Goal: Task Accomplishment & Management: Use online tool/utility

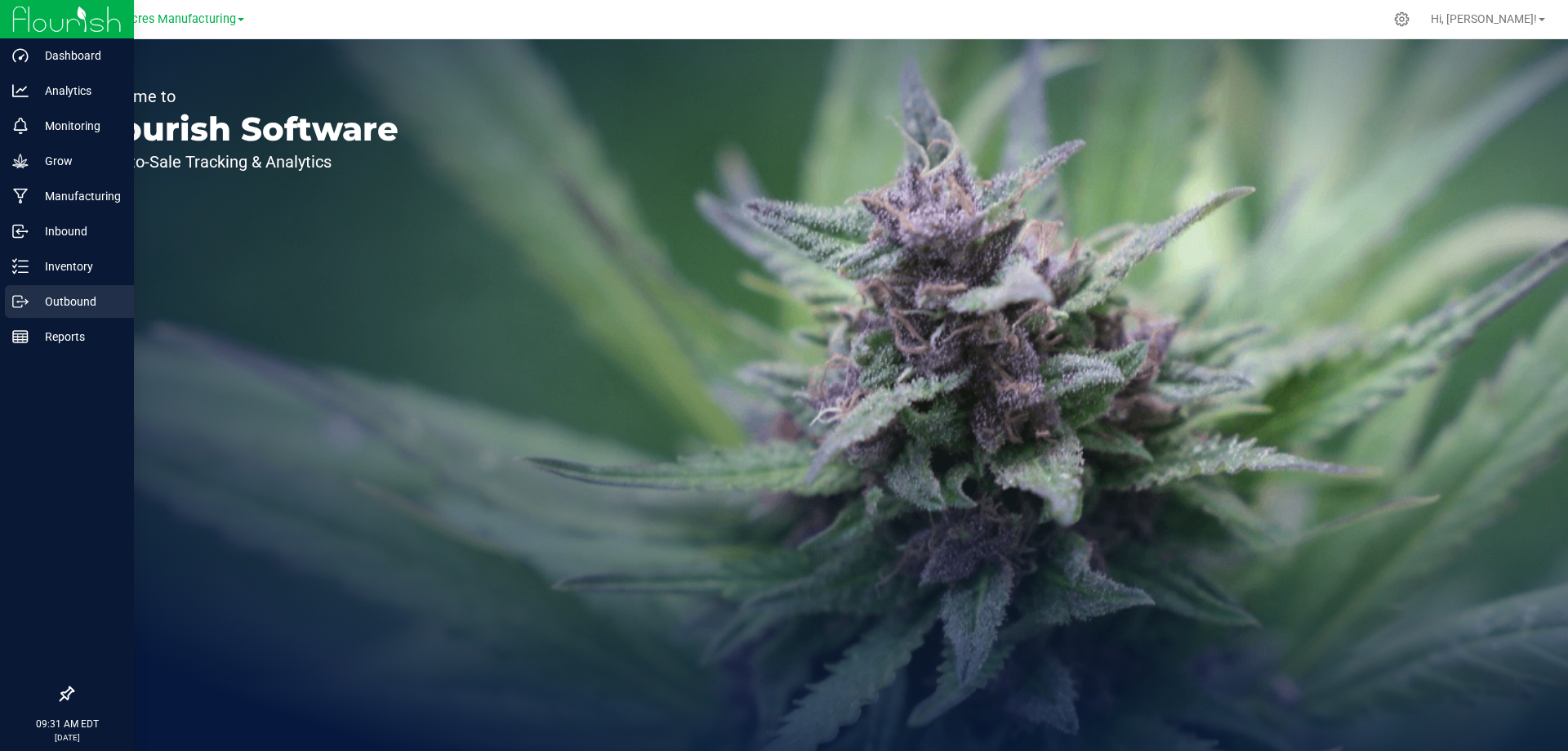
click at [43, 301] on p "Outbound" at bounding box center [77, 301] width 98 height 20
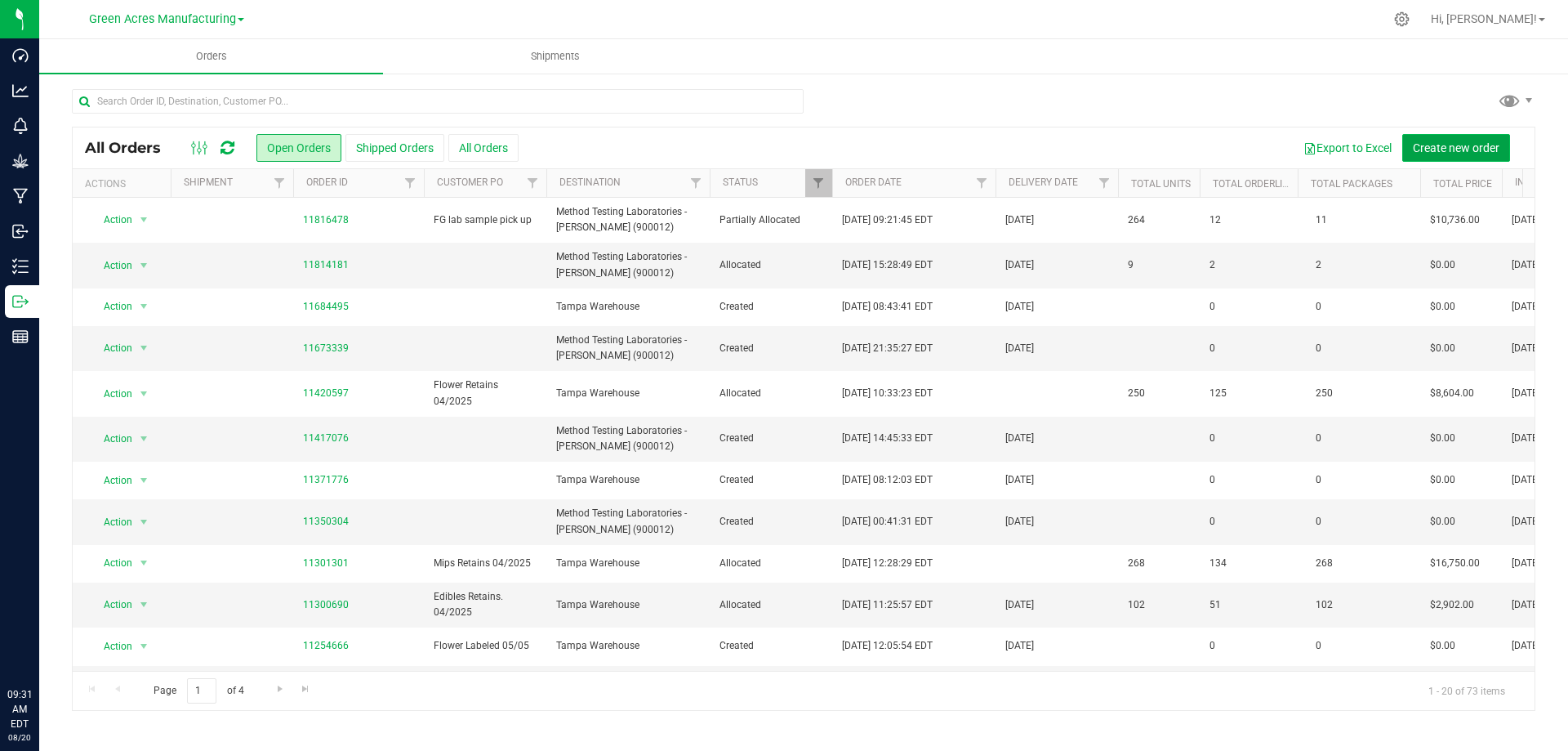
click at [1430, 152] on span "Create new order" at bounding box center [1456, 147] width 87 height 13
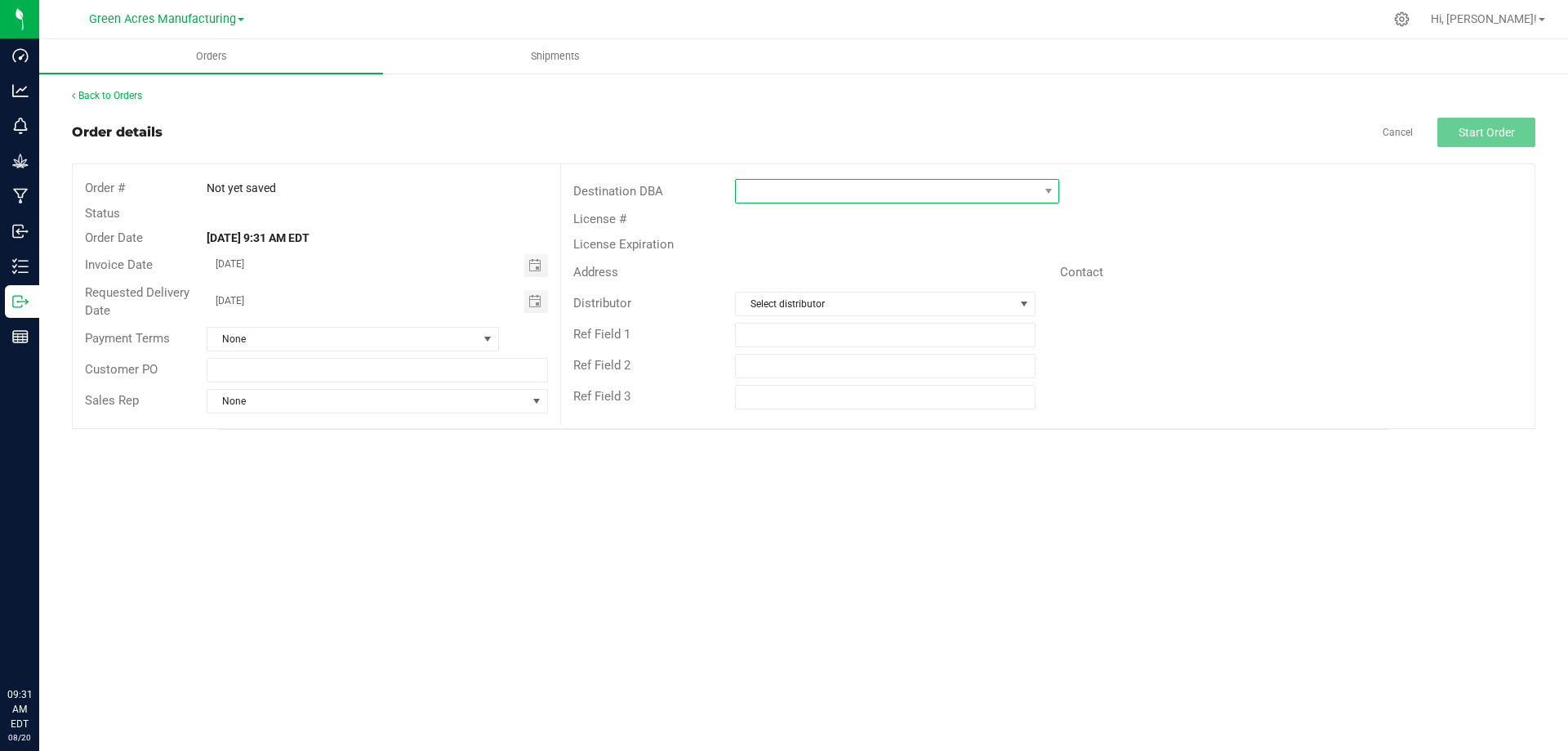
click at [784, 200] on span at bounding box center [886, 191] width 303 height 23
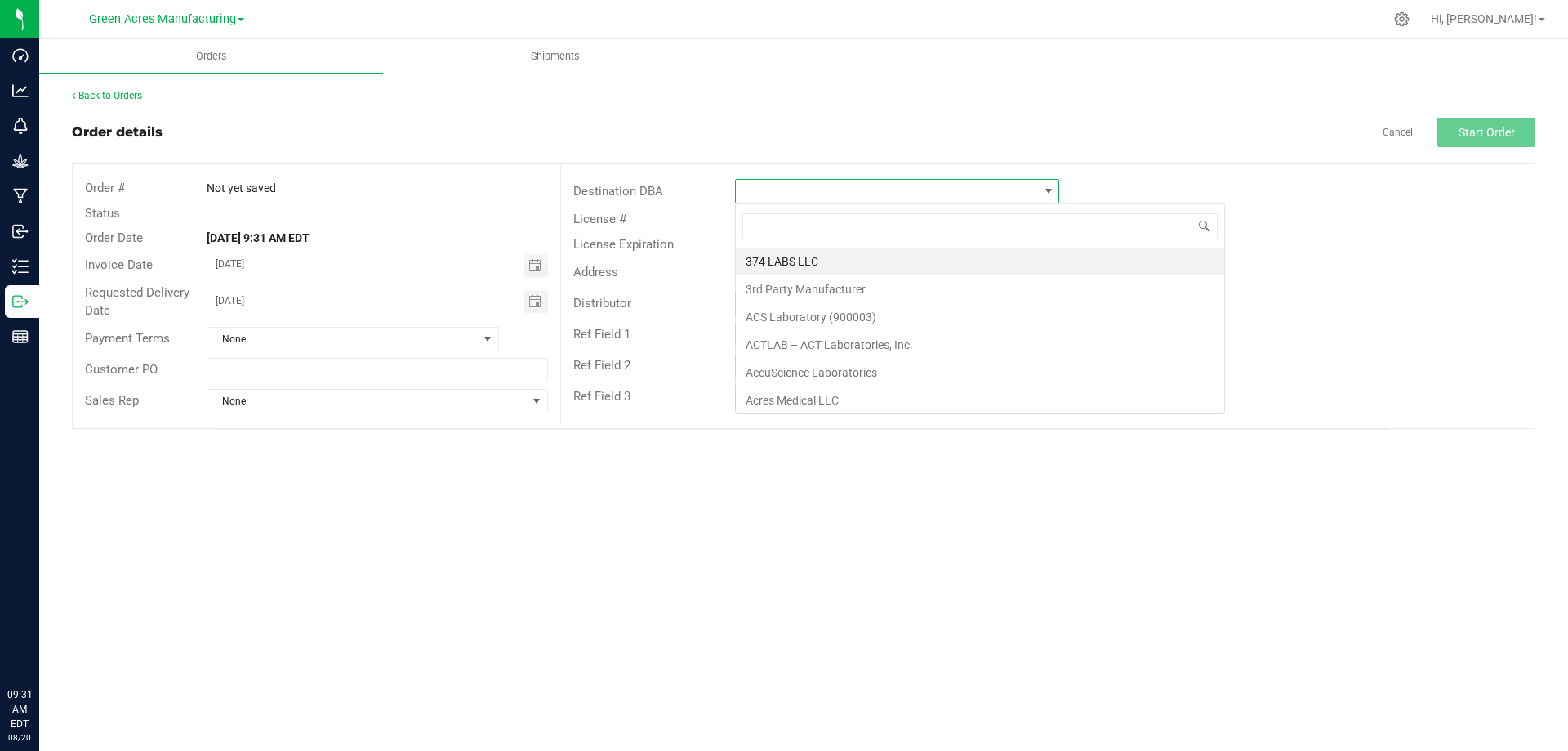
scroll to position [25, 324]
type input "meth"
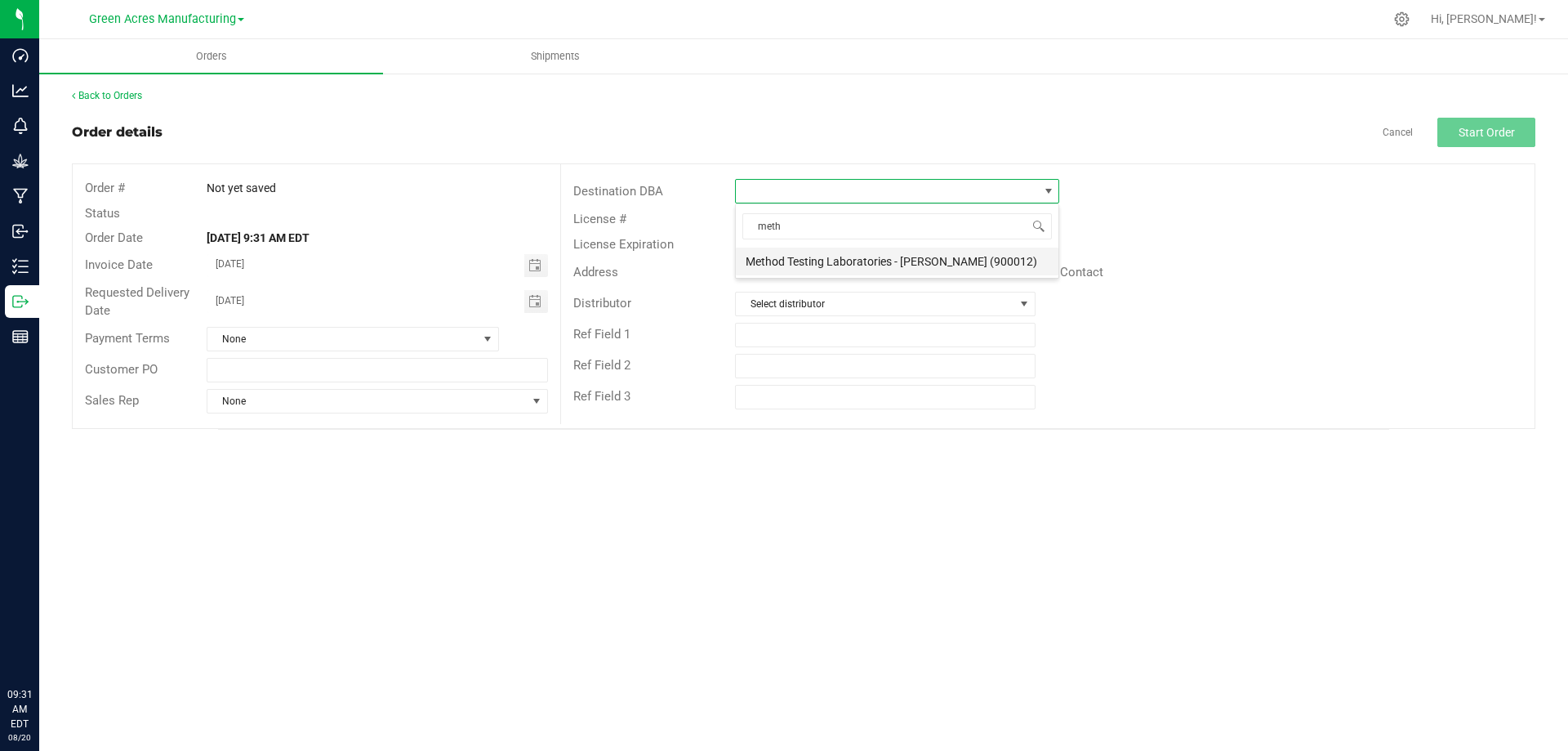
click at [841, 251] on li "Method Testing Laboratories - Brandon (900012)" at bounding box center [897, 261] width 322 height 27
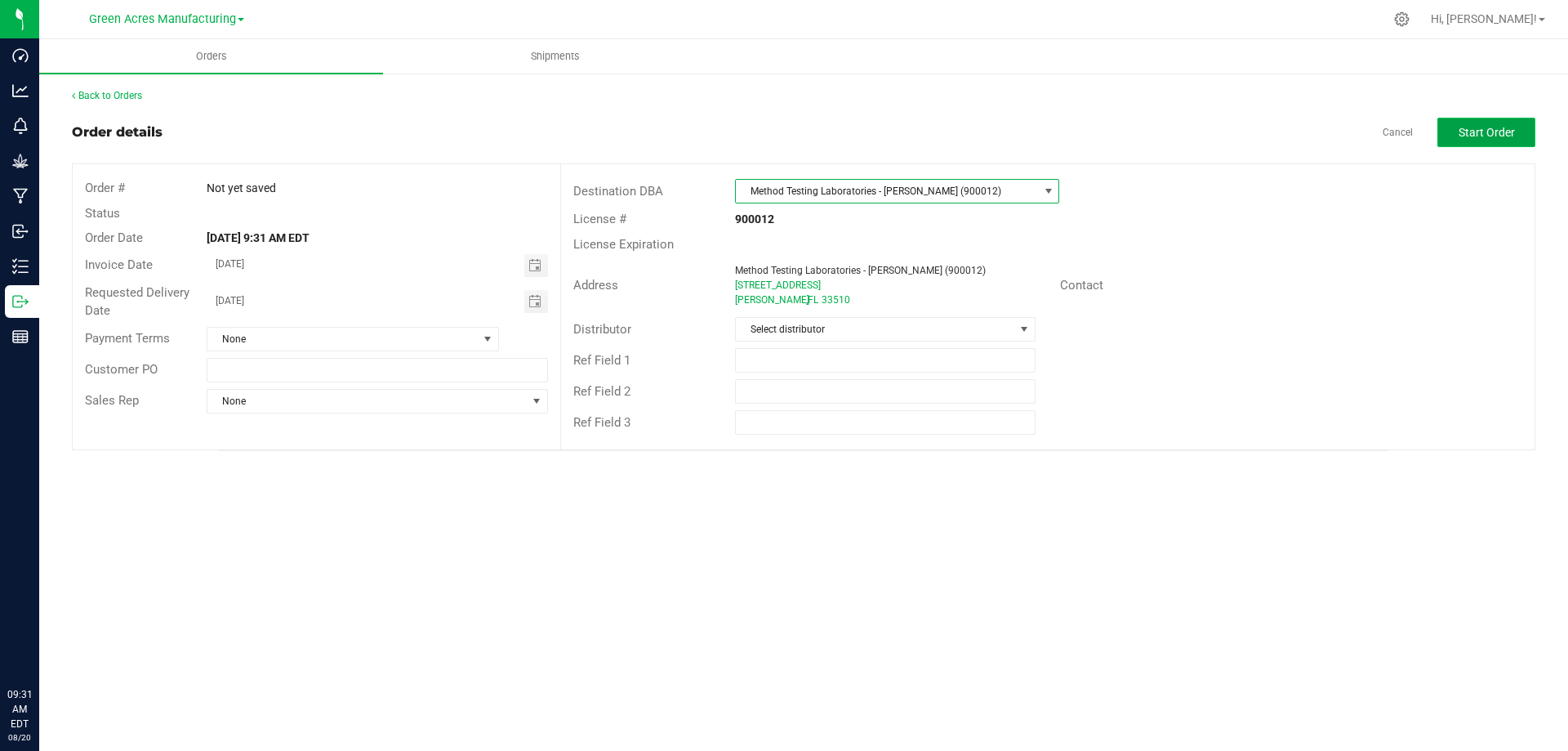
click at [1487, 141] on button "Start Order" at bounding box center [1487, 132] width 98 height 29
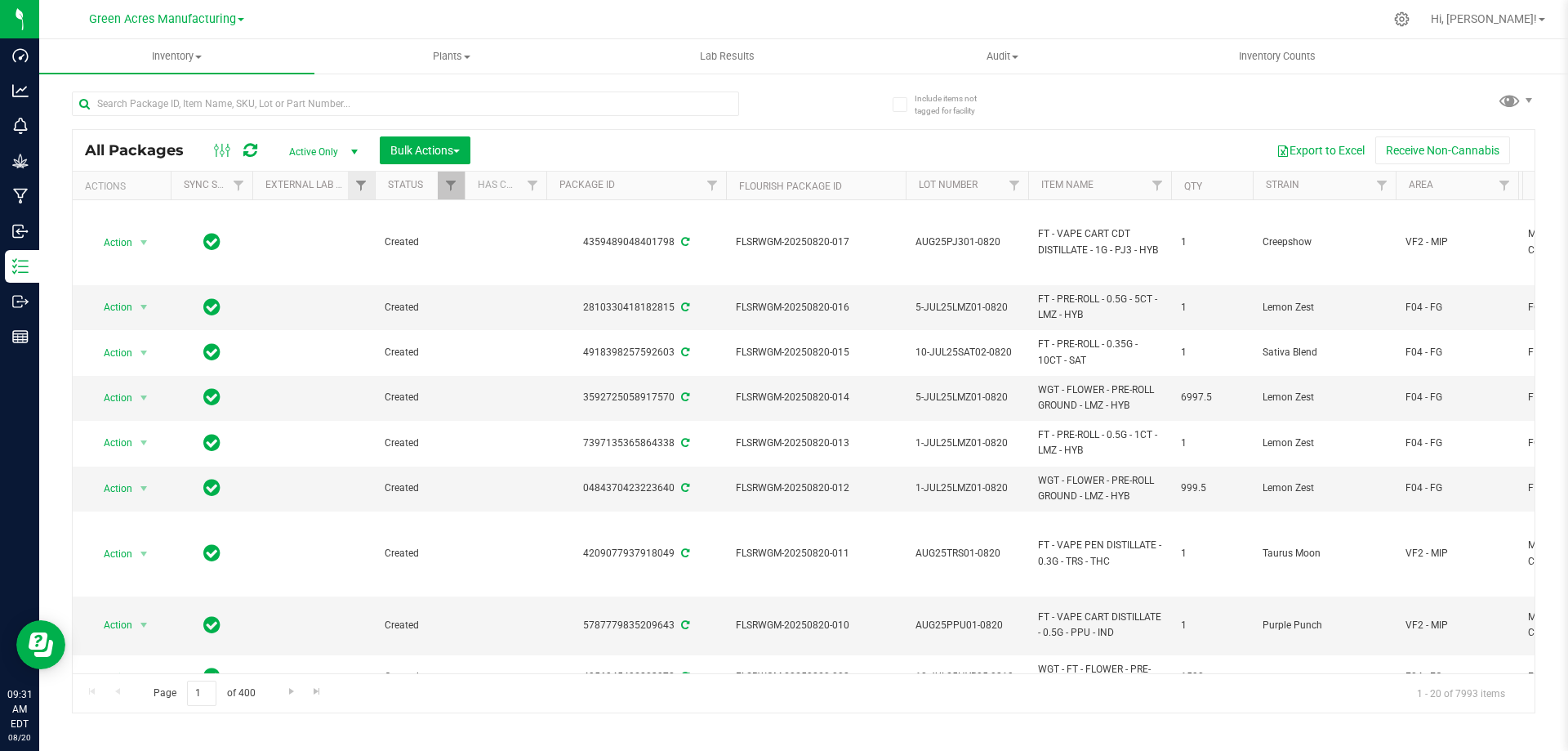
drag, startPoint x: 413, startPoint y: 188, endPoint x: 370, endPoint y: 195, distance: 43.6
click at [370, 195] on div "Actions Sync Status External Lab Test Result Status Has COA Package ID Flourish…" at bounding box center [798, 185] width 1451 height 27
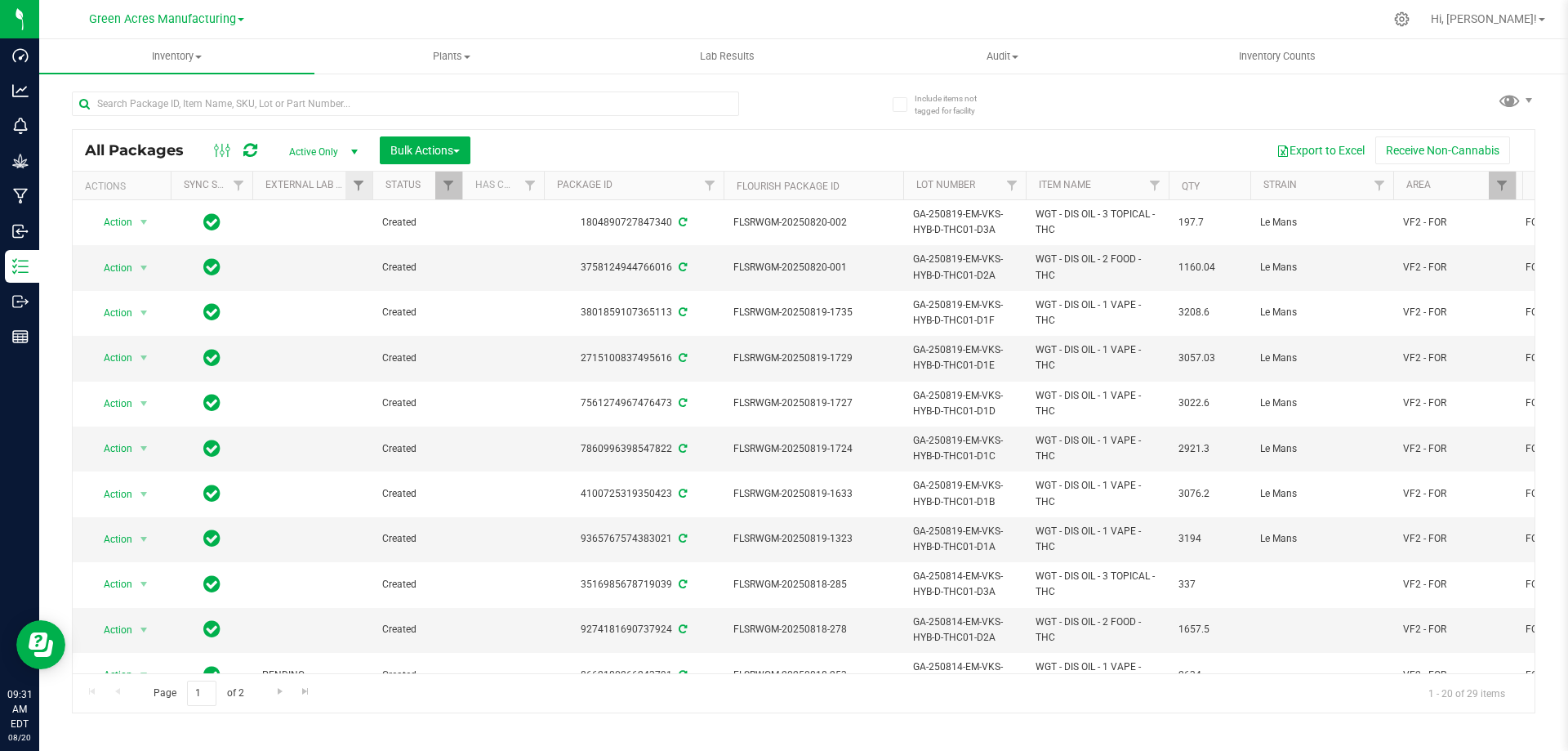
drag, startPoint x: 414, startPoint y: 182, endPoint x: 370, endPoint y: 184, distance: 44.0
click at [370, 184] on div "Actions Sync Status External Lab Test Result Status Has COA Package ID Flourish…" at bounding box center [798, 185] width 1451 height 27
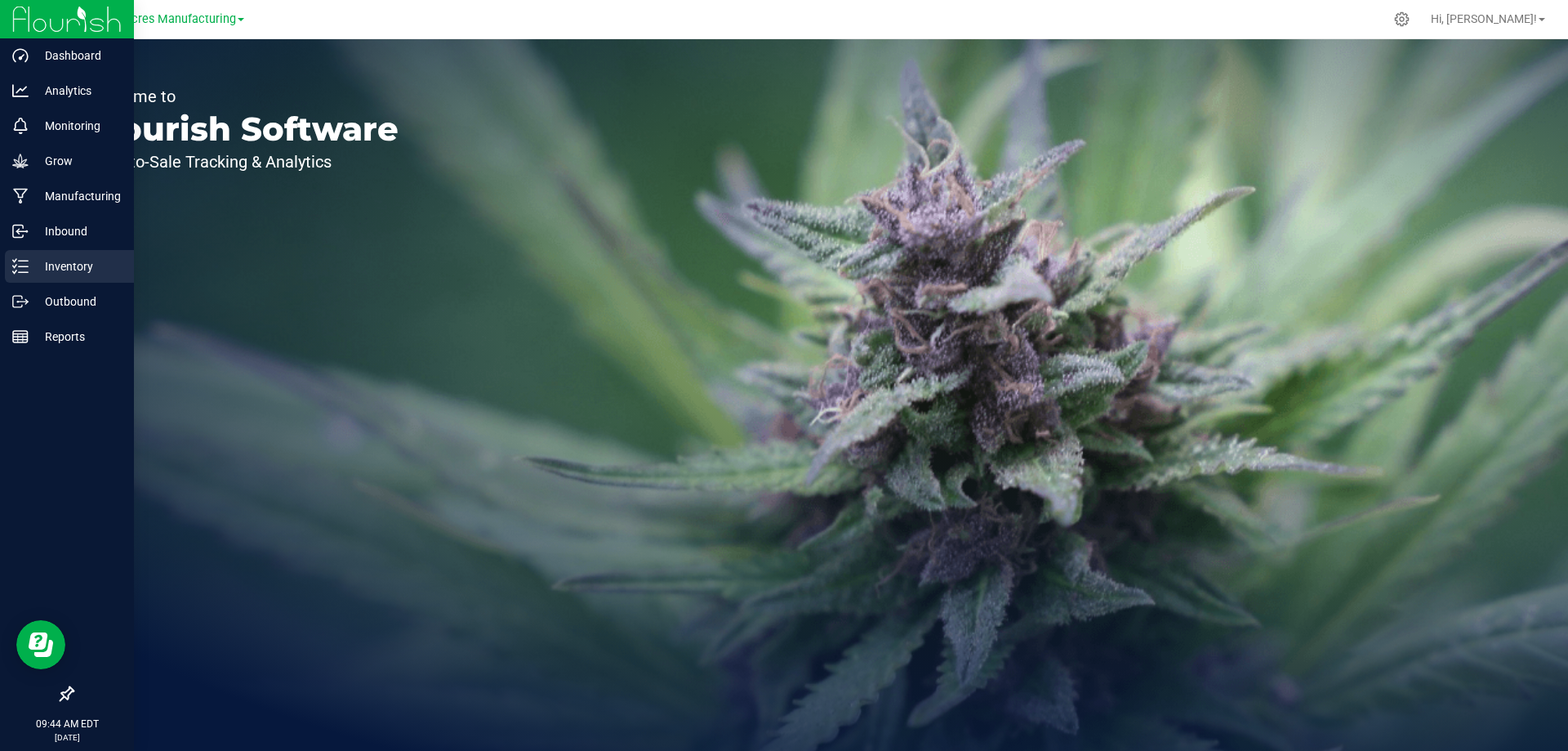
click at [29, 266] on p "Inventory" at bounding box center [77, 266] width 98 height 20
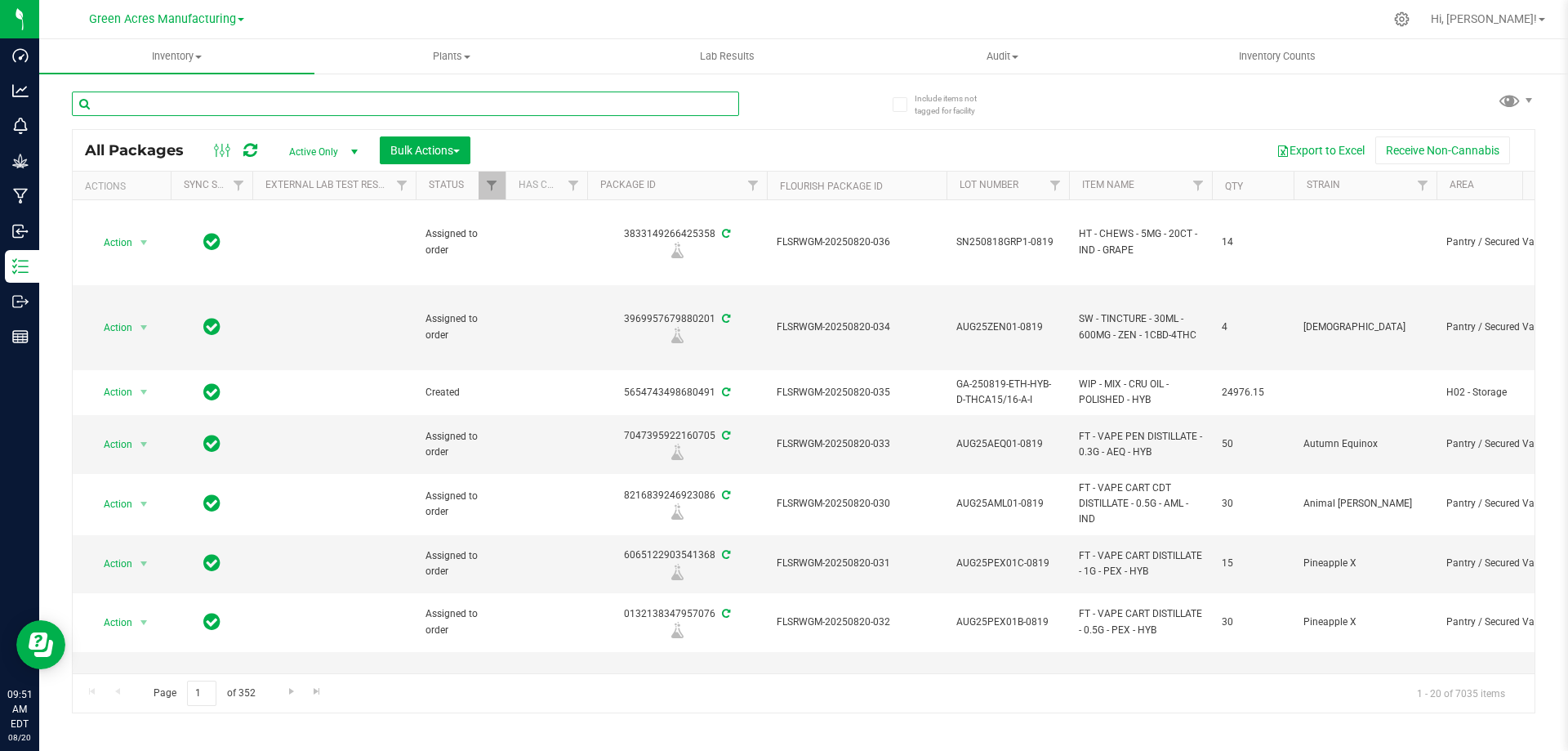
click at [573, 103] on input "text" at bounding box center [406, 104] width 667 height 25
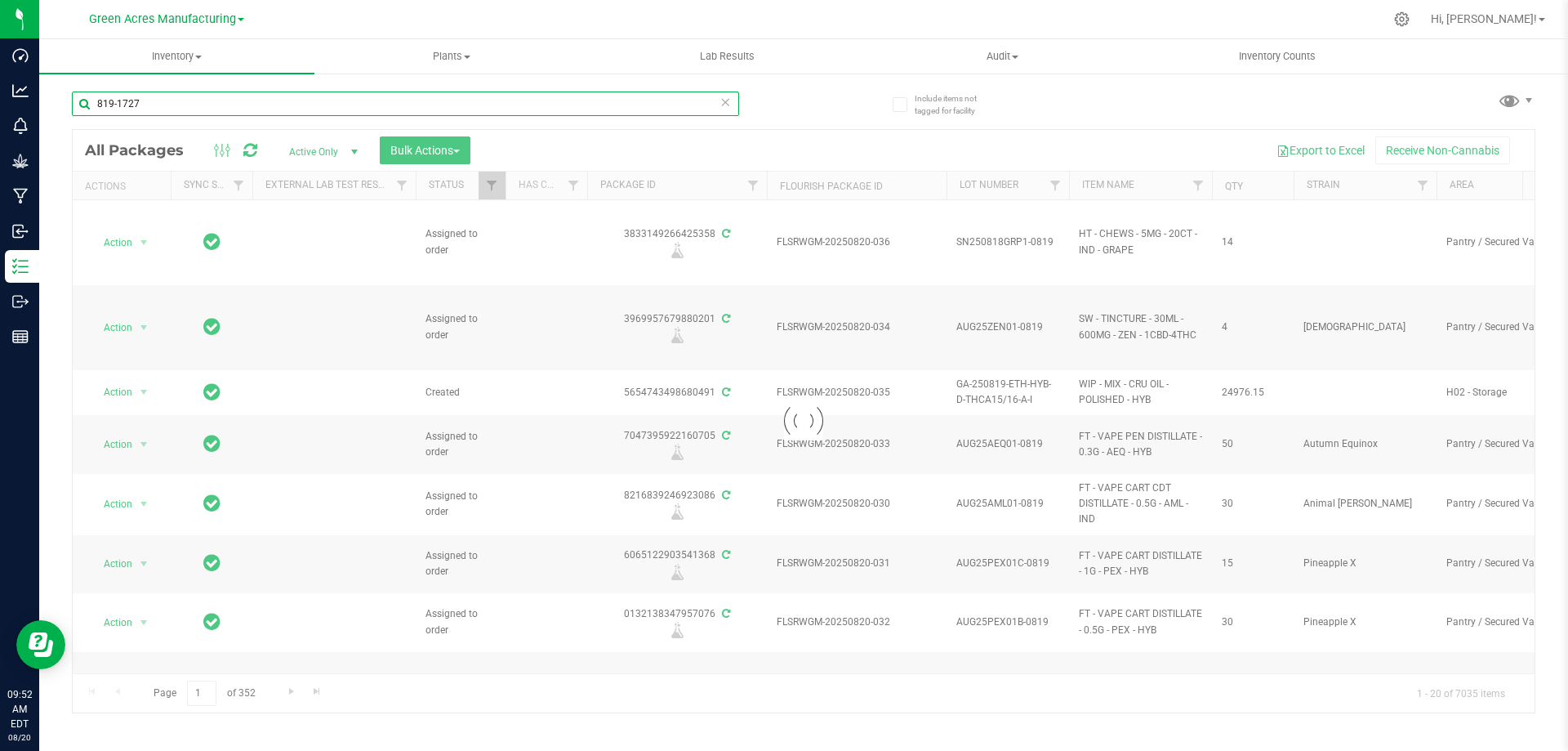
type input "819-1727"
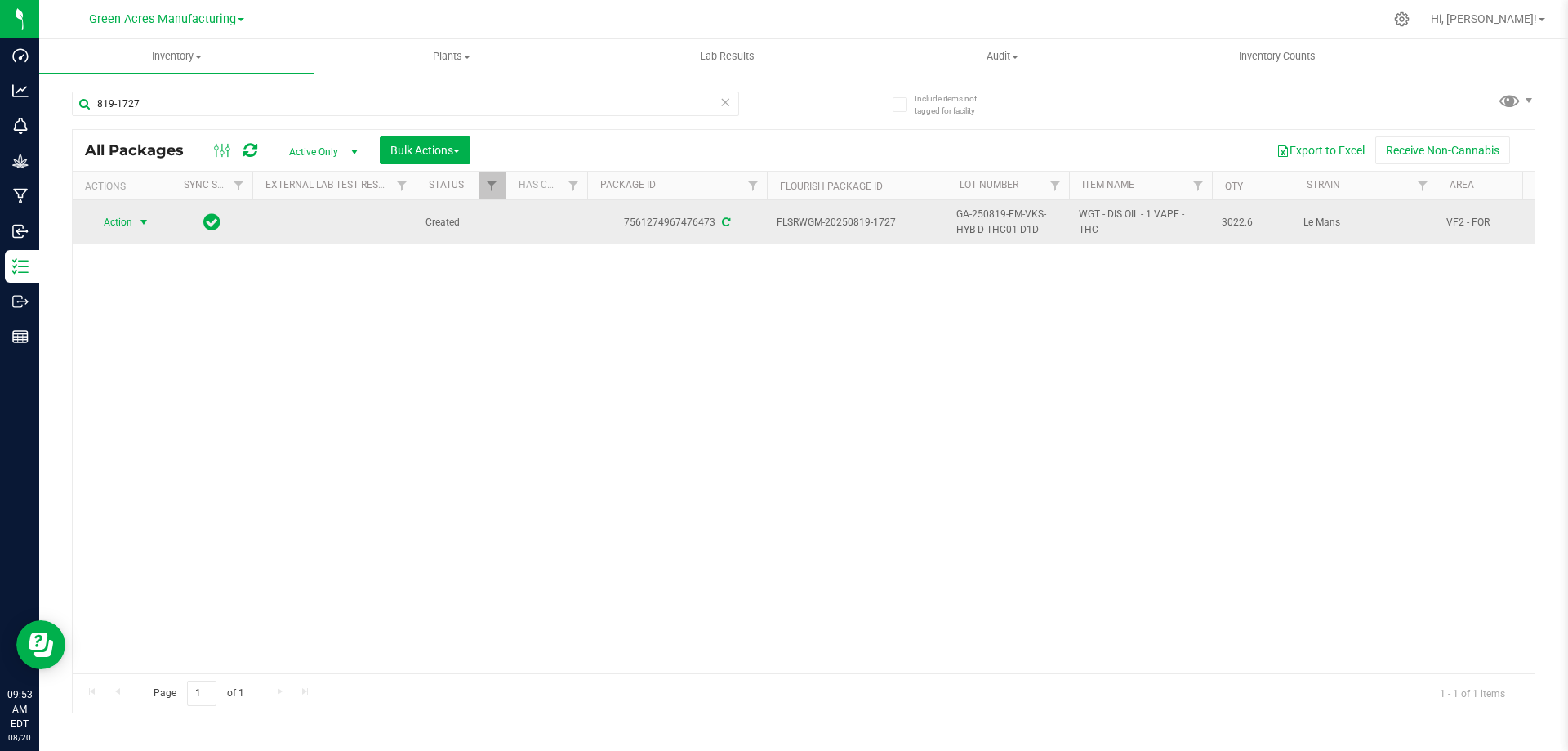
click at [117, 225] on span "Action" at bounding box center [111, 222] width 44 height 23
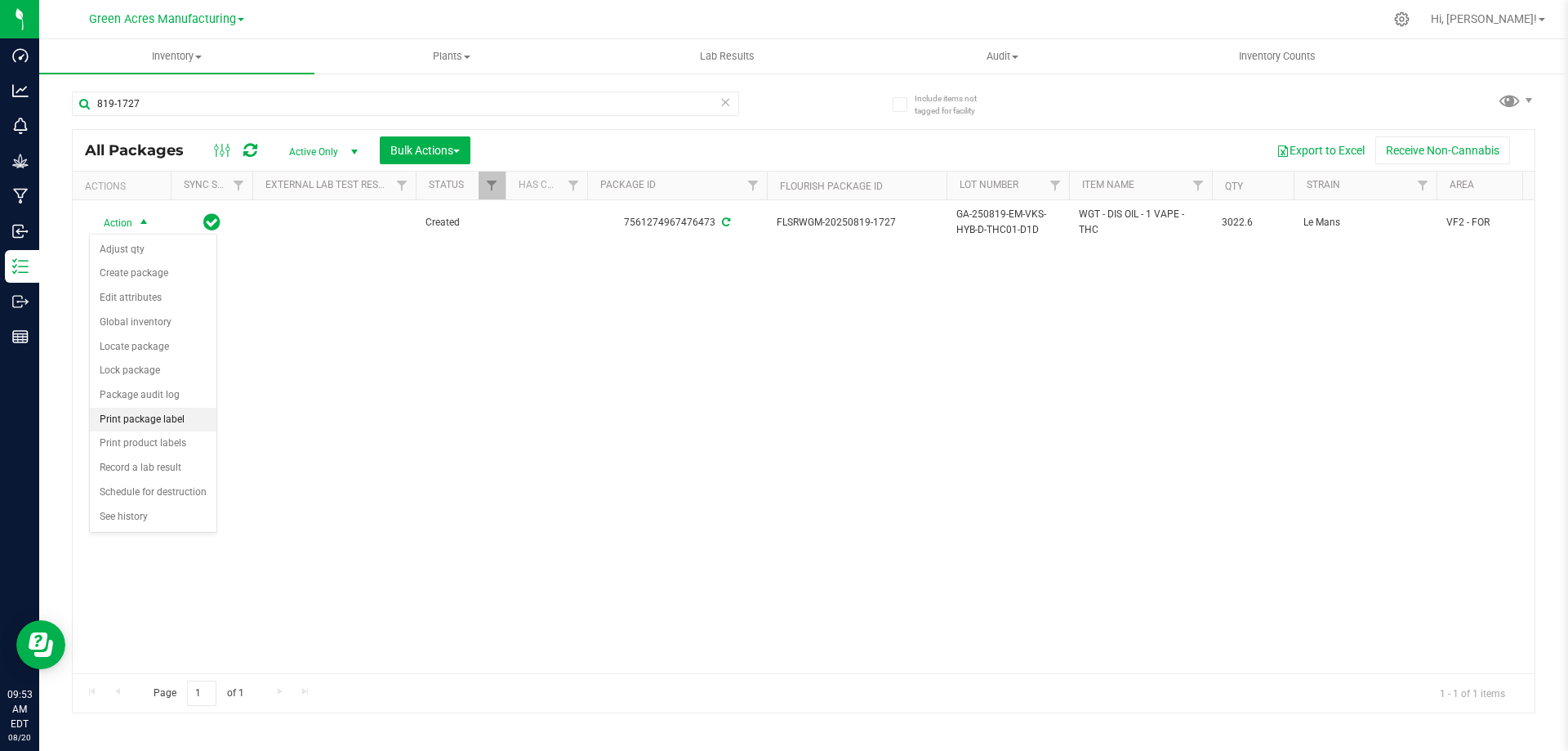
click at [147, 417] on li "Print package label" at bounding box center [153, 419] width 127 height 25
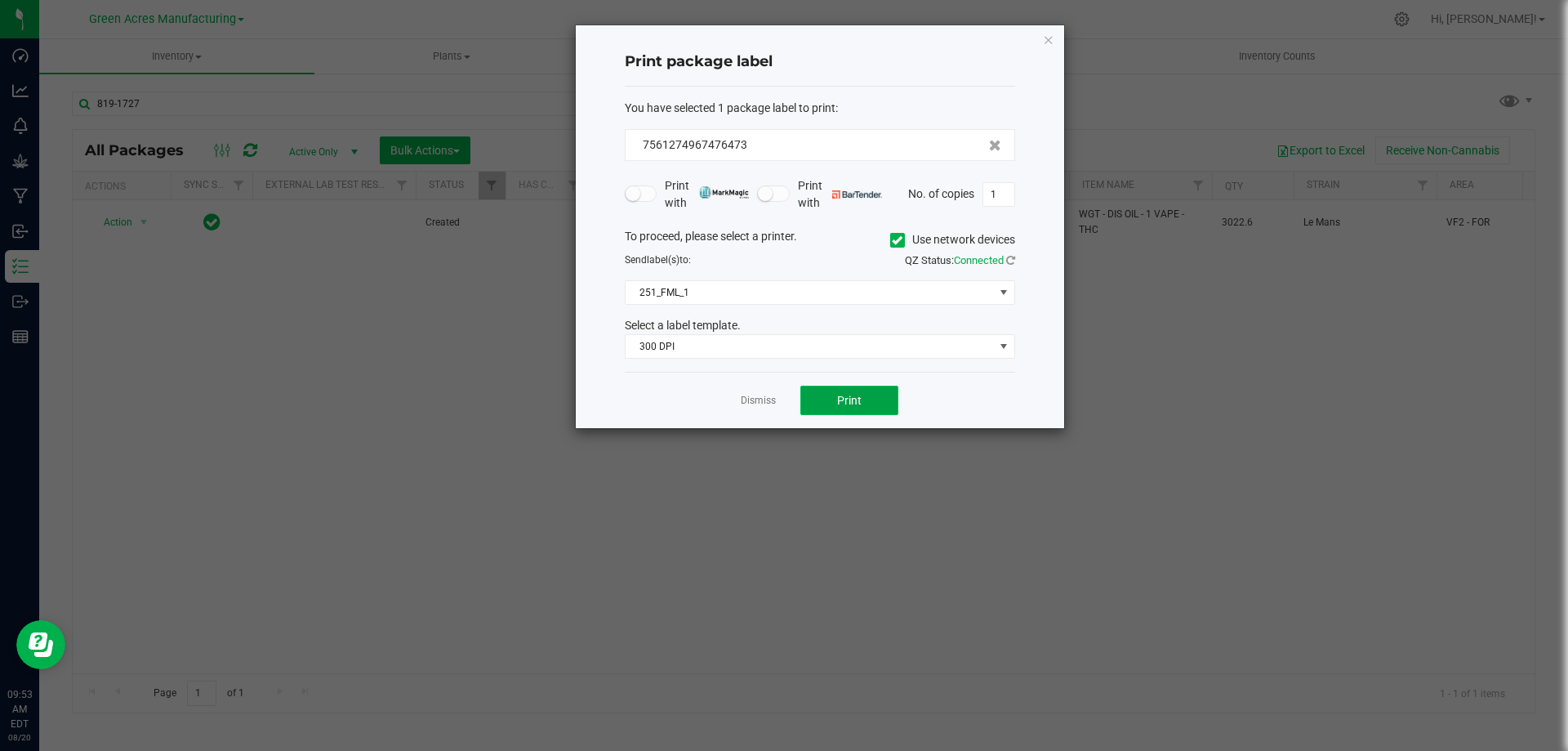
click at [832, 409] on button "Print" at bounding box center [850, 400] width 98 height 29
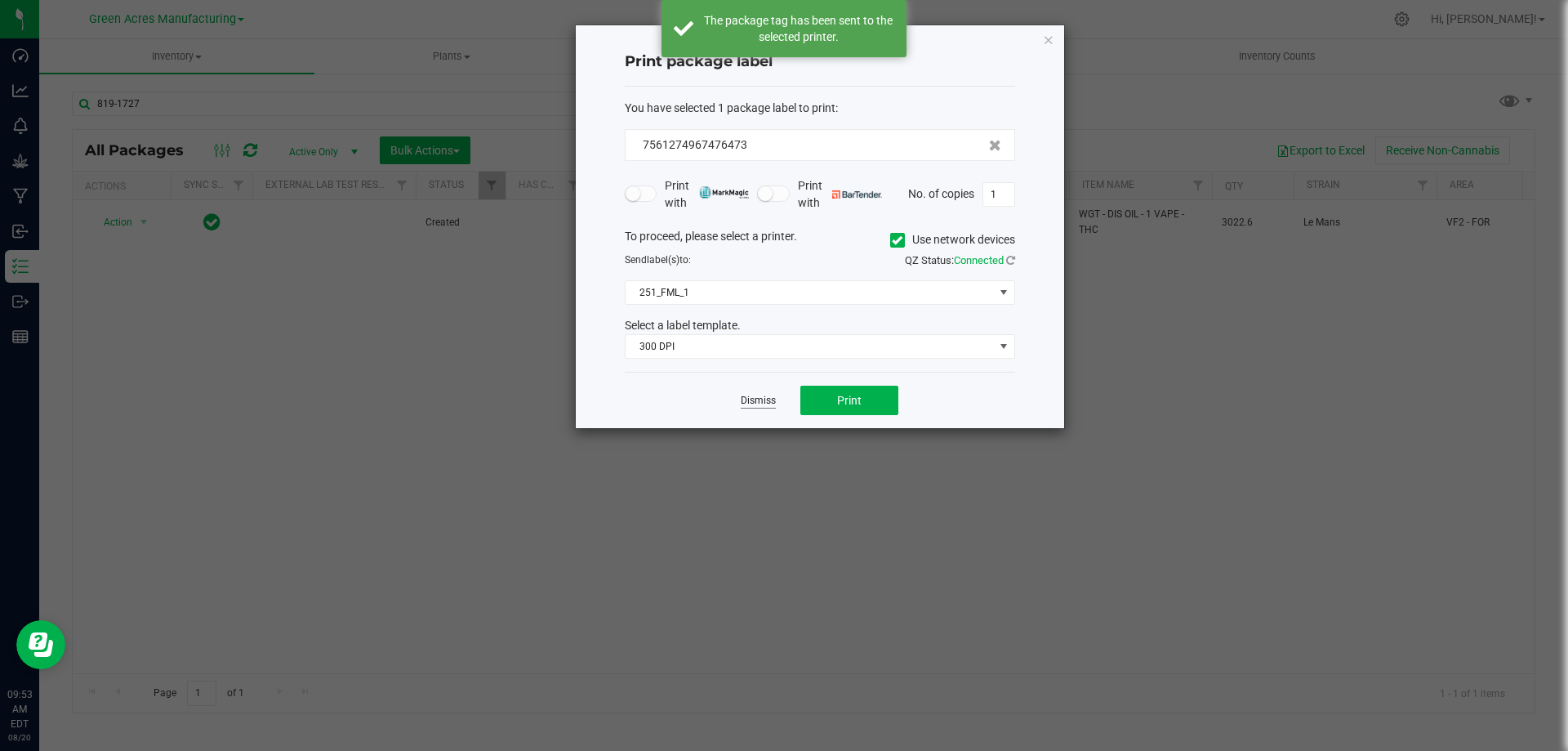
click at [761, 405] on link "Dismiss" at bounding box center [758, 400] width 35 height 14
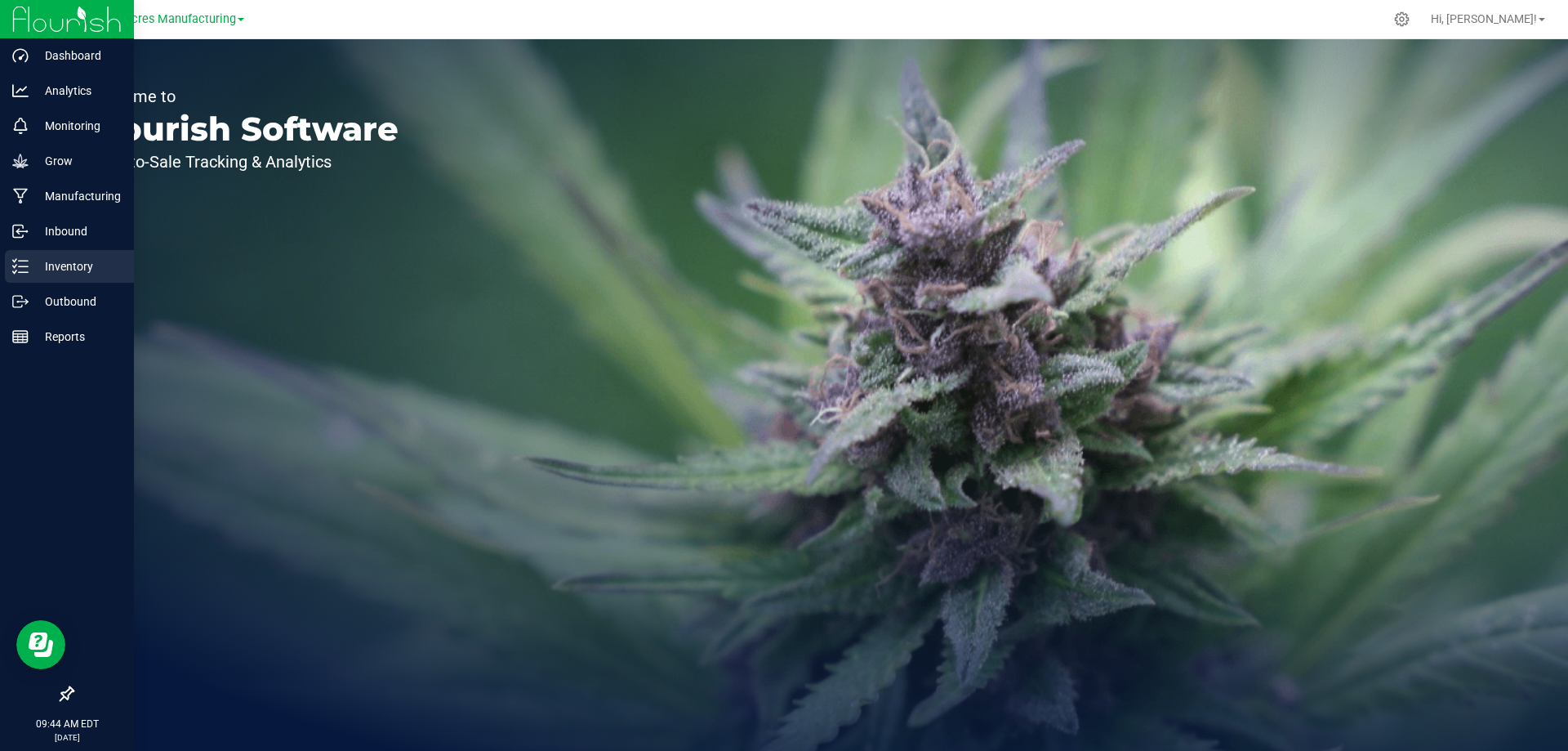
click at [27, 259] on icon at bounding box center [20, 266] width 16 height 16
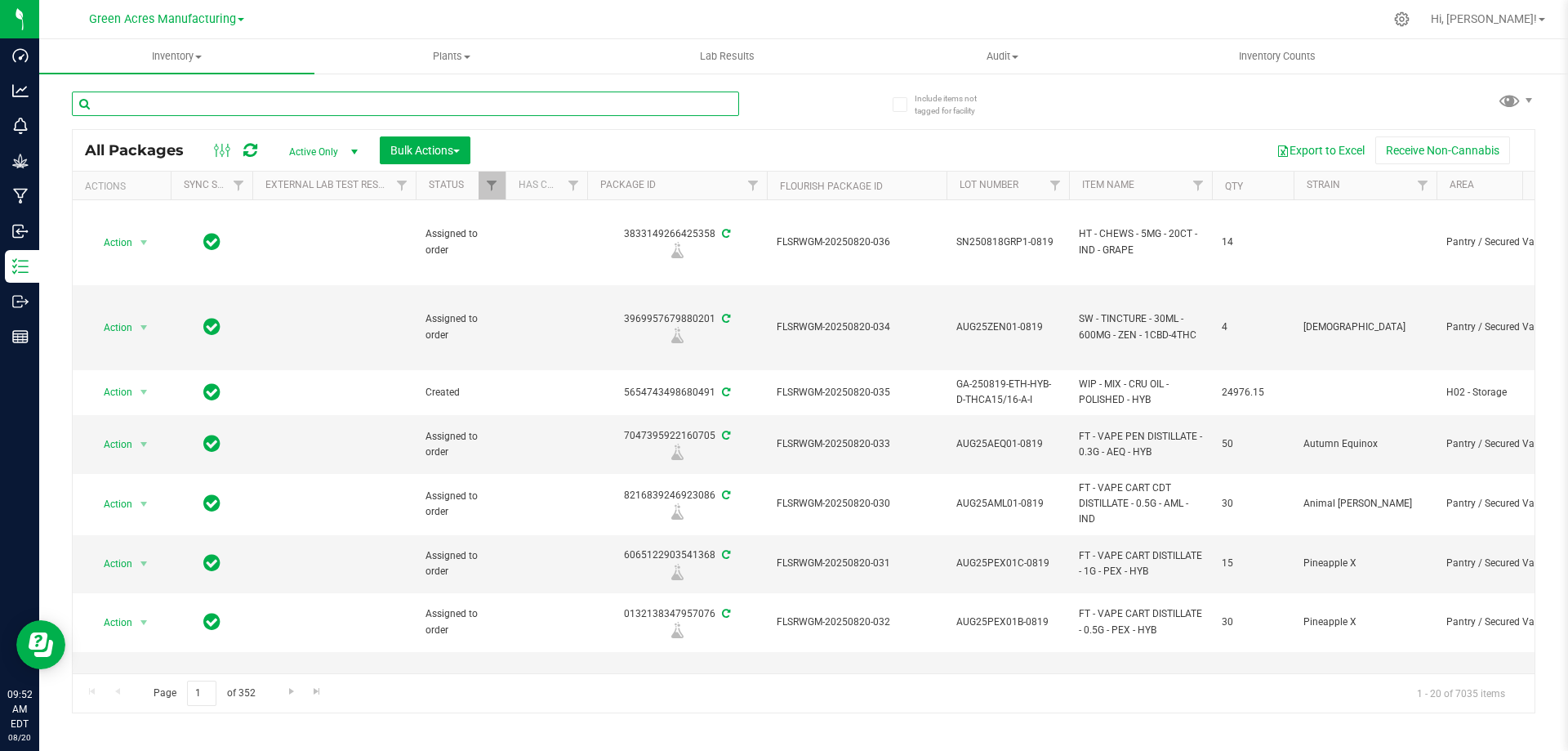
click at [563, 104] on input "text" at bounding box center [406, 104] width 667 height 25
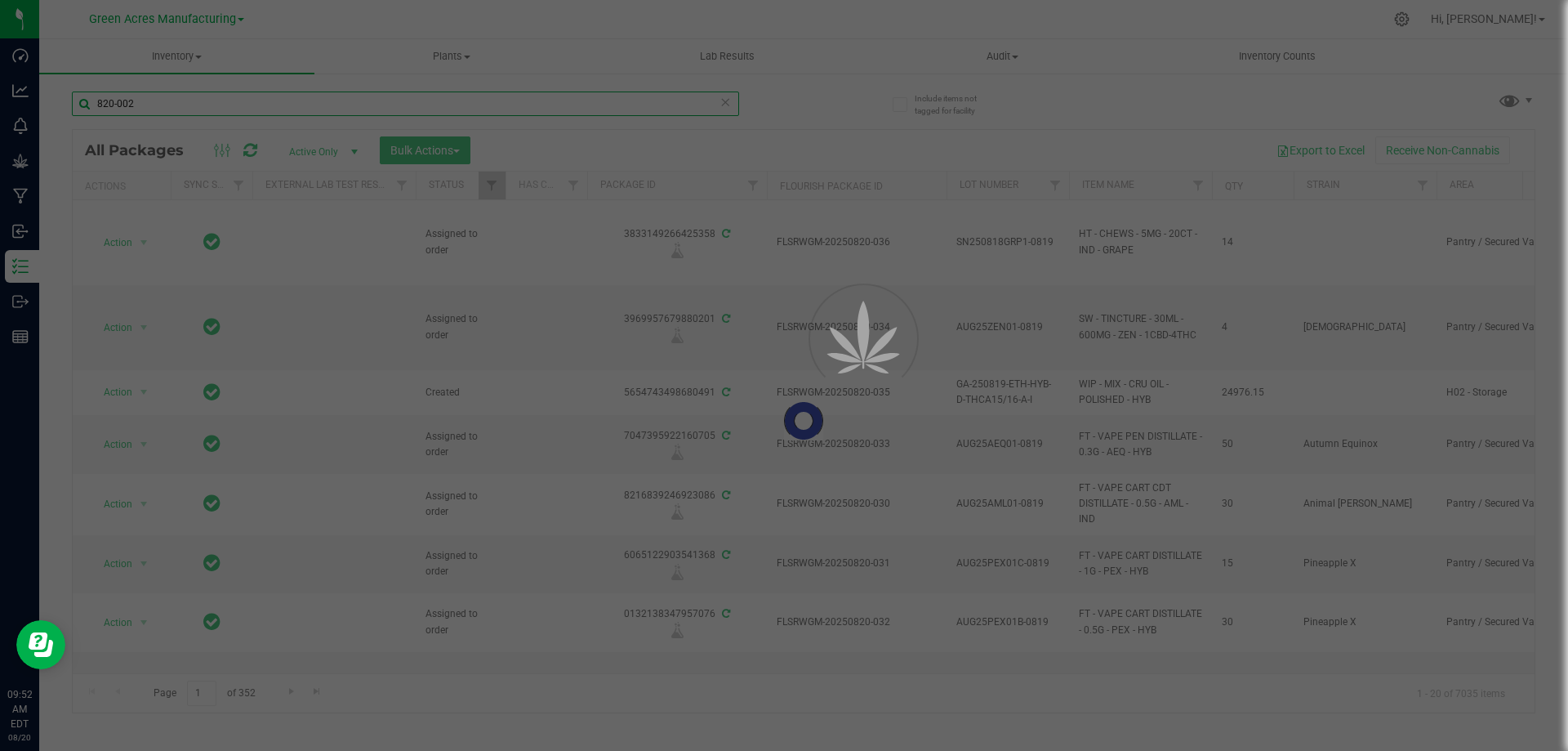
type input "820-002"
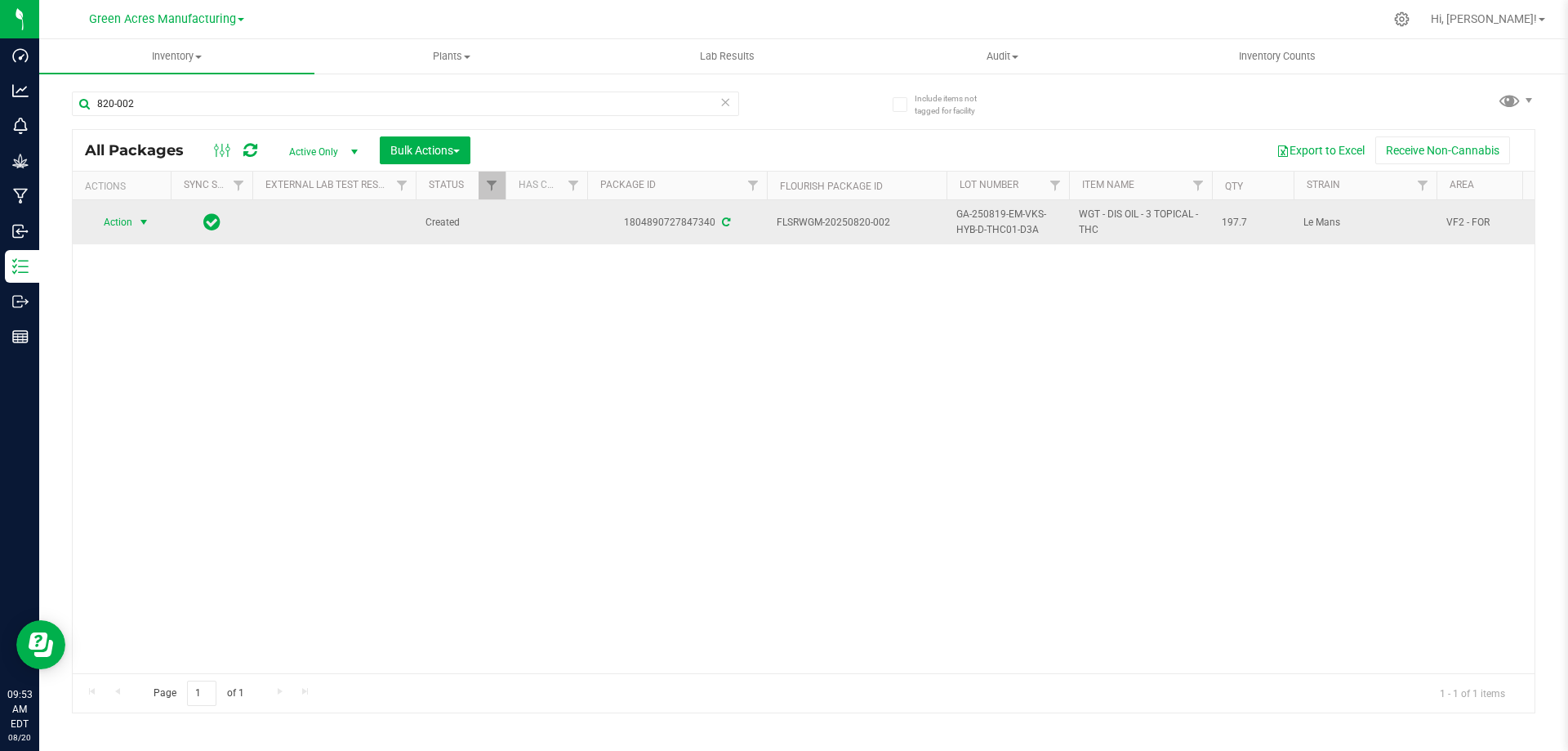
click at [112, 219] on span "Action" at bounding box center [111, 222] width 44 height 23
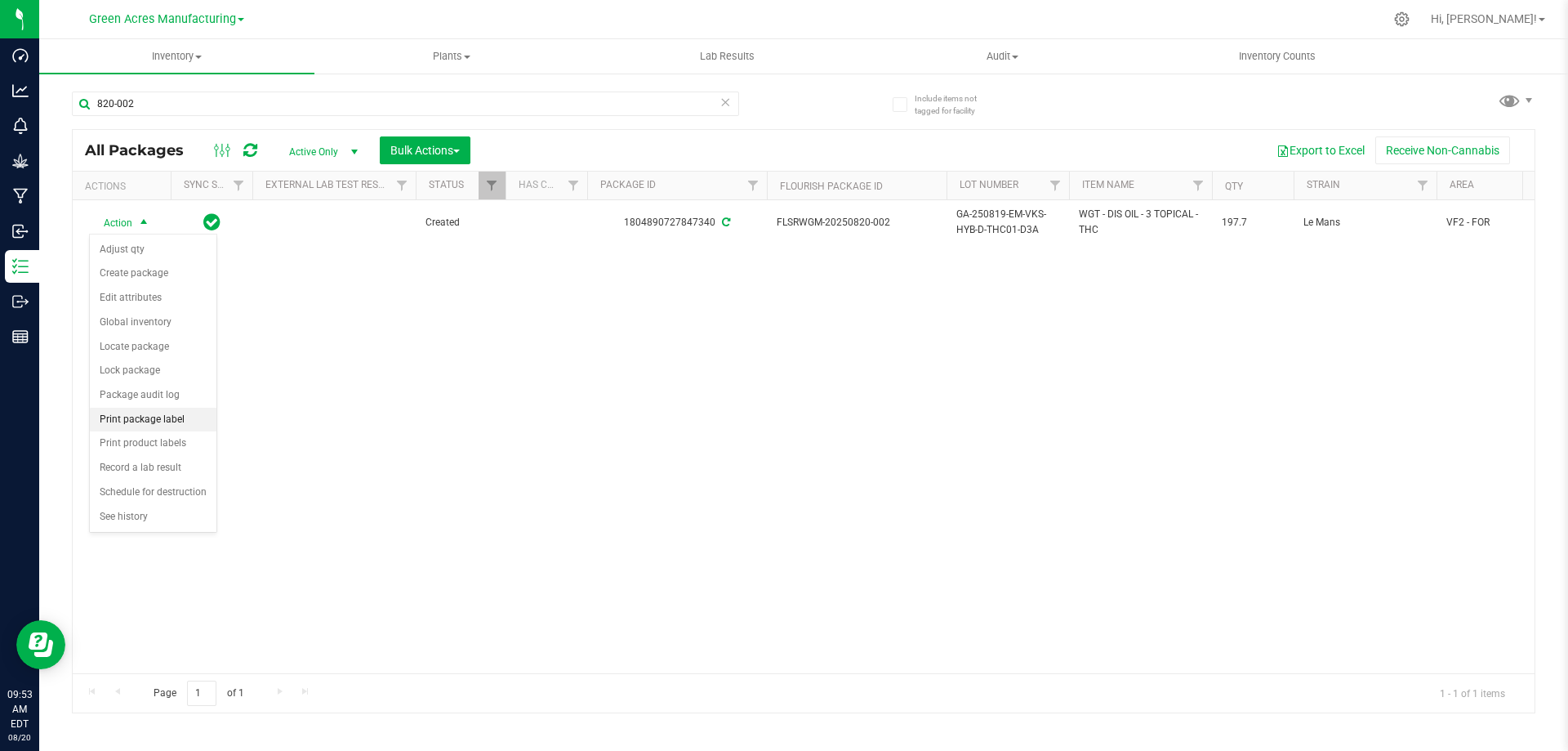
click at [150, 417] on li "Print package label" at bounding box center [153, 419] width 127 height 25
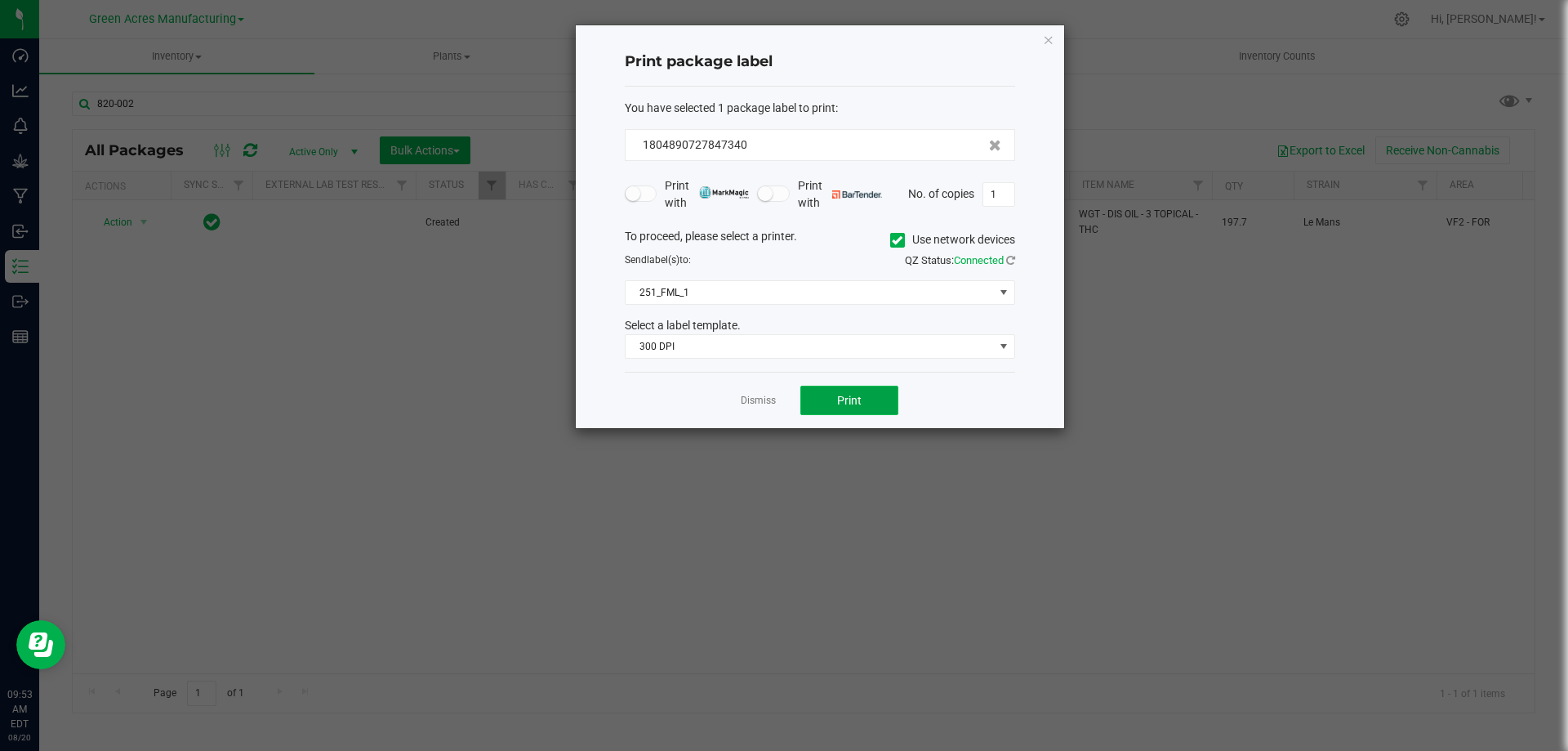
click at [845, 396] on span "Print" at bounding box center [850, 400] width 25 height 13
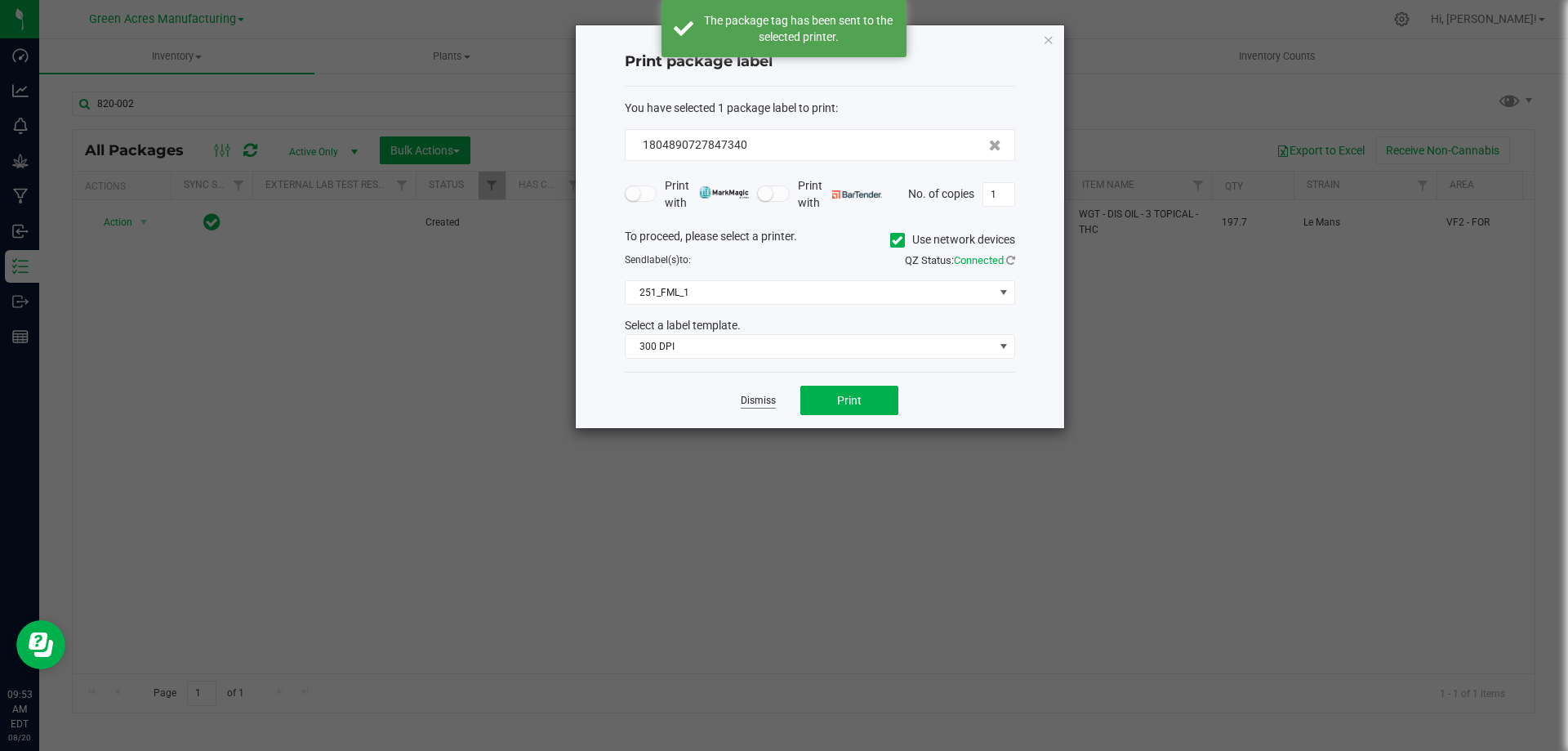
click at [762, 394] on link "Dismiss" at bounding box center [758, 400] width 35 height 14
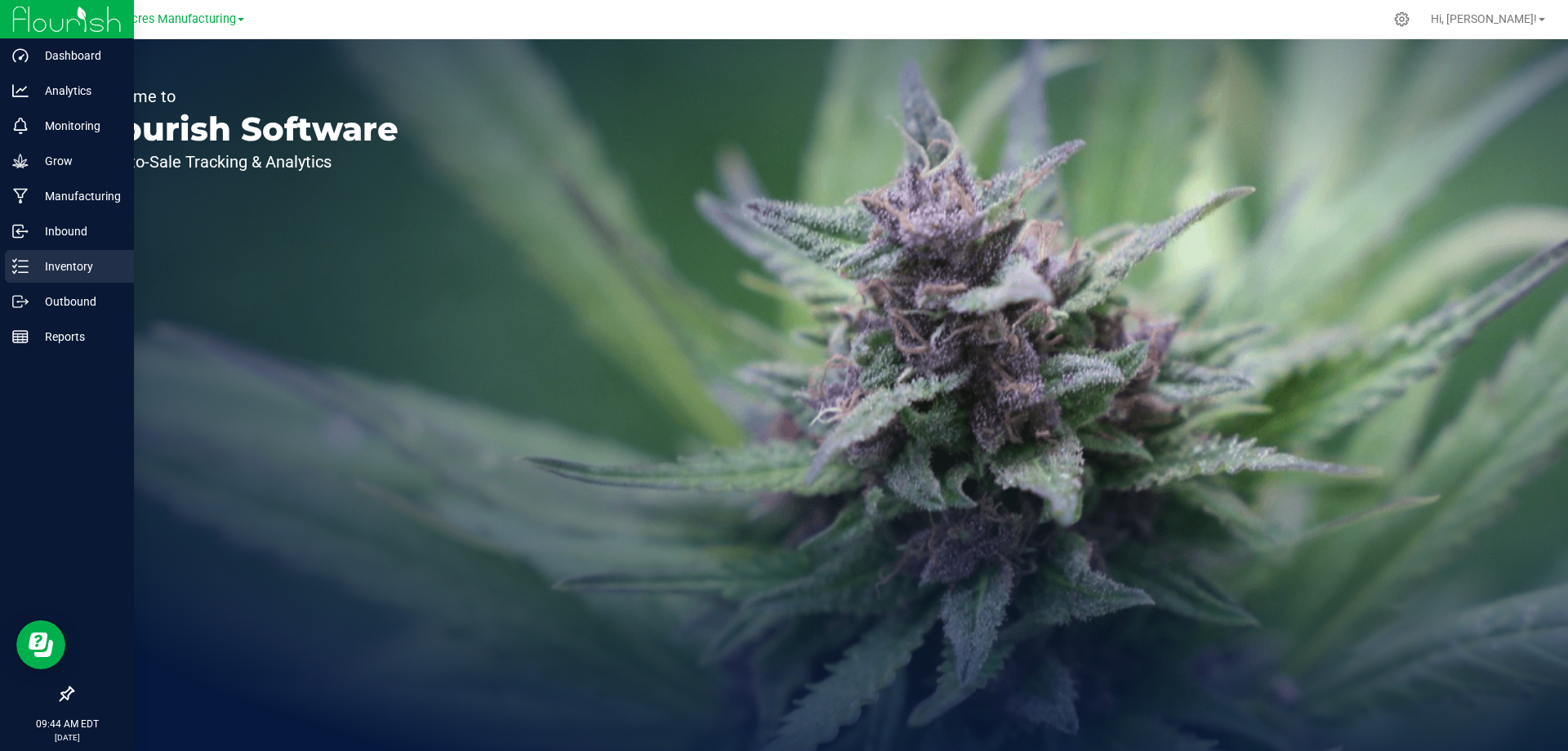
click at [33, 262] on p "Inventory" at bounding box center [77, 266] width 98 height 20
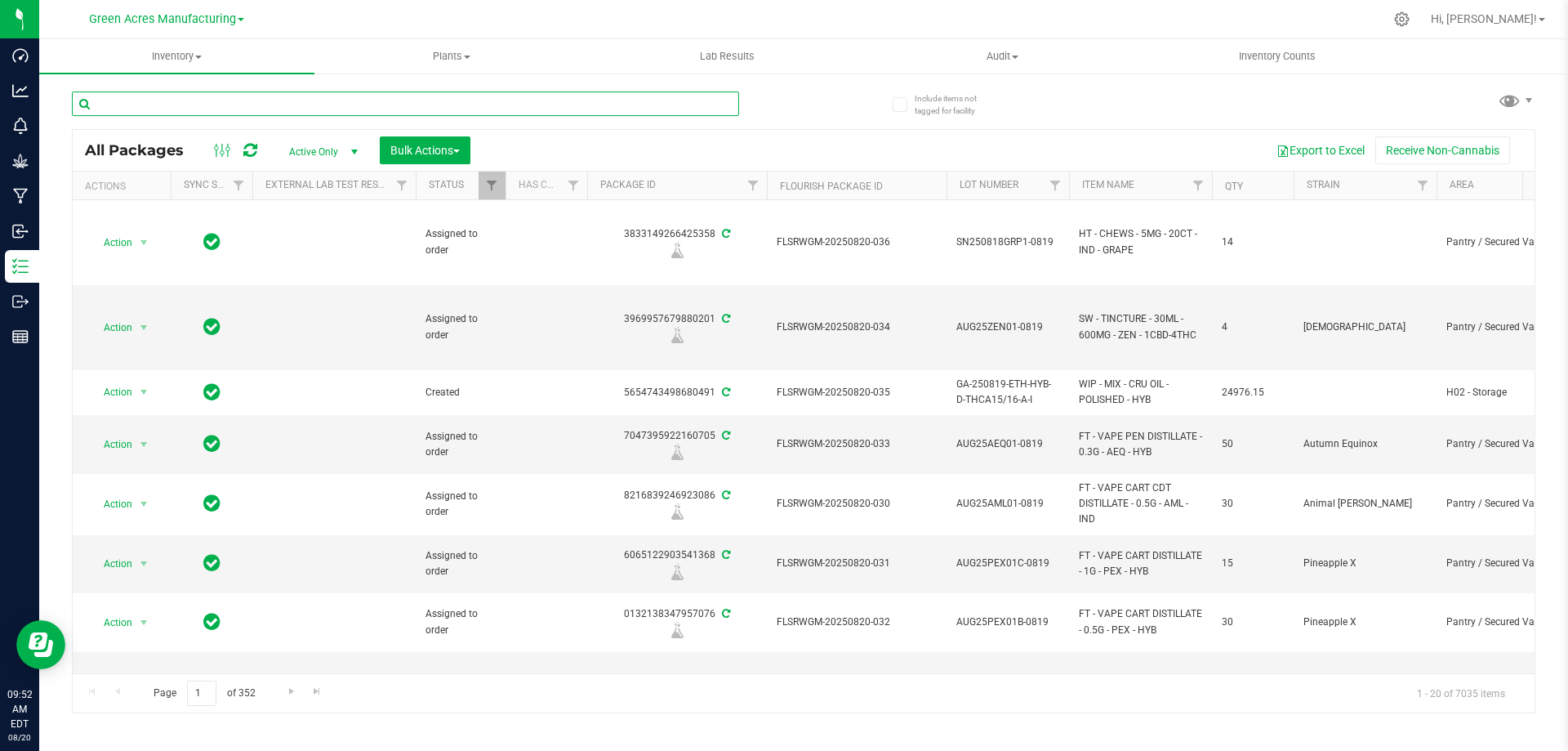
click at [634, 115] on input "text" at bounding box center [406, 104] width 667 height 25
type input "820-001"
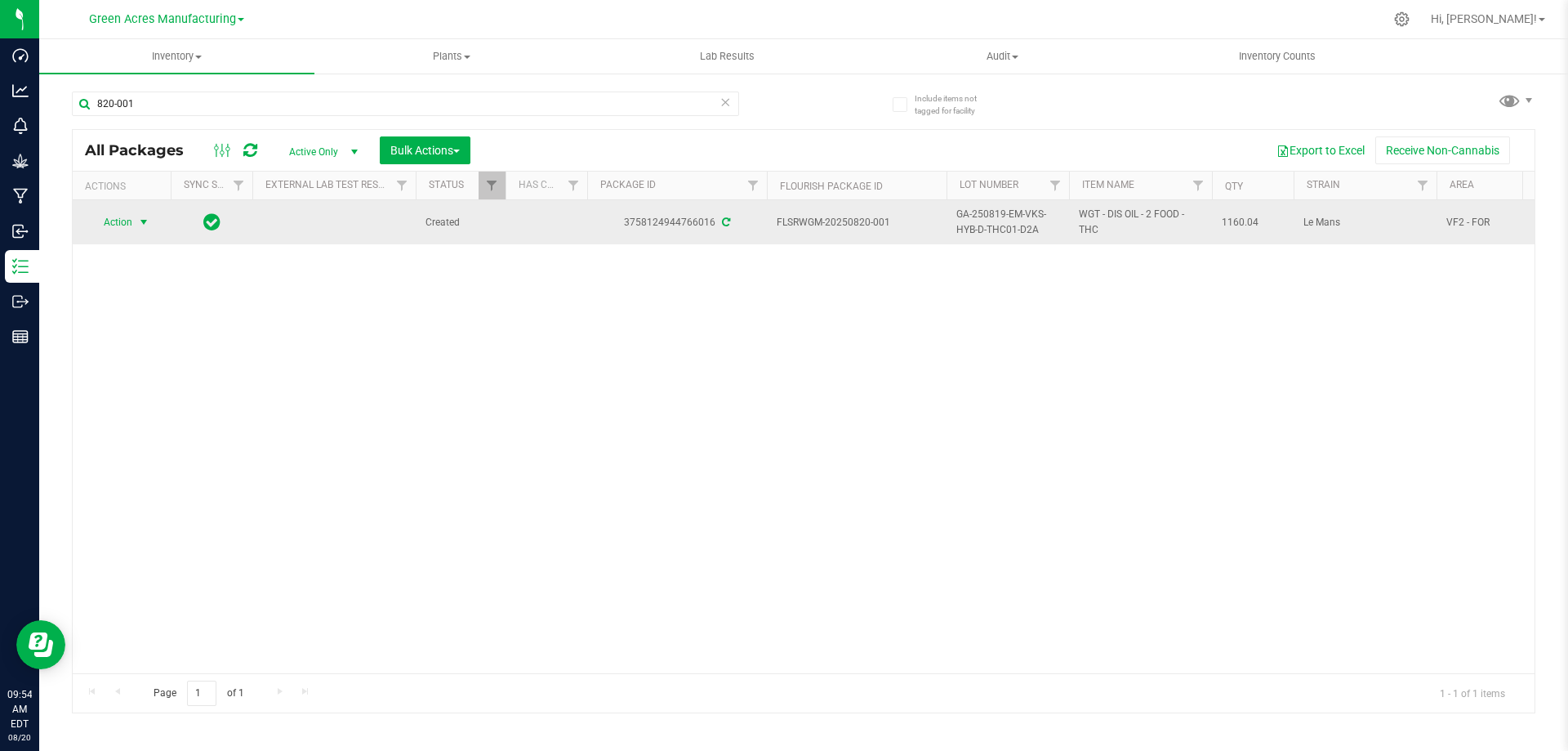
click at [138, 217] on span "select" at bounding box center [143, 222] width 13 height 13
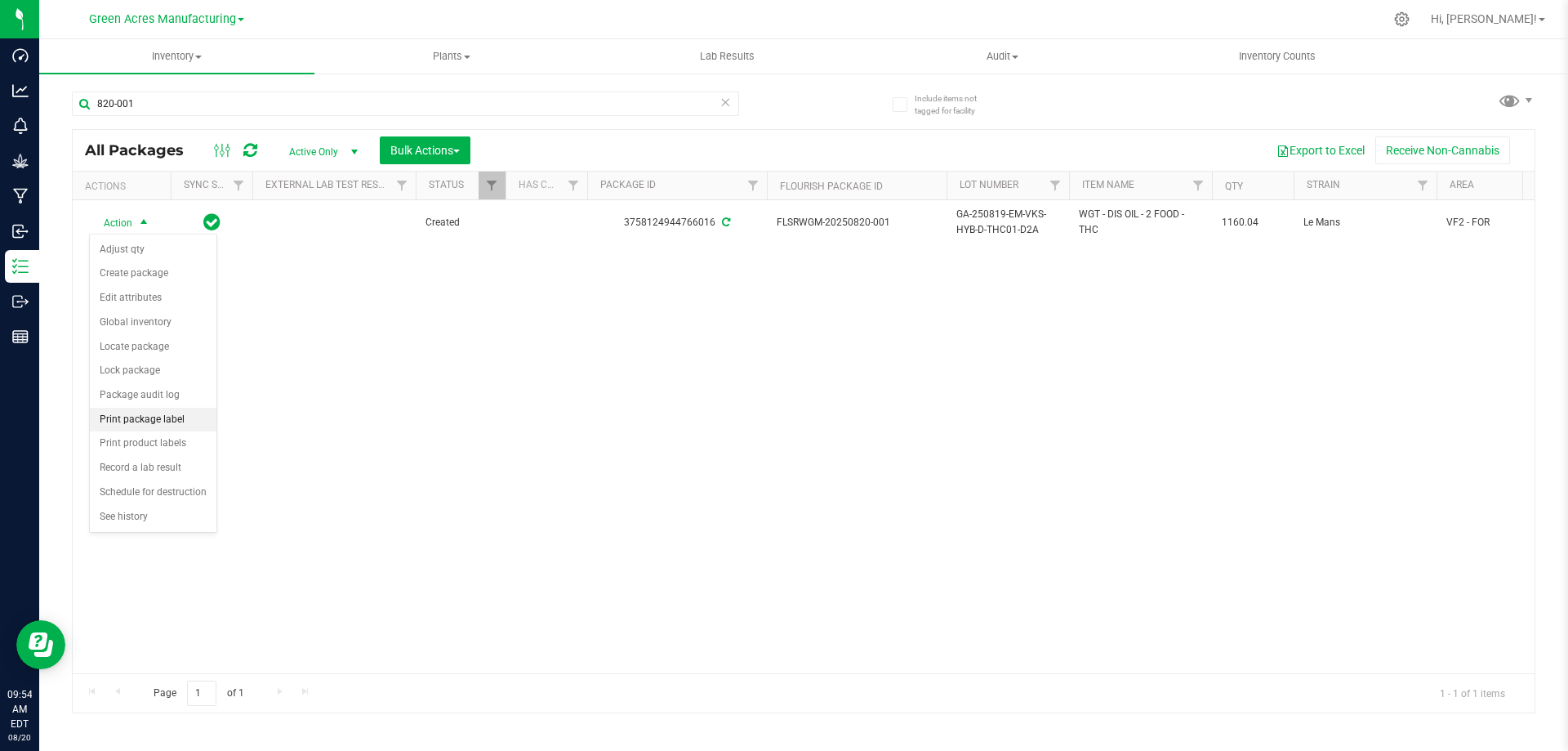
drag, startPoint x: 164, startPoint y: 416, endPoint x: 174, endPoint y: 410, distance: 11.7
click at [165, 414] on li "Print package label" at bounding box center [153, 419] width 127 height 25
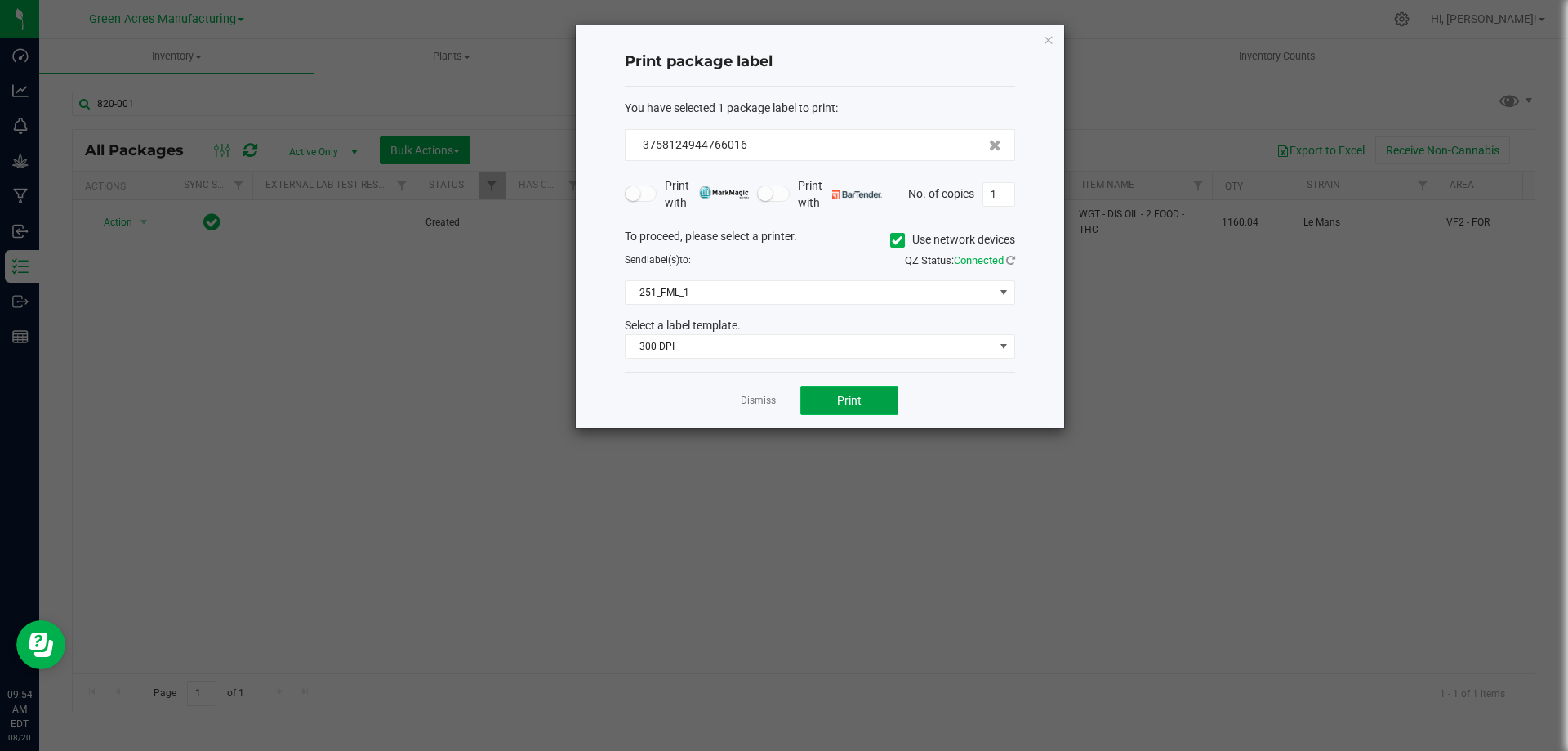
click at [844, 406] on span "Print" at bounding box center [850, 400] width 25 height 13
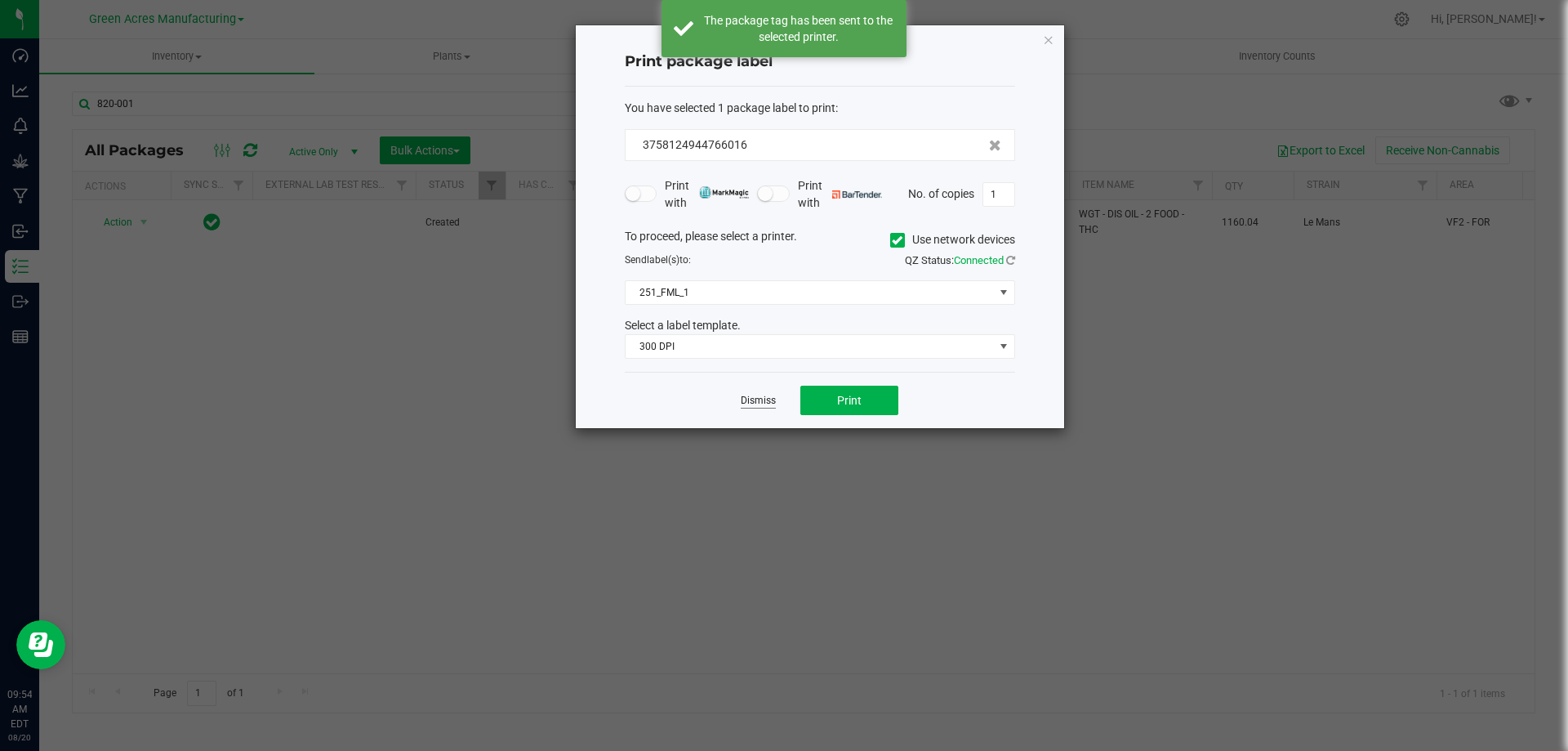
click at [766, 401] on link "Dismiss" at bounding box center [758, 400] width 35 height 14
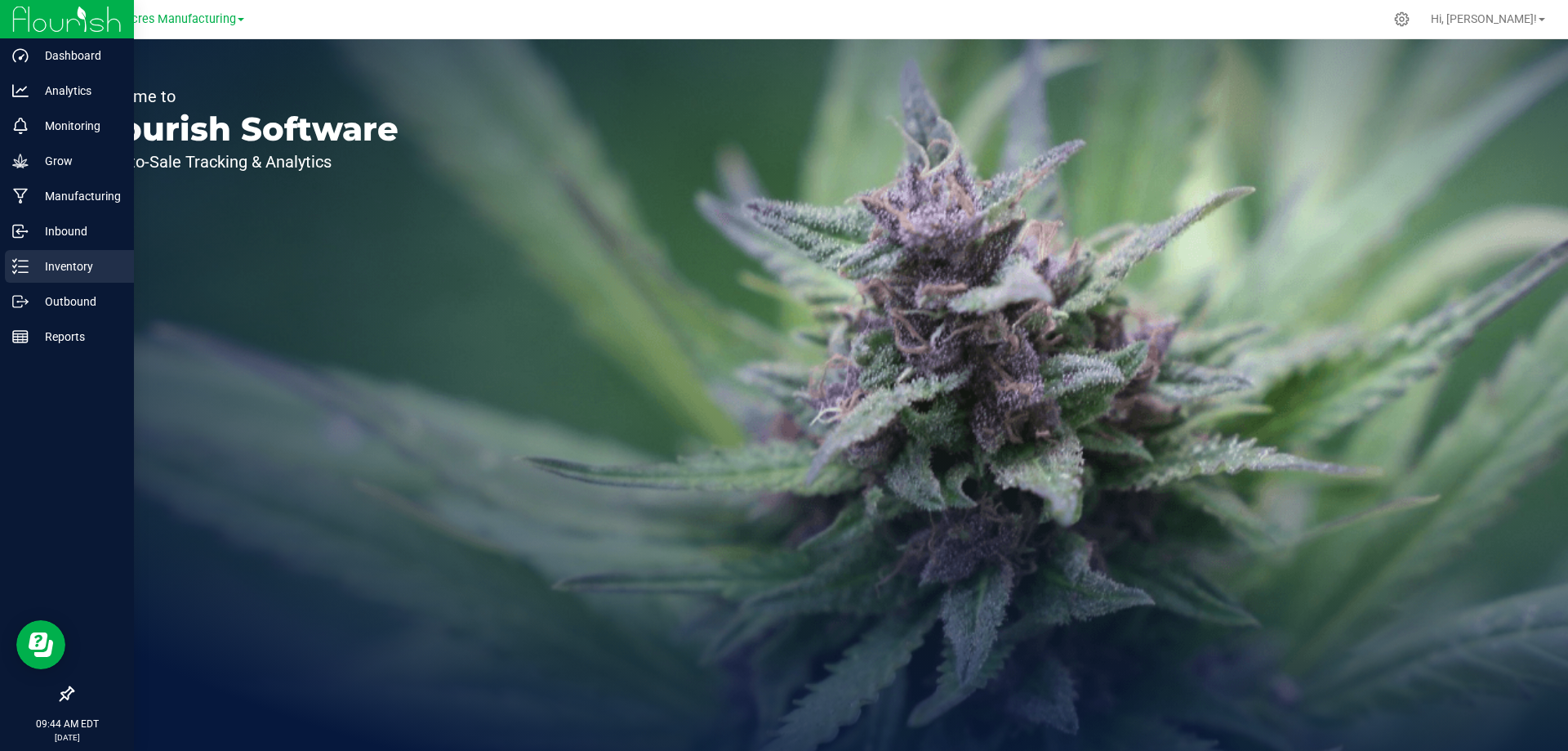
click at [62, 261] on p "Inventory" at bounding box center [77, 266] width 98 height 20
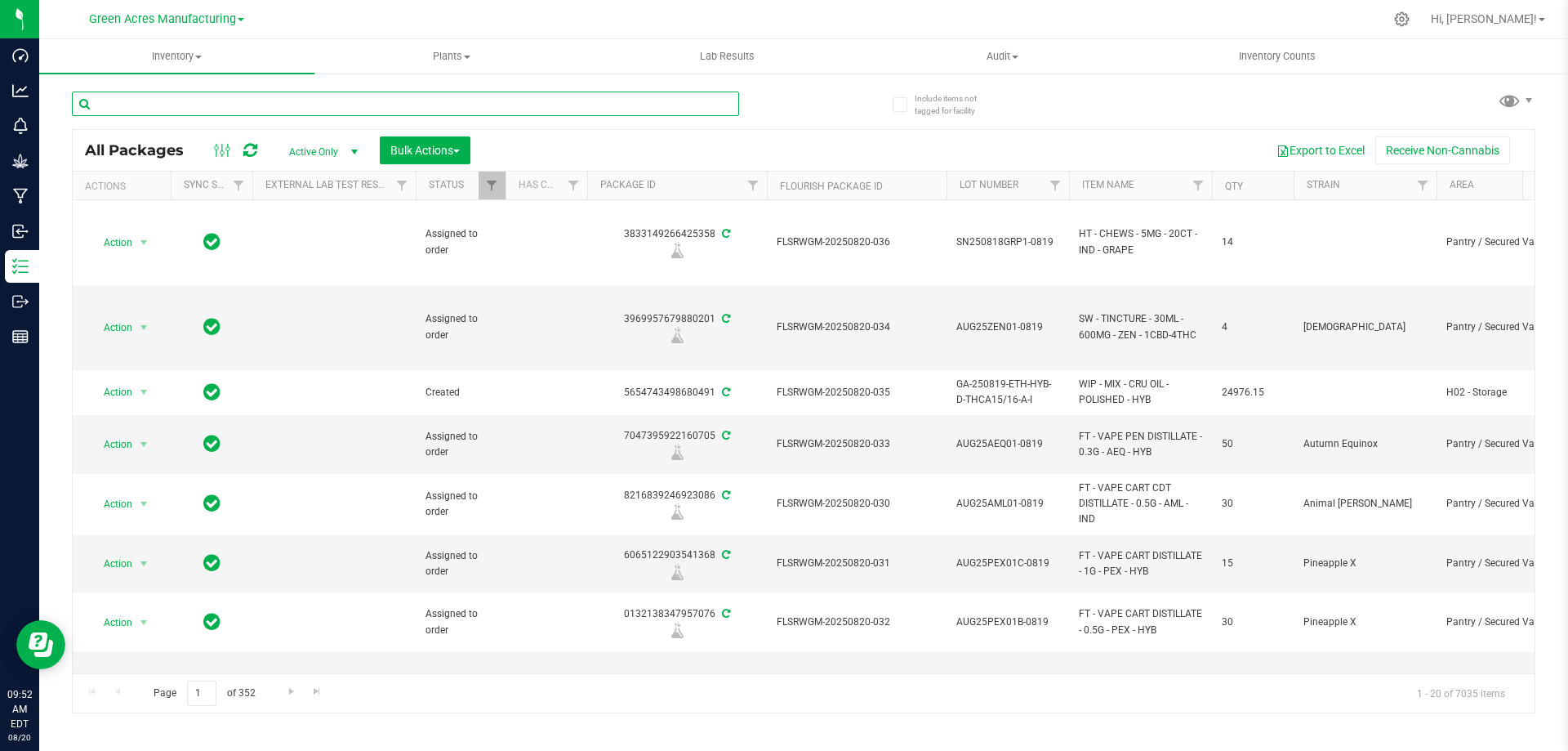
click at [476, 106] on input "text" at bounding box center [406, 104] width 667 height 25
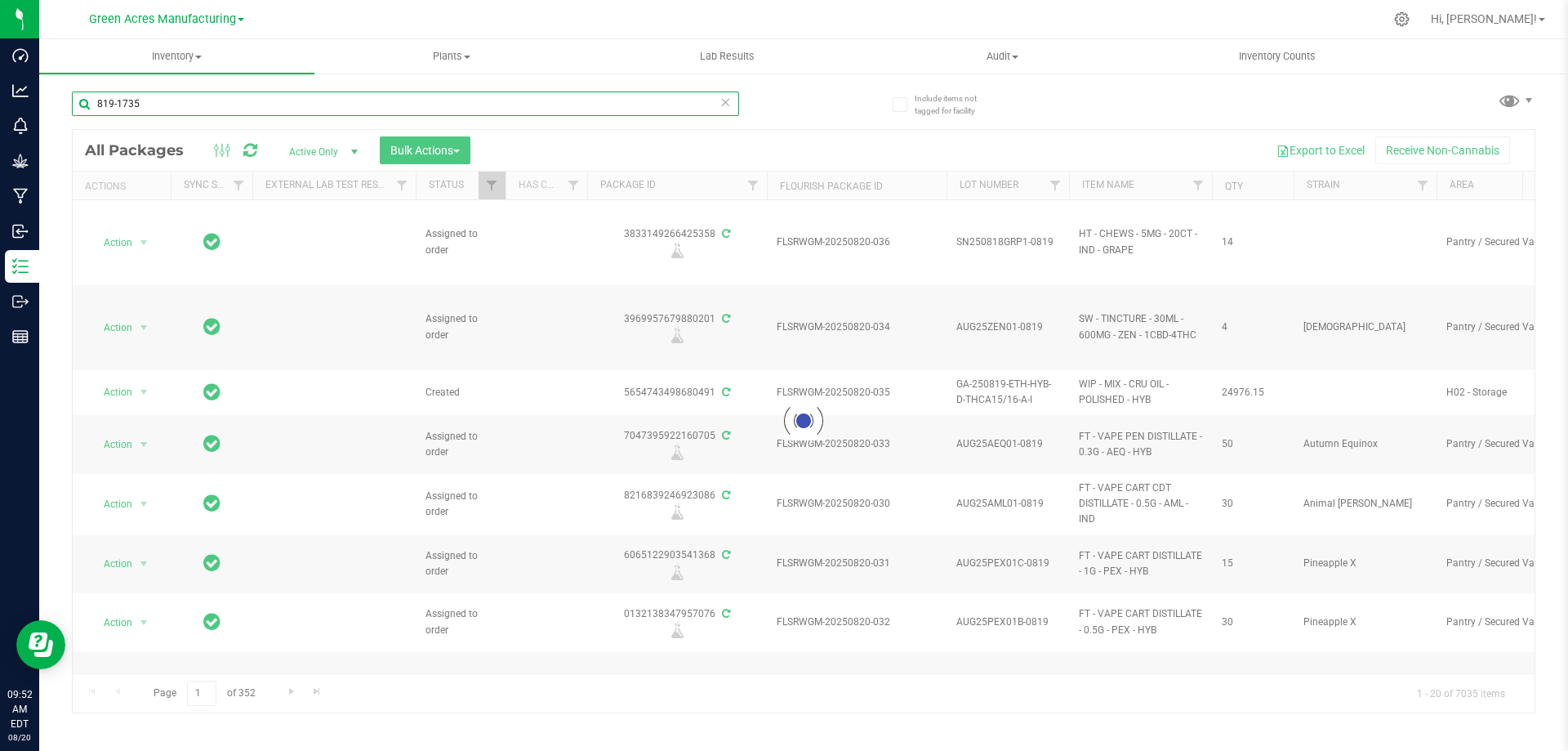
type input "819-1735"
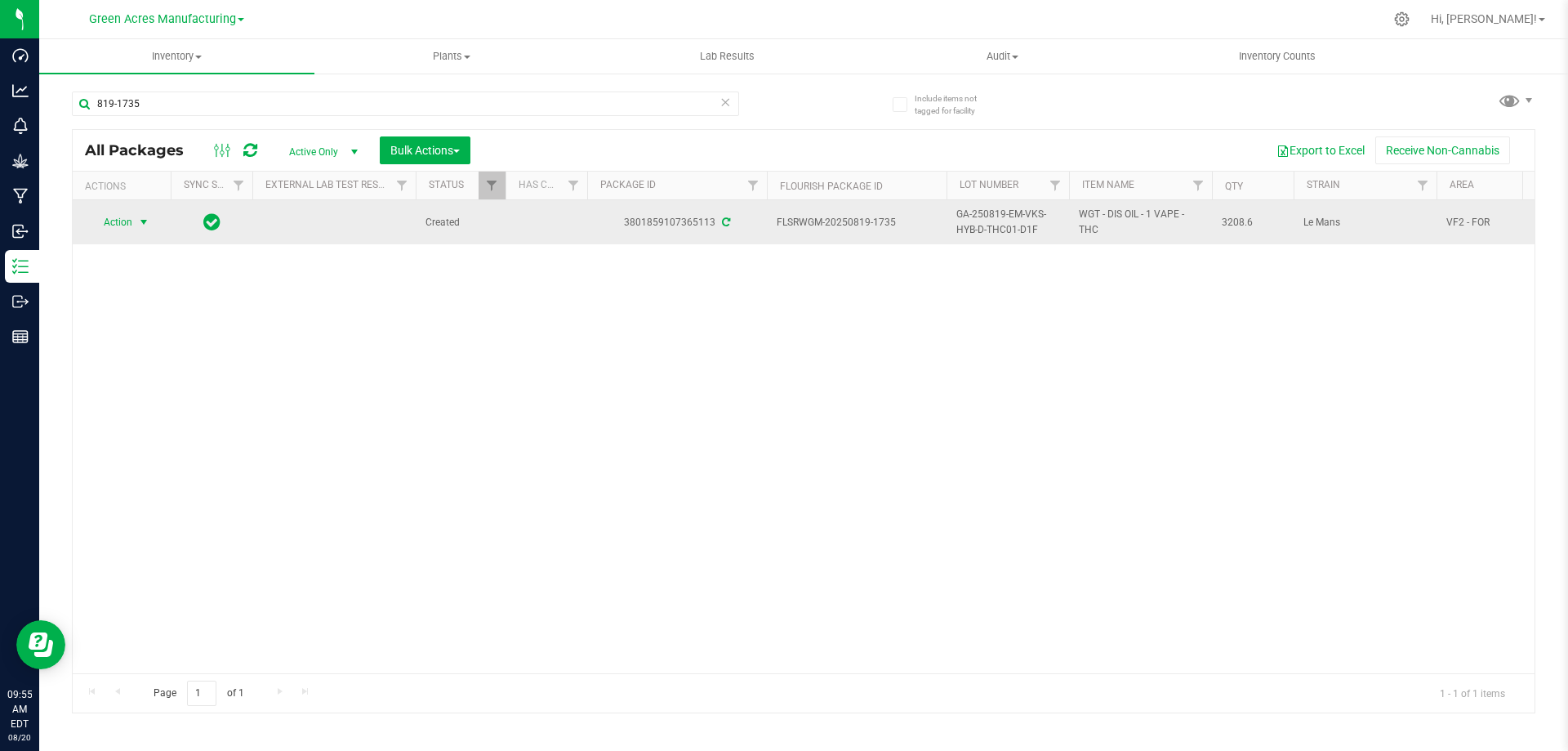
click at [134, 229] on span "select" at bounding box center [144, 222] width 21 height 23
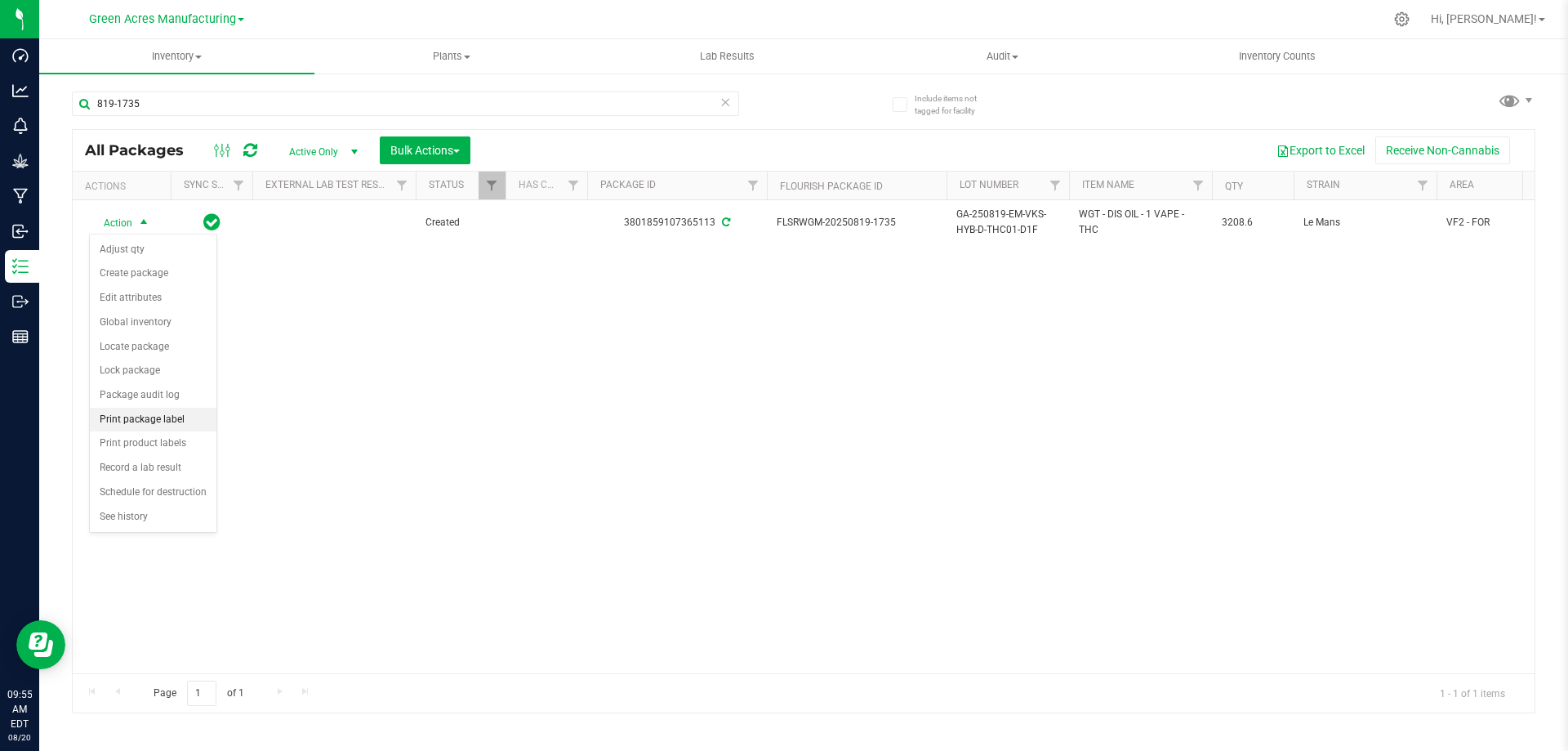
click at [161, 429] on li "Print package label" at bounding box center [153, 419] width 127 height 25
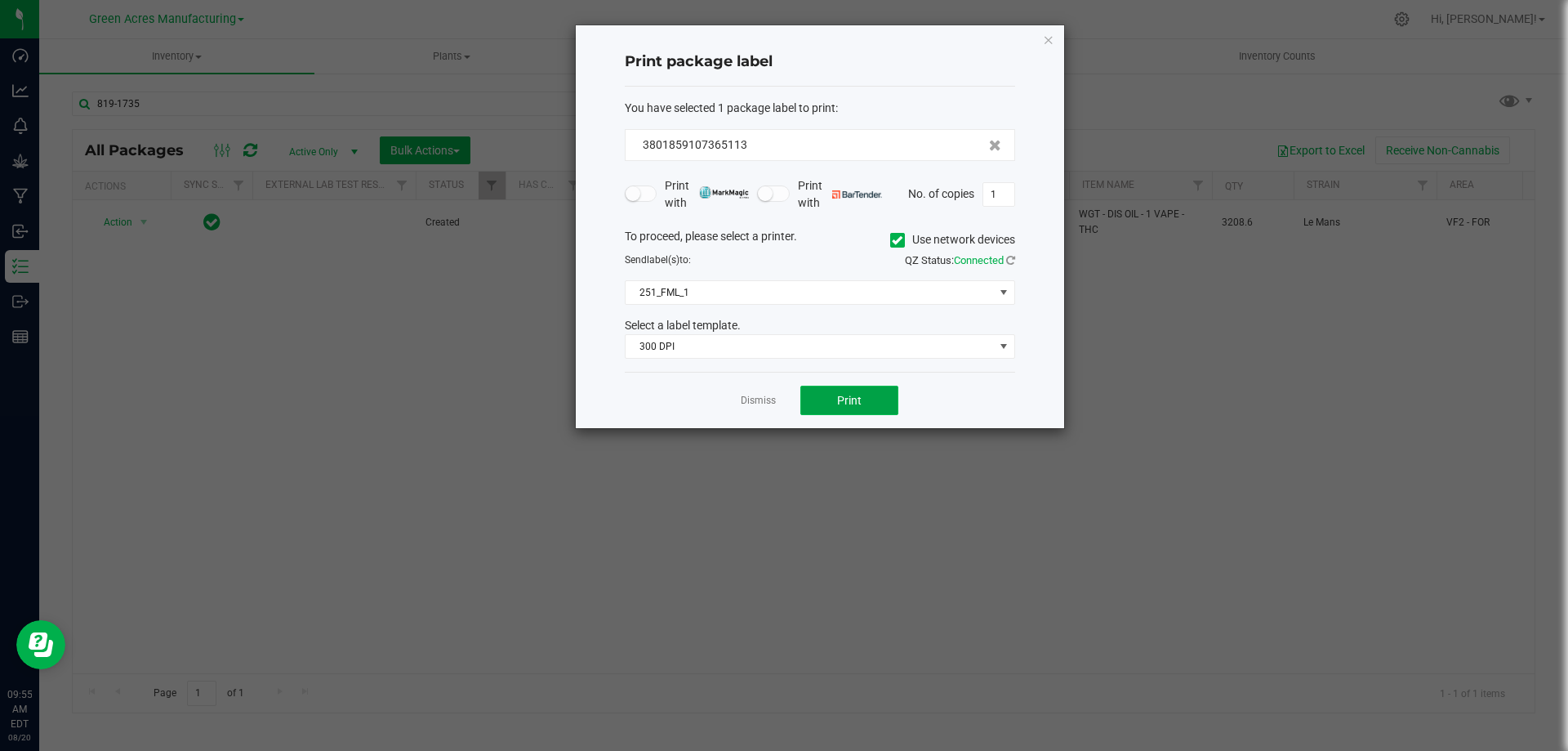
click at [843, 404] on span "Print" at bounding box center [850, 400] width 25 height 13
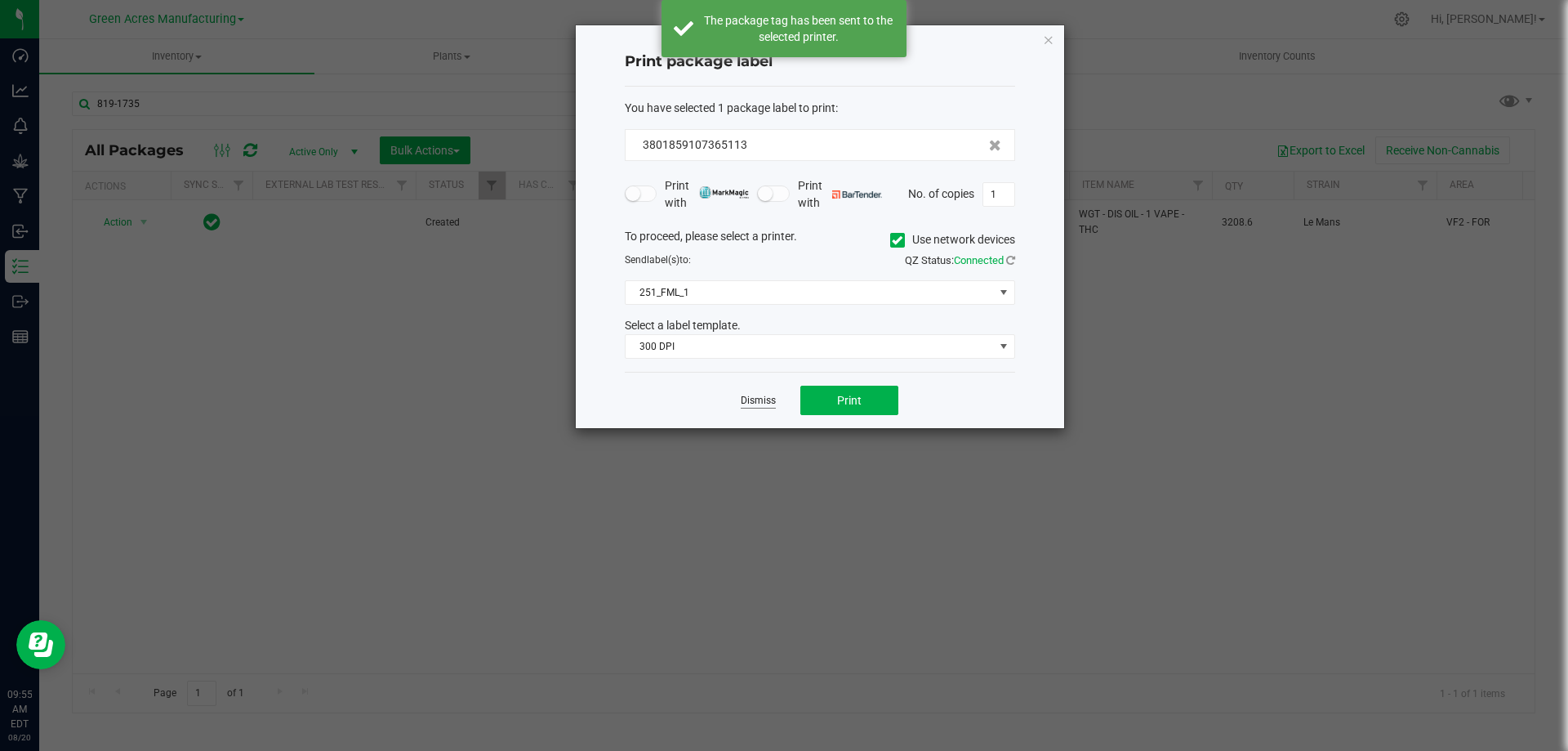
click at [753, 401] on link "Dismiss" at bounding box center [758, 400] width 35 height 14
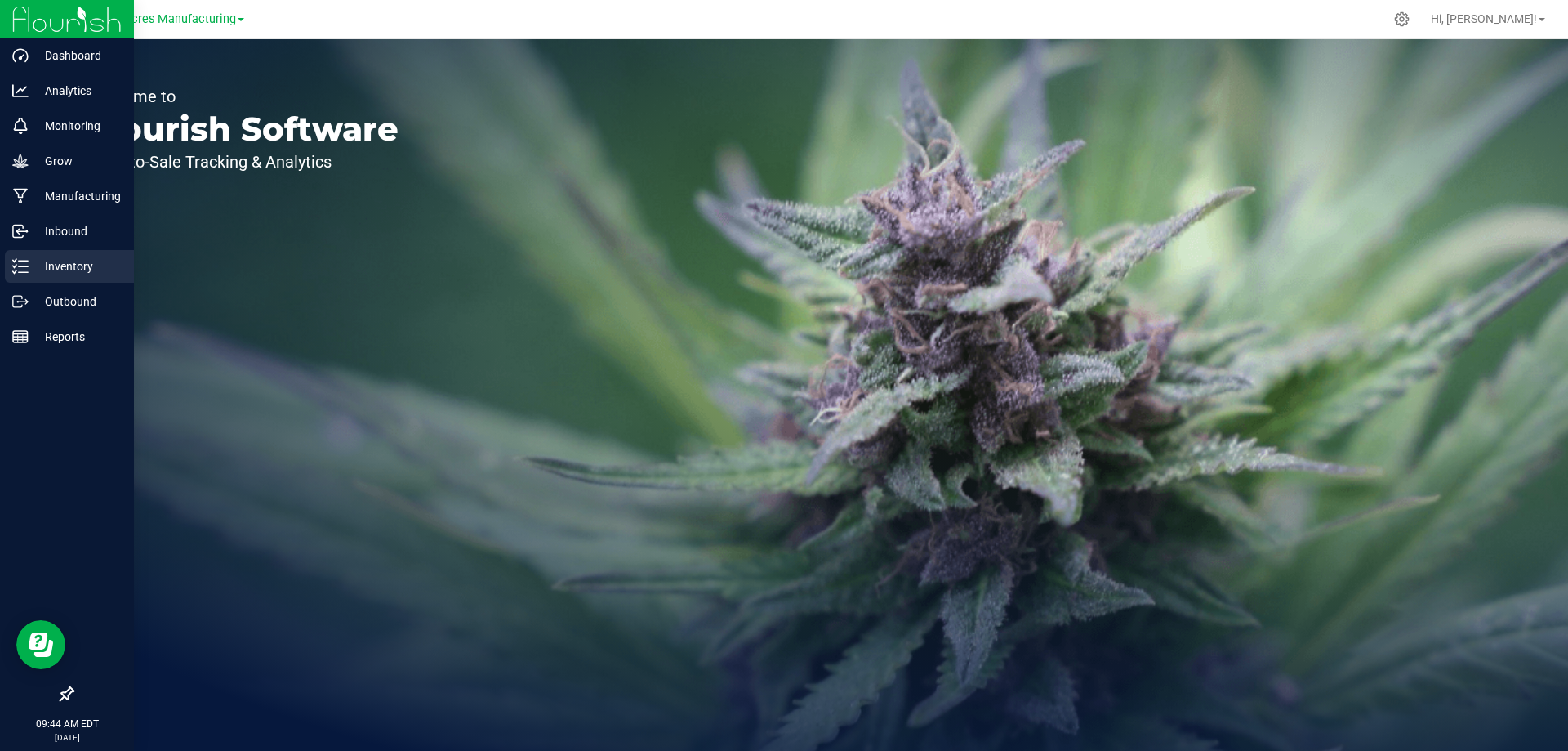
click at [27, 255] on div "Inventory" at bounding box center [69, 267] width 129 height 33
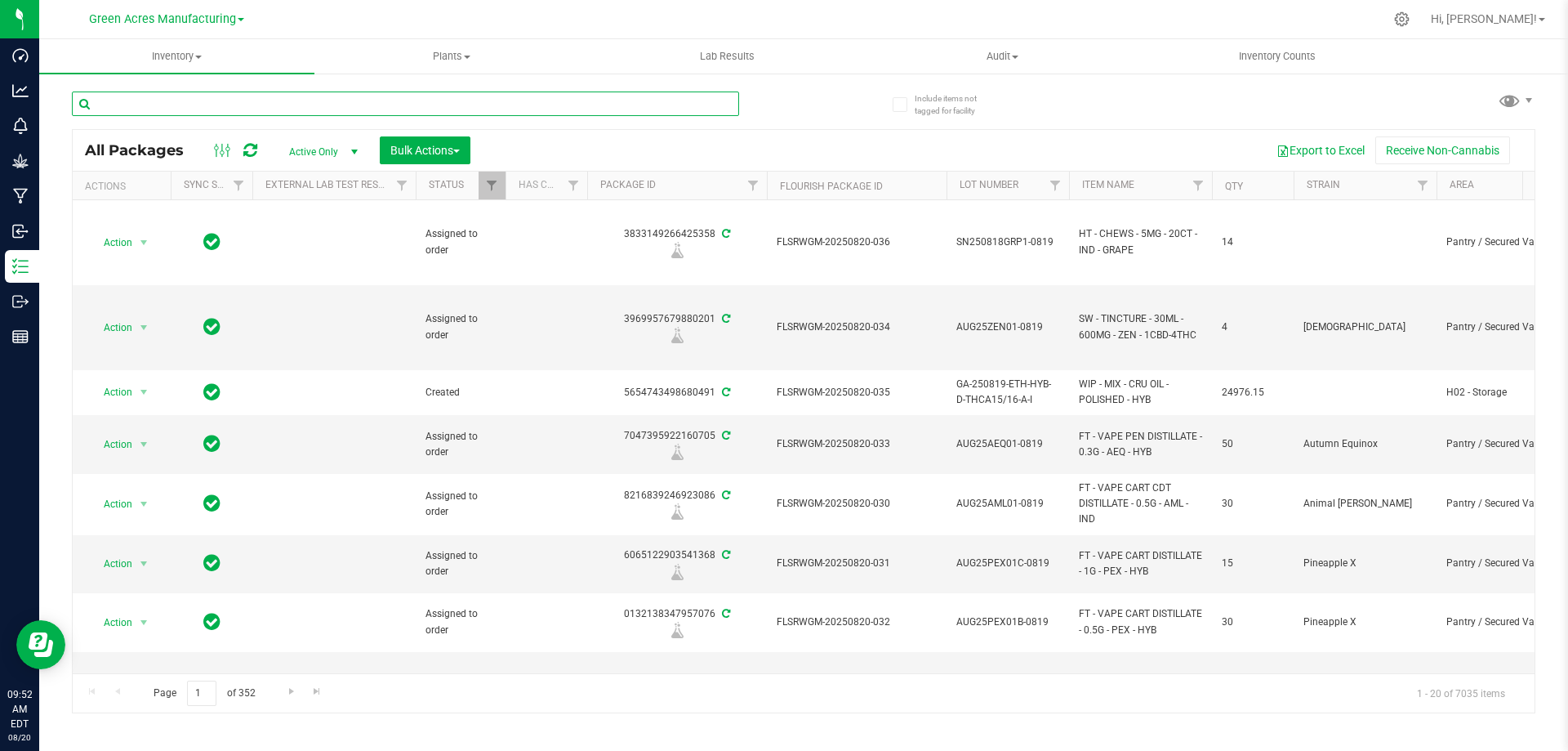
click at [663, 100] on input "text" at bounding box center [406, 104] width 667 height 25
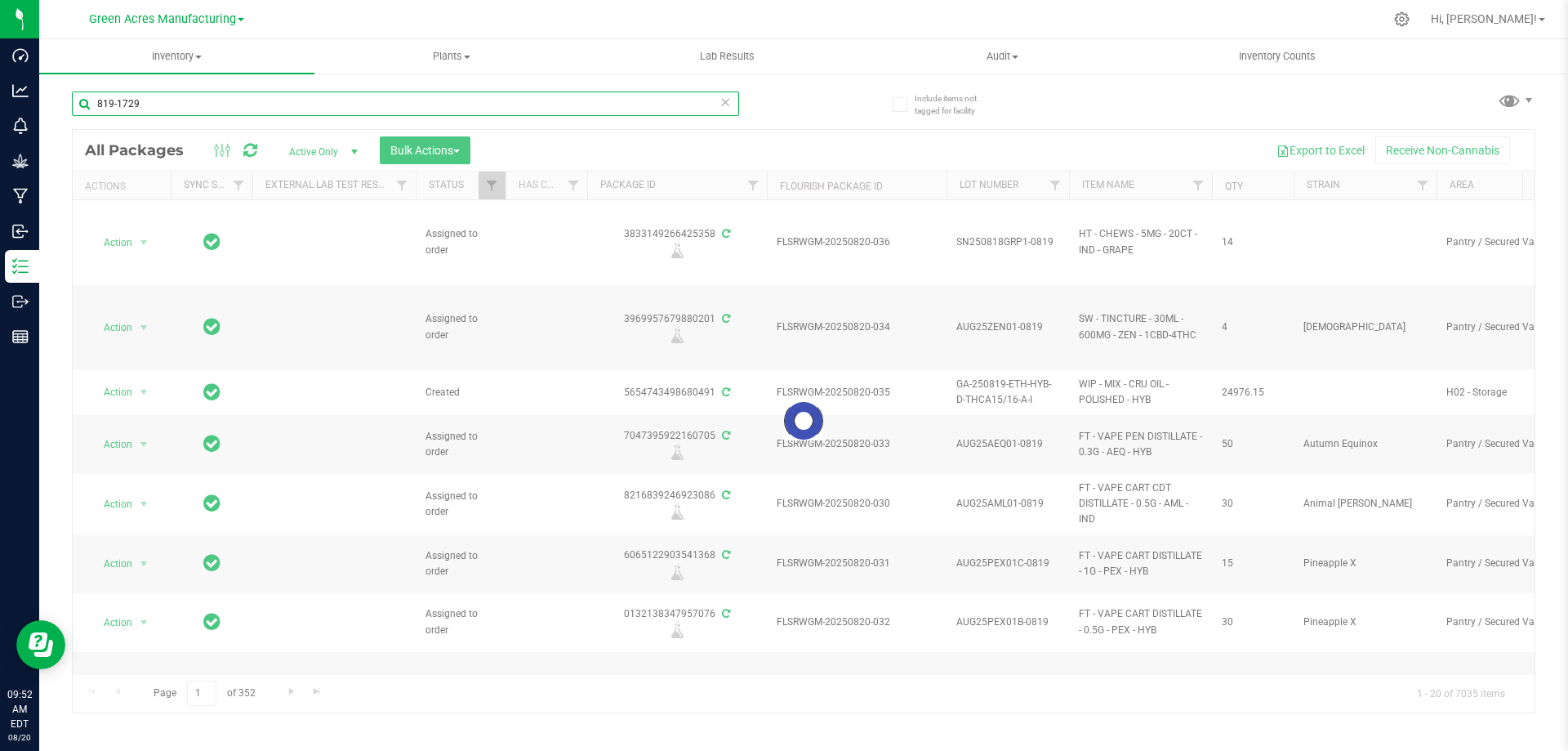
type input "819-1729"
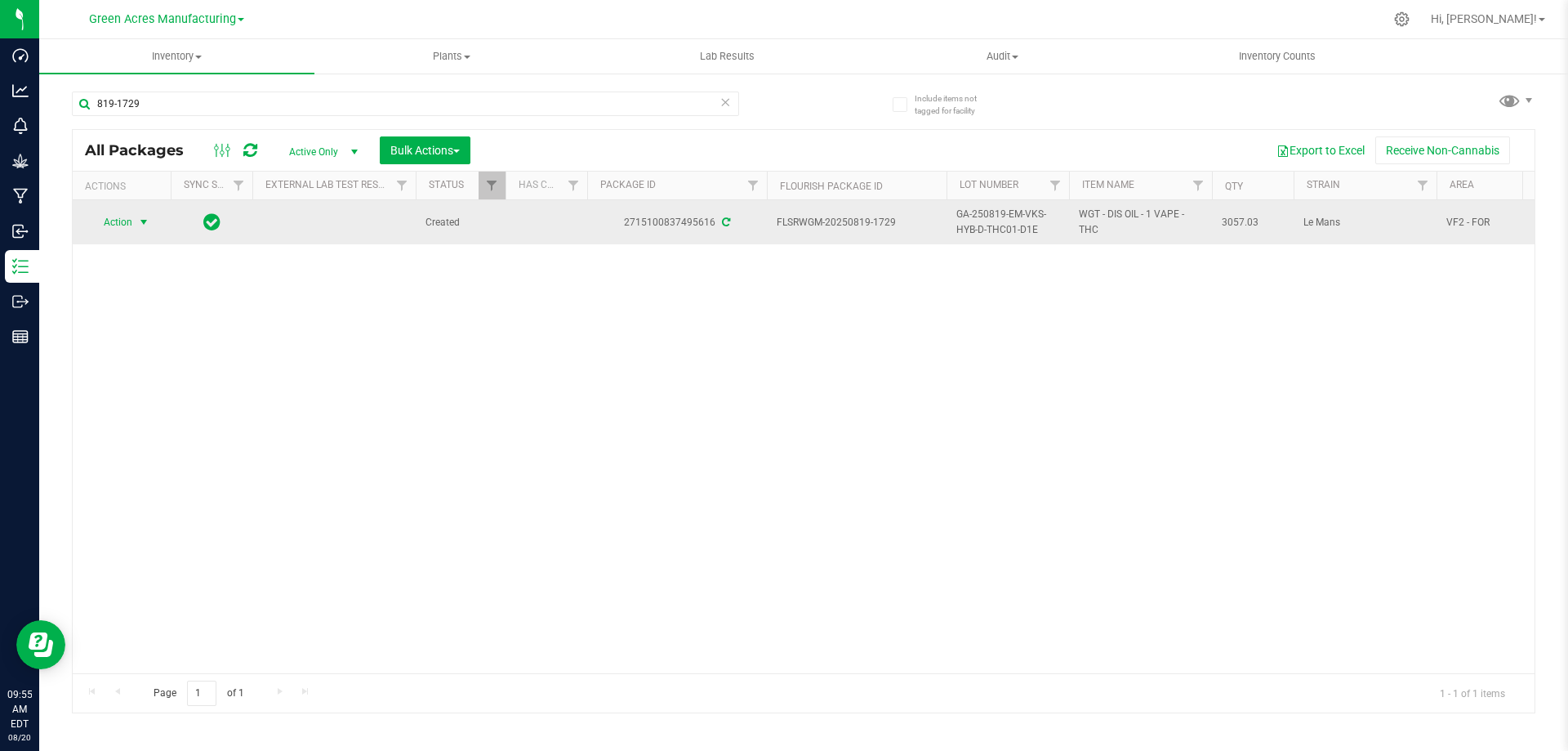
click at [121, 216] on span "Action" at bounding box center [111, 222] width 44 height 23
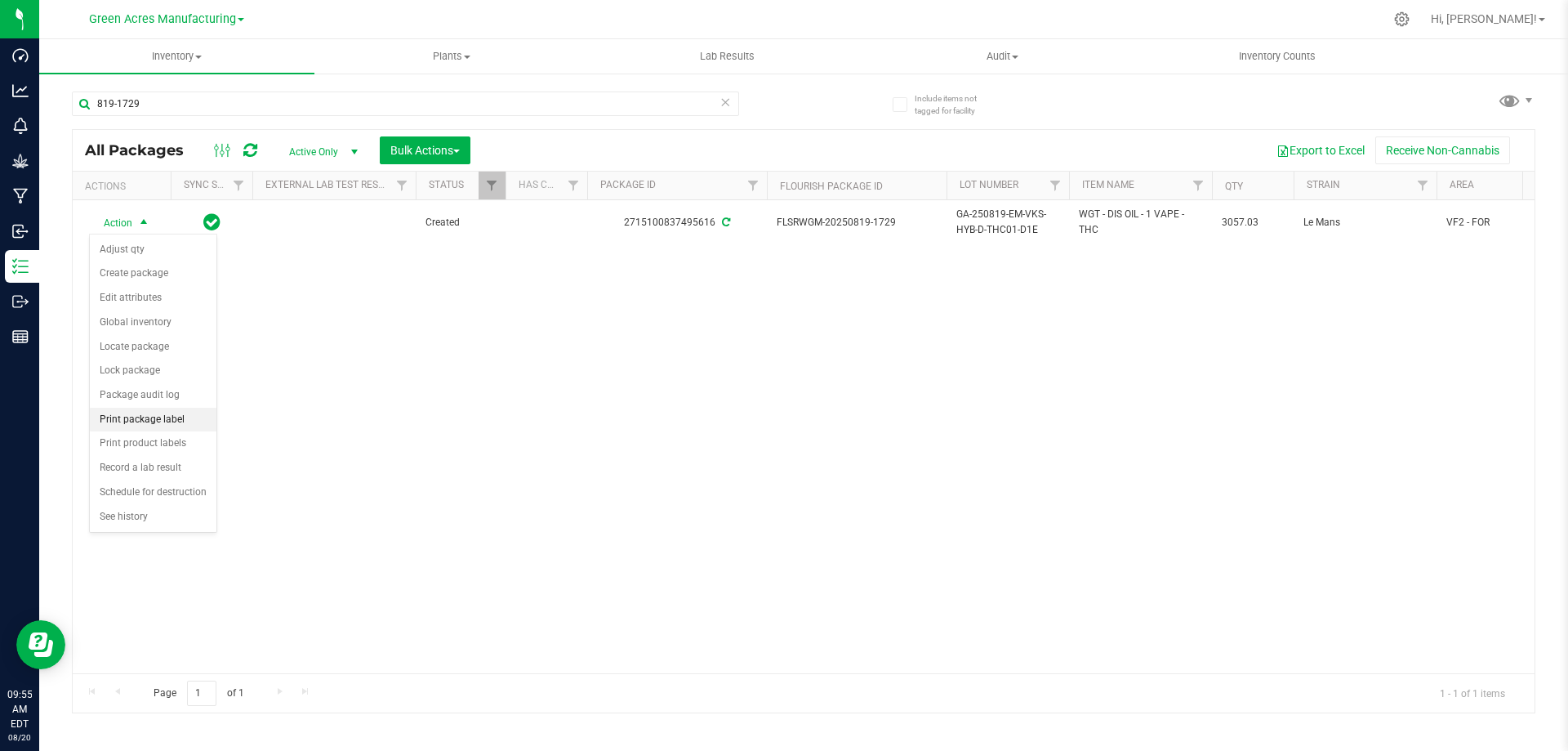
click at [138, 429] on li "Print package label" at bounding box center [153, 419] width 127 height 25
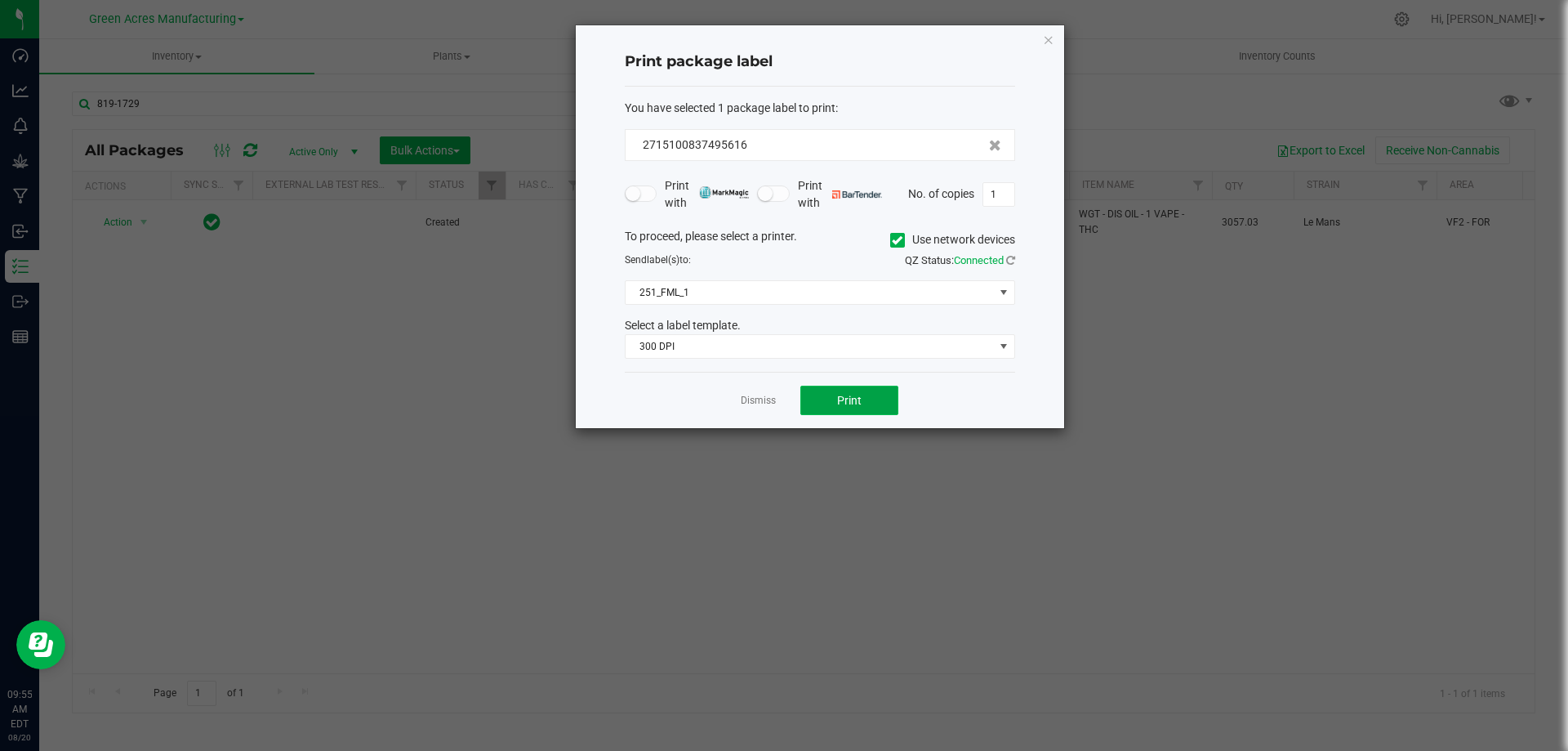
click at [850, 397] on span "Print" at bounding box center [850, 400] width 25 height 13
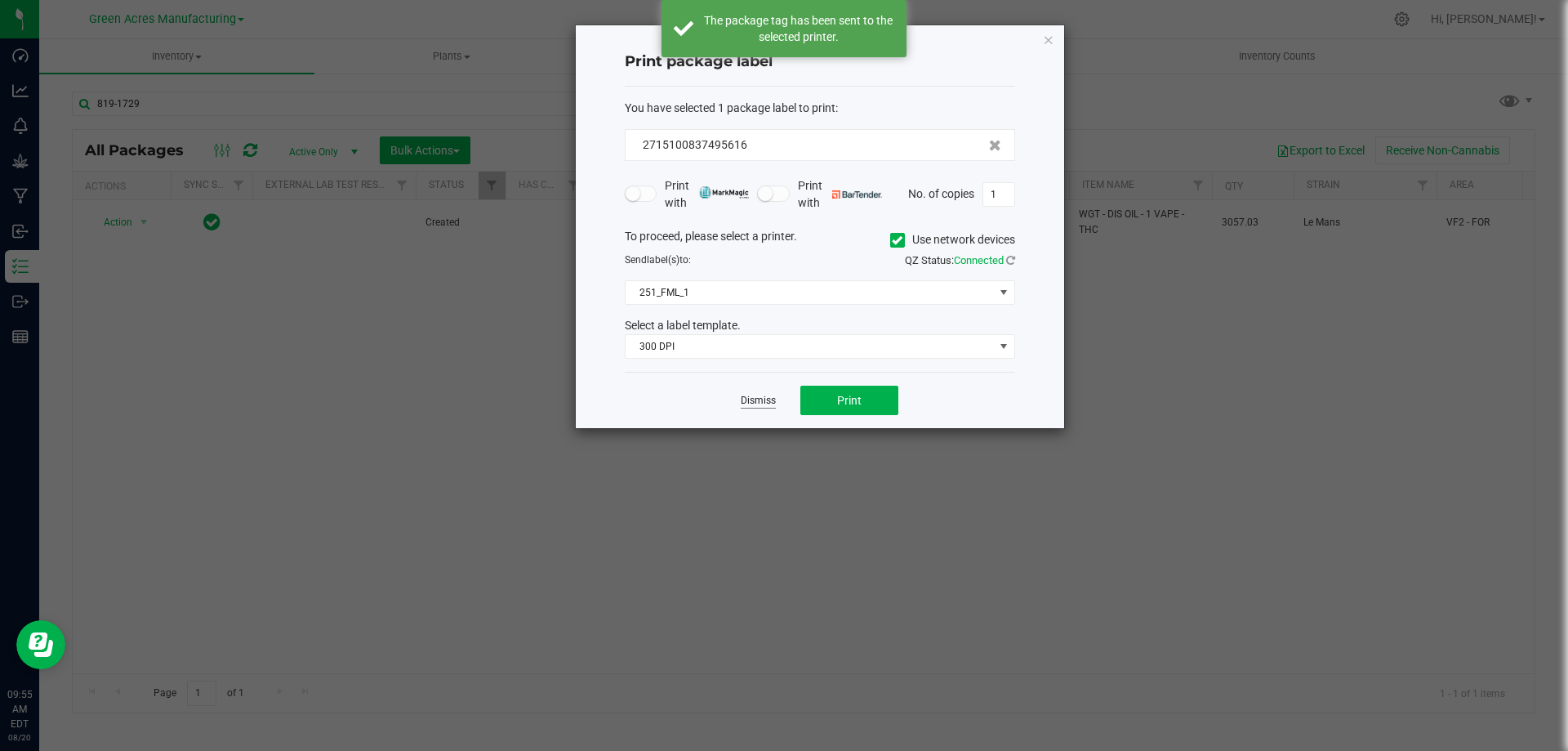
click at [761, 403] on link "Dismiss" at bounding box center [758, 400] width 35 height 14
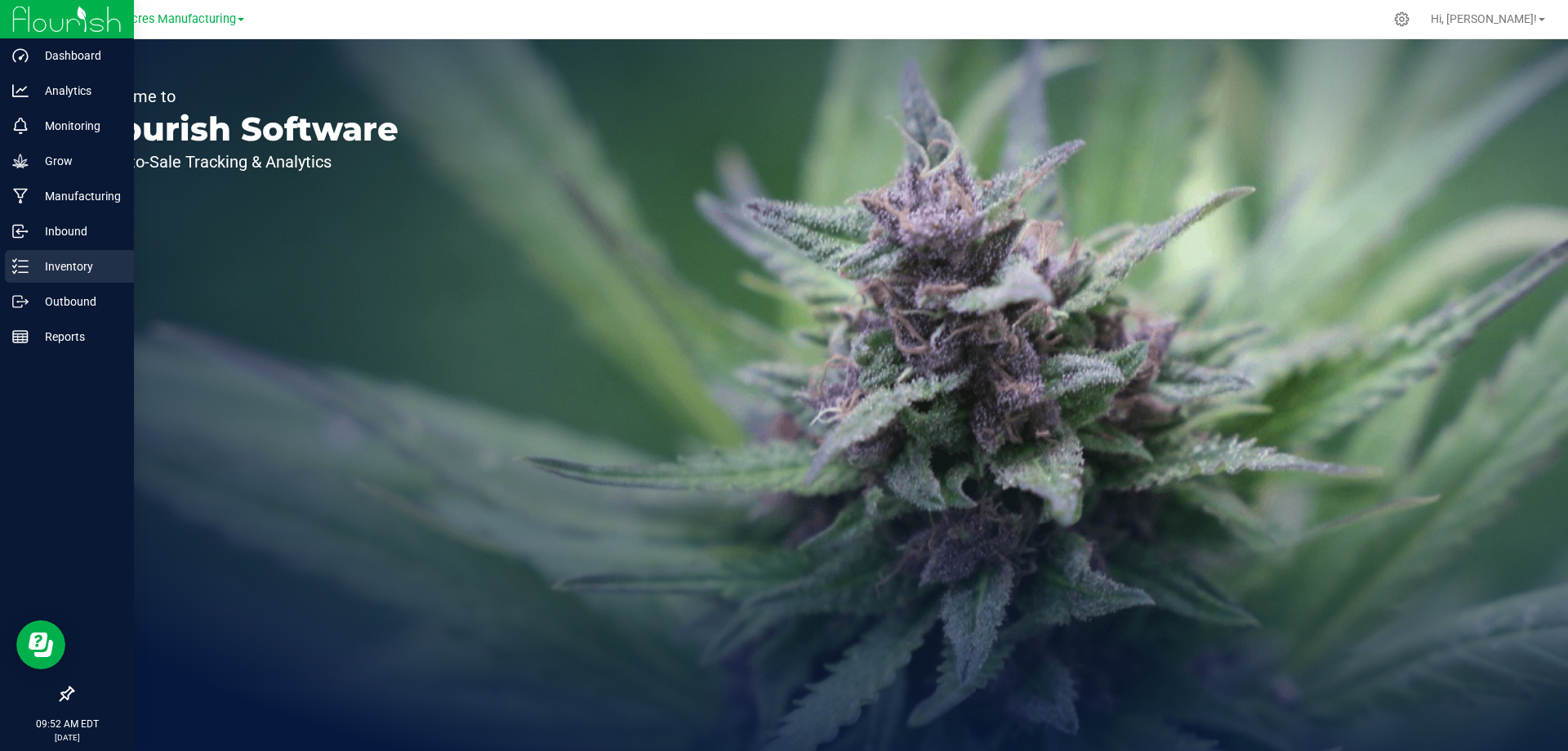
click at [39, 267] on p "Inventory" at bounding box center [77, 266] width 98 height 20
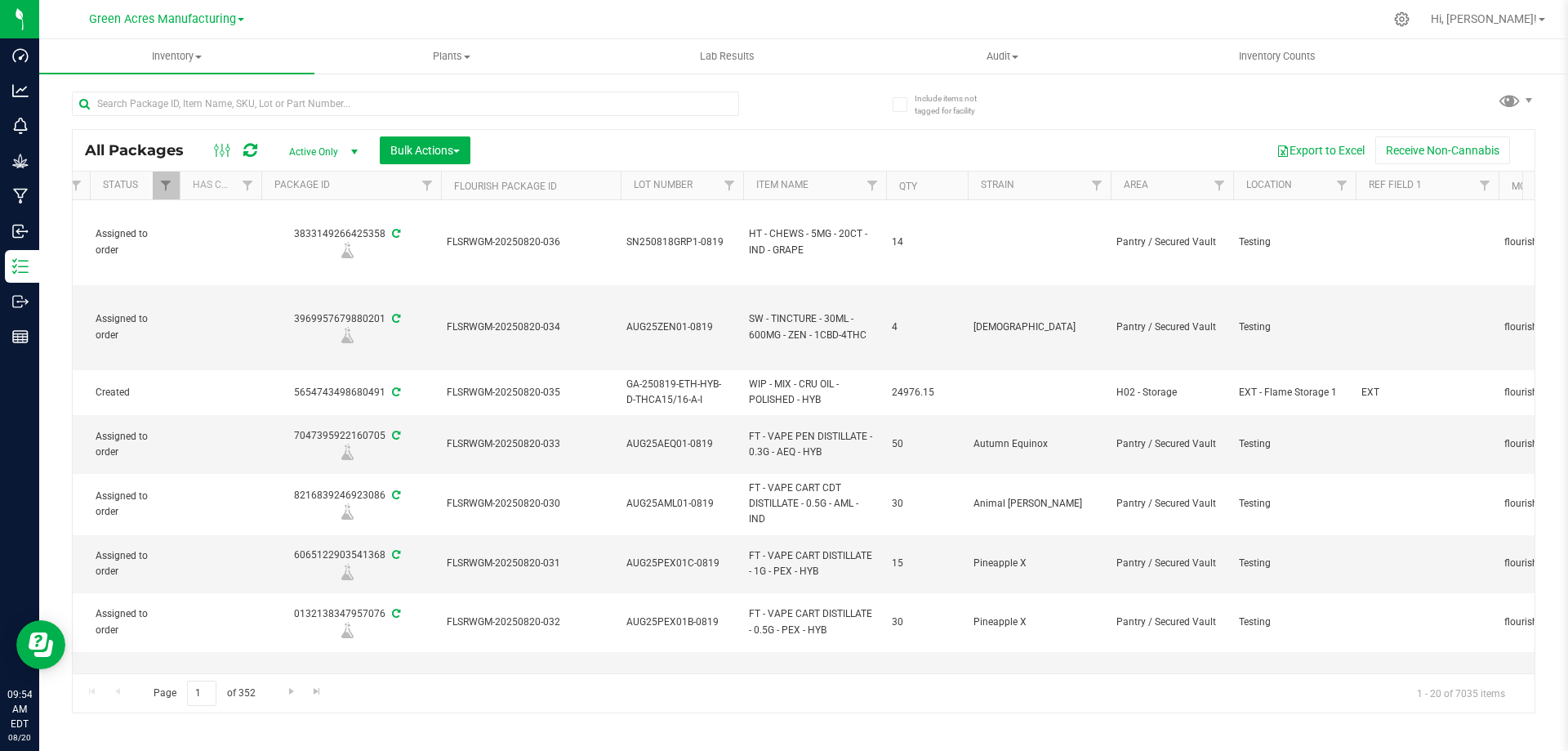
scroll to position [0, 335]
click at [1212, 184] on span "Filter" at bounding box center [1210, 185] width 13 height 13
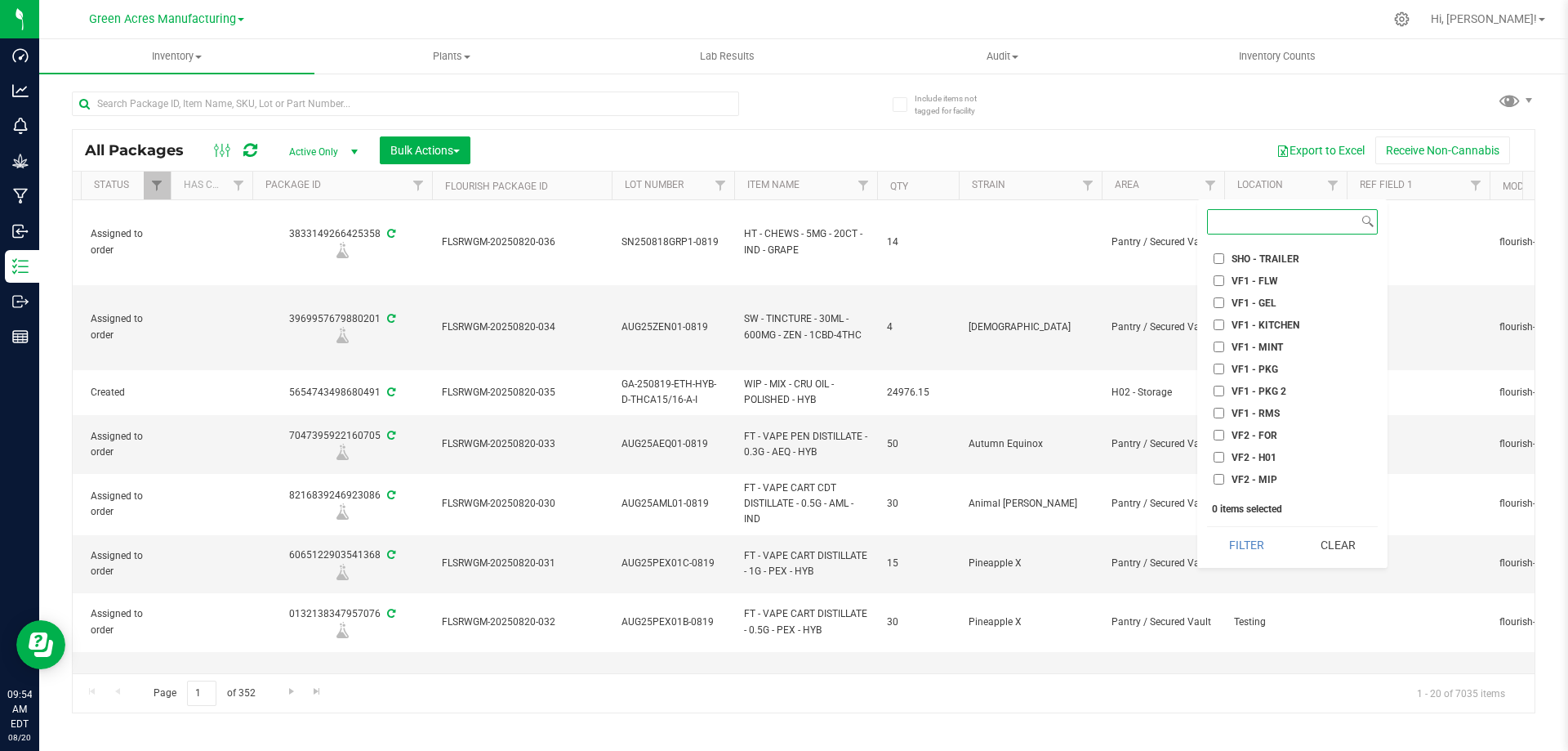
scroll to position [735, 0]
click at [1222, 383] on input "VF2 - FOR" at bounding box center [1219, 380] width 10 height 10
checkbox input "true"
click at [1248, 546] on button "Filter" at bounding box center [1247, 545] width 79 height 36
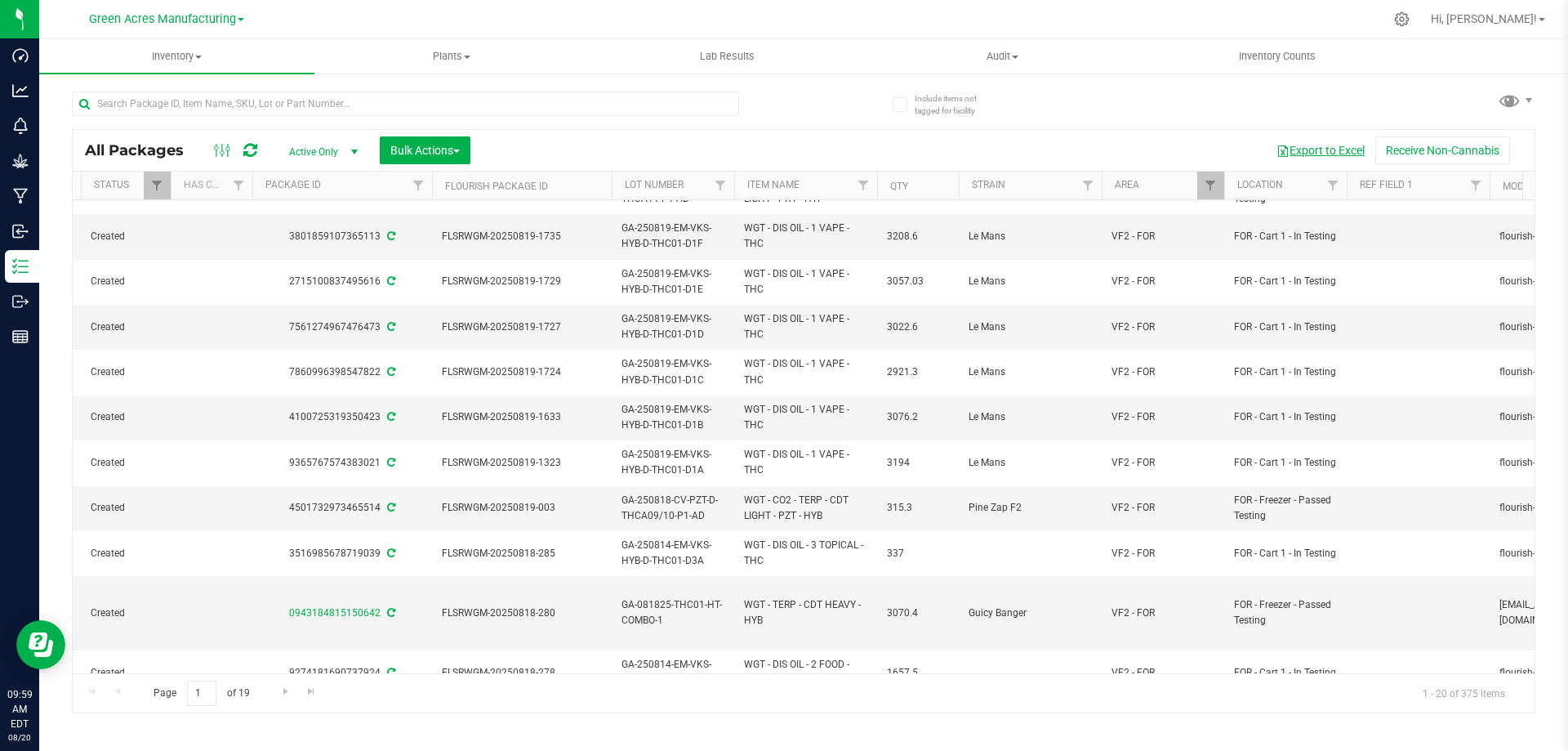
scroll to position [117, 335]
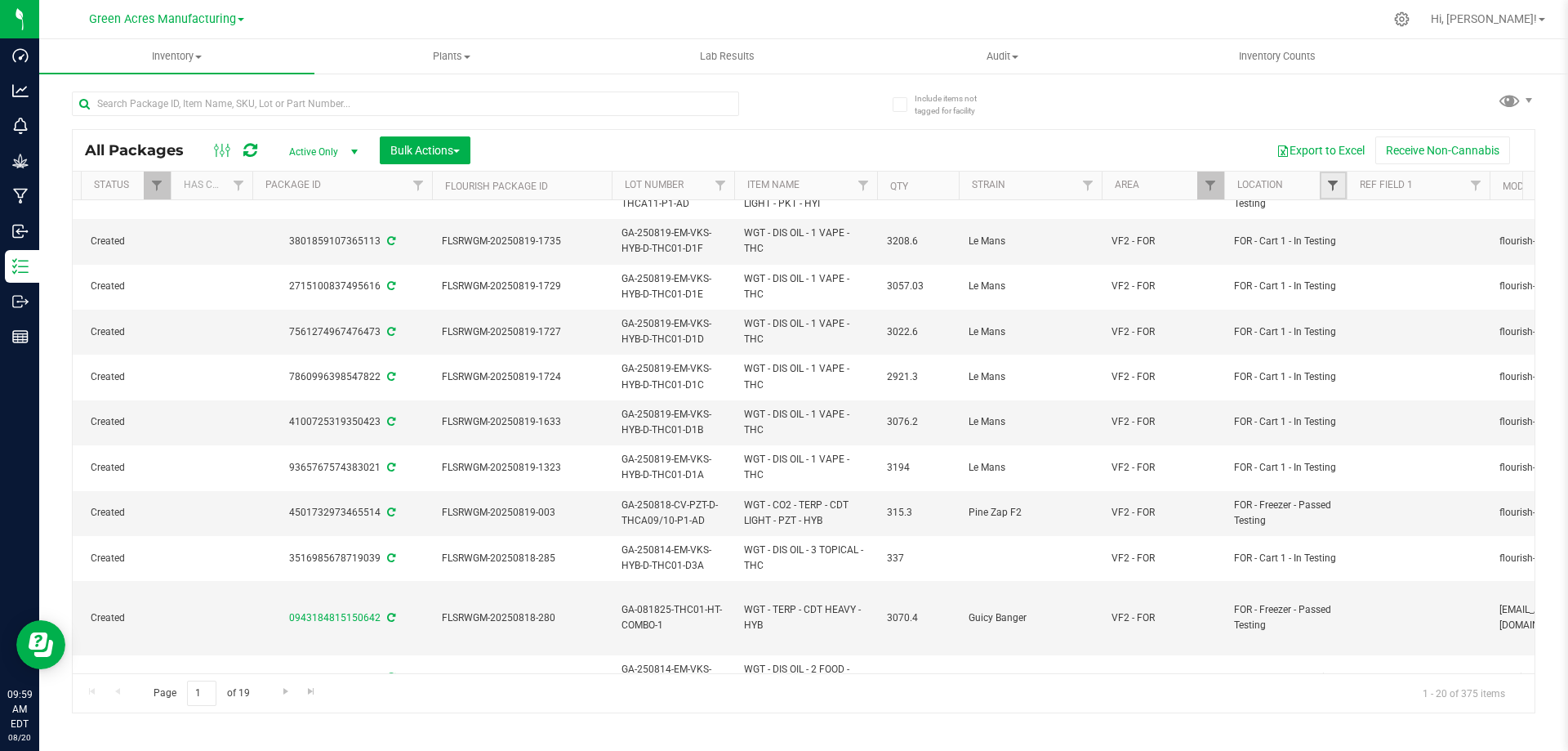
click at [1333, 190] on span "Filter" at bounding box center [1332, 185] width 13 height 13
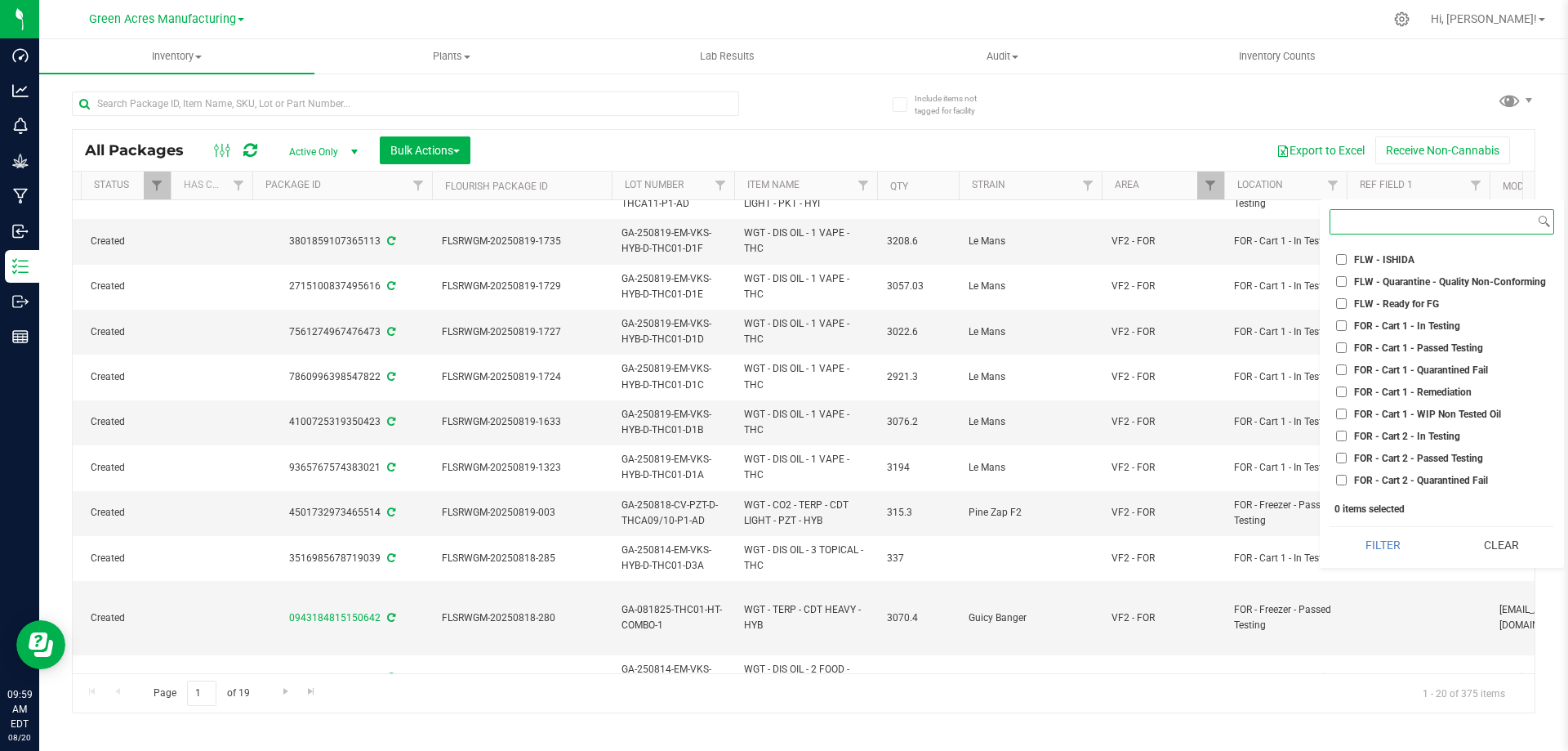
scroll to position [2097, 0]
click at [1337, 343] on input "FOR - Cart 1 - In Testing" at bounding box center [1342, 342] width 10 height 10
checkbox input "true"
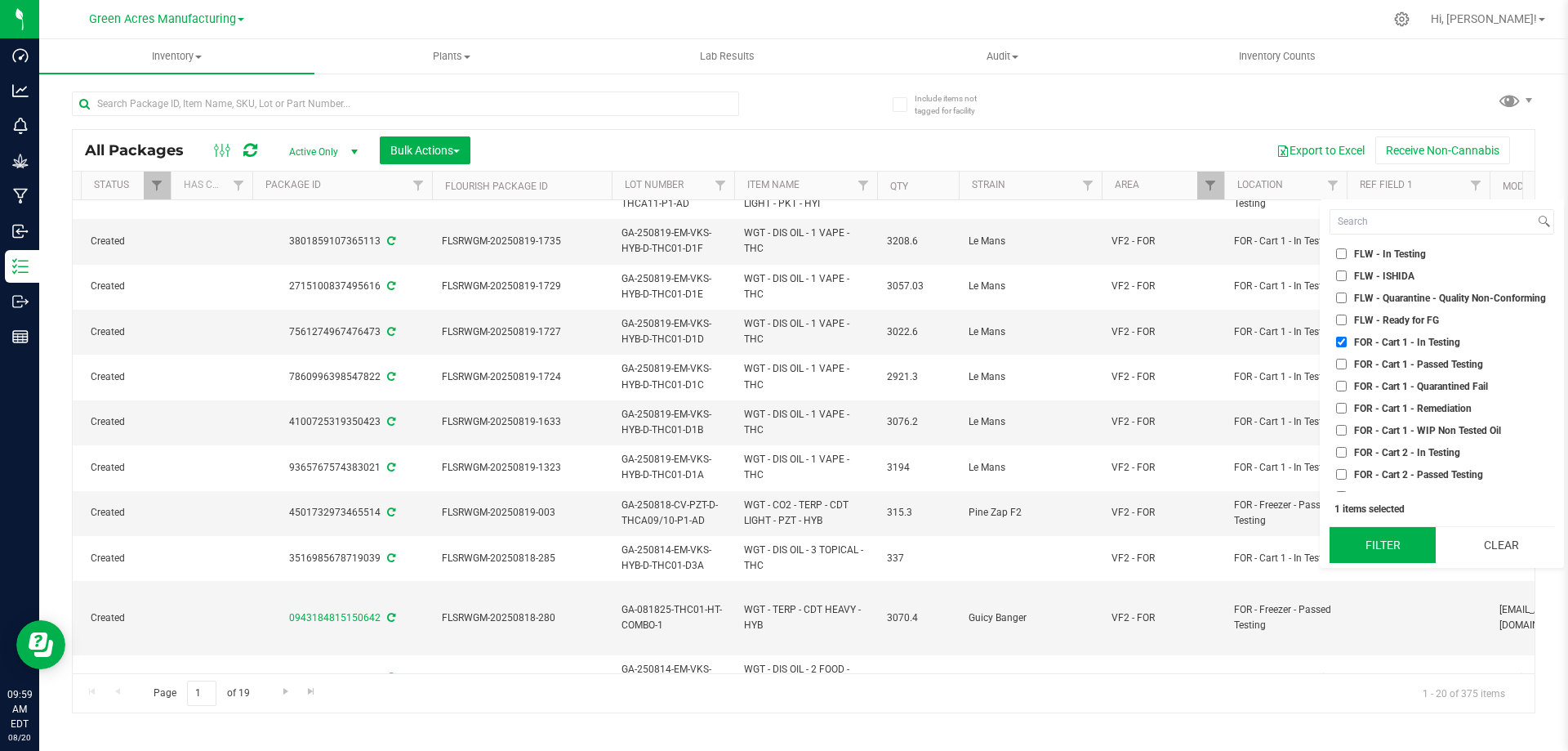
click at [1379, 533] on button "Filter" at bounding box center [1383, 545] width 106 height 36
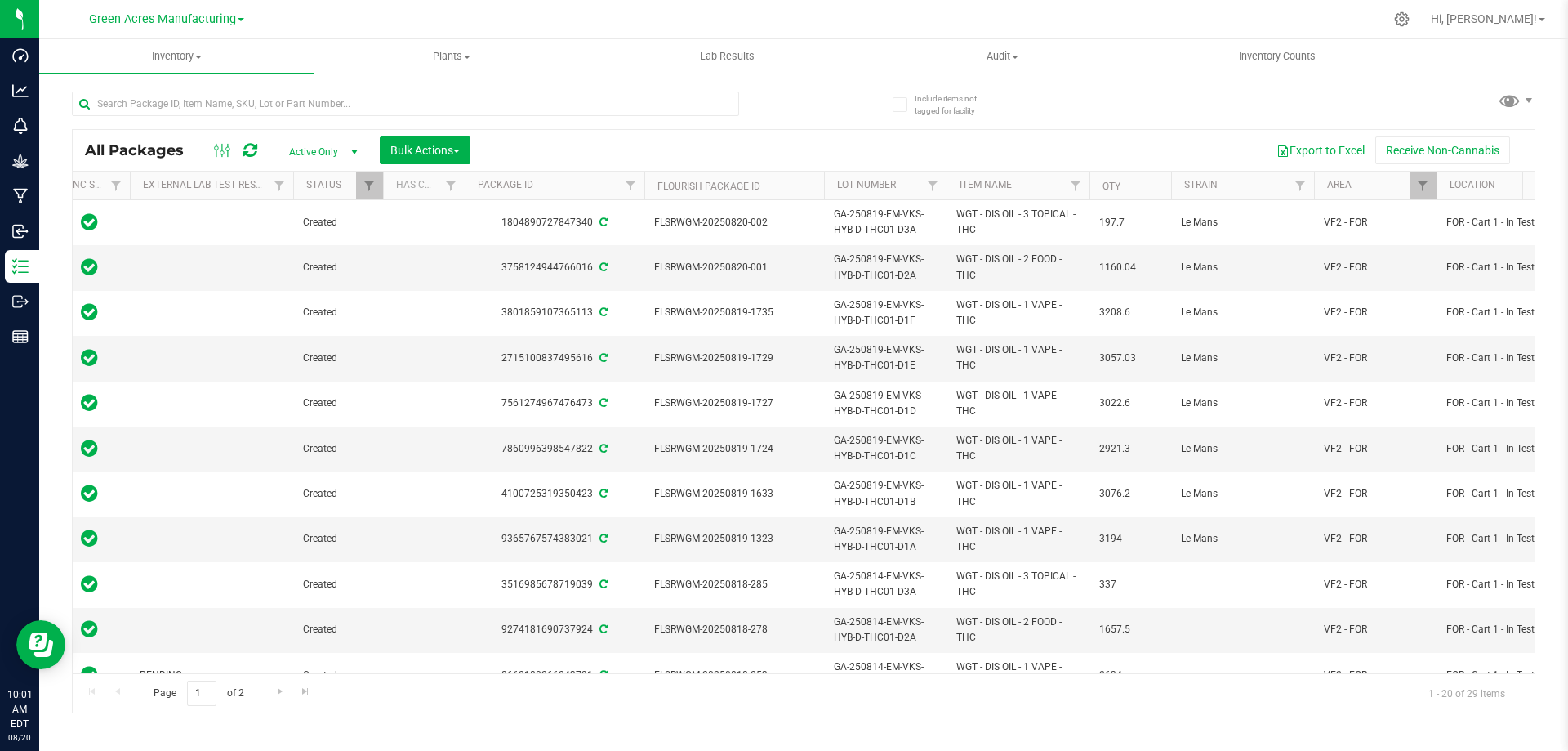
scroll to position [0, 127]
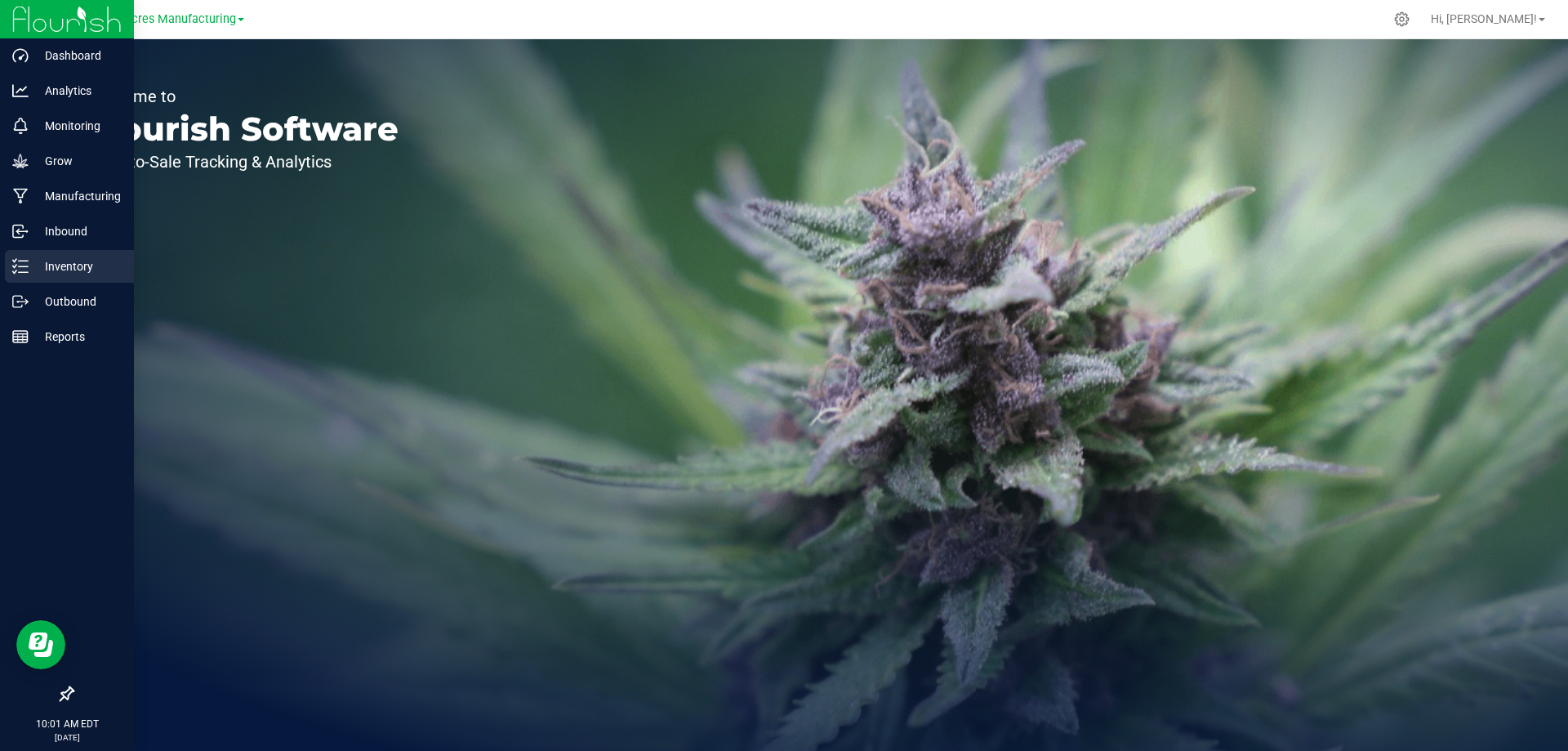
drag, startPoint x: 46, startPoint y: 263, endPoint x: 58, endPoint y: 261, distance: 12.2
click at [47, 263] on p "Inventory" at bounding box center [77, 266] width 98 height 20
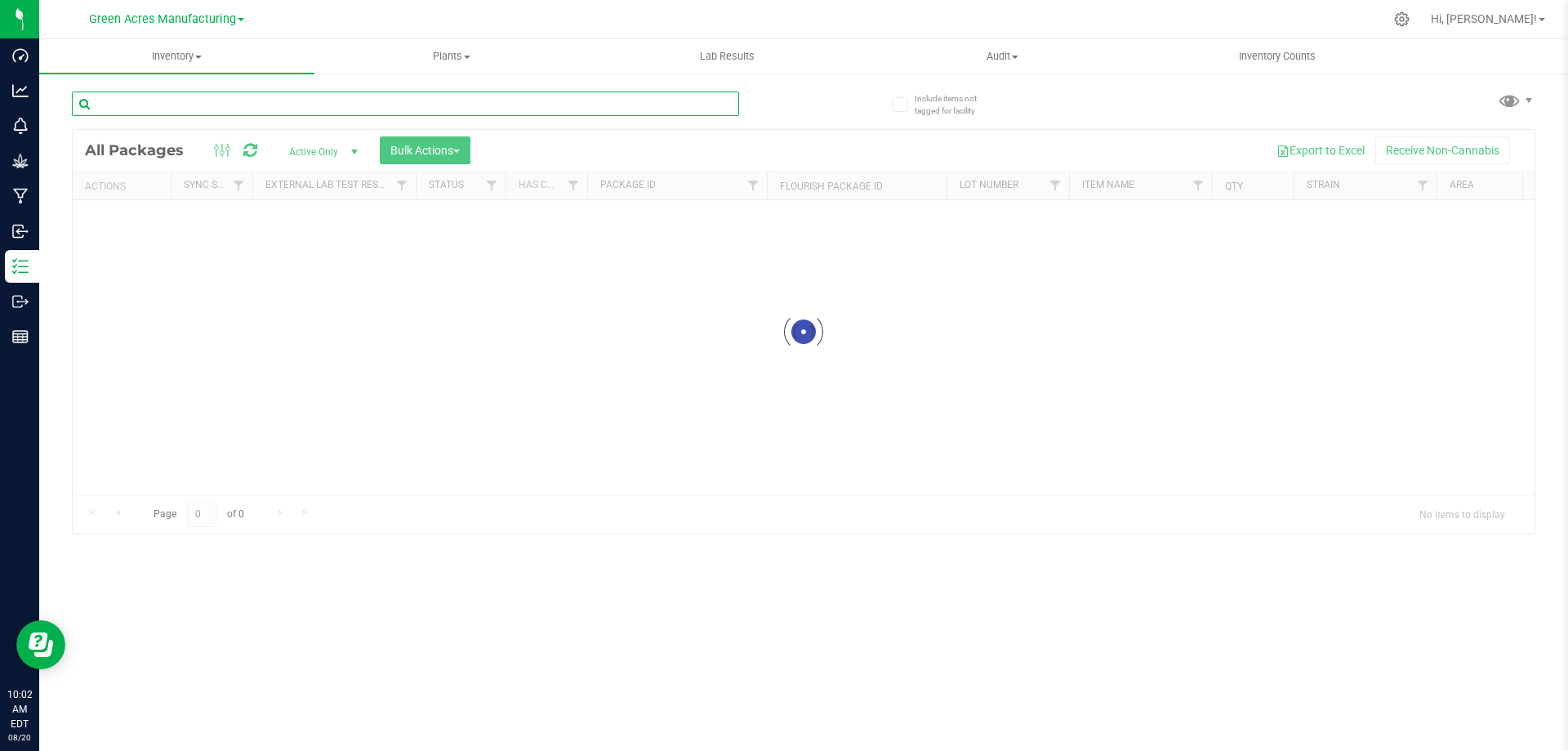
click at [349, 111] on input "text" at bounding box center [406, 104] width 667 height 25
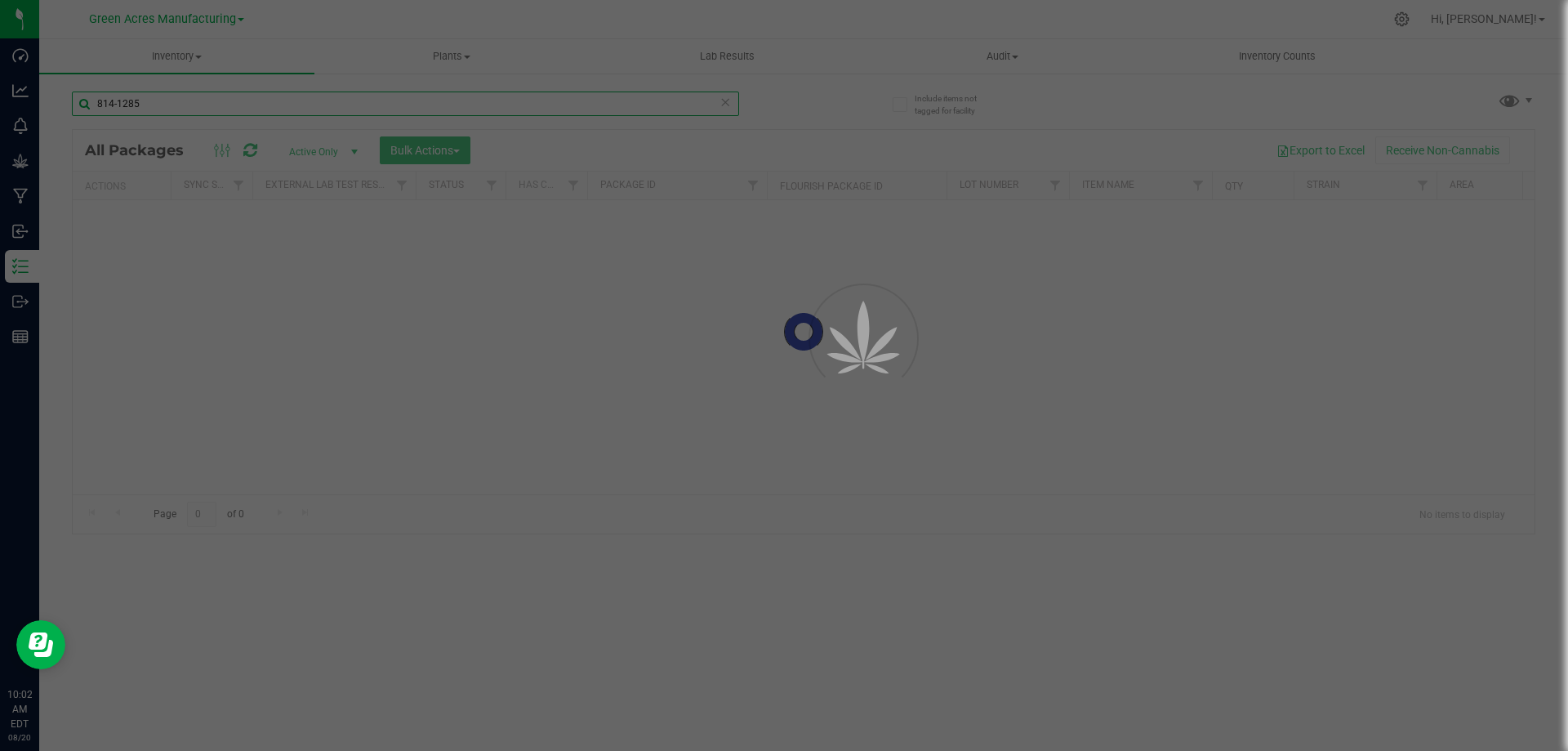
type input "814-1285"
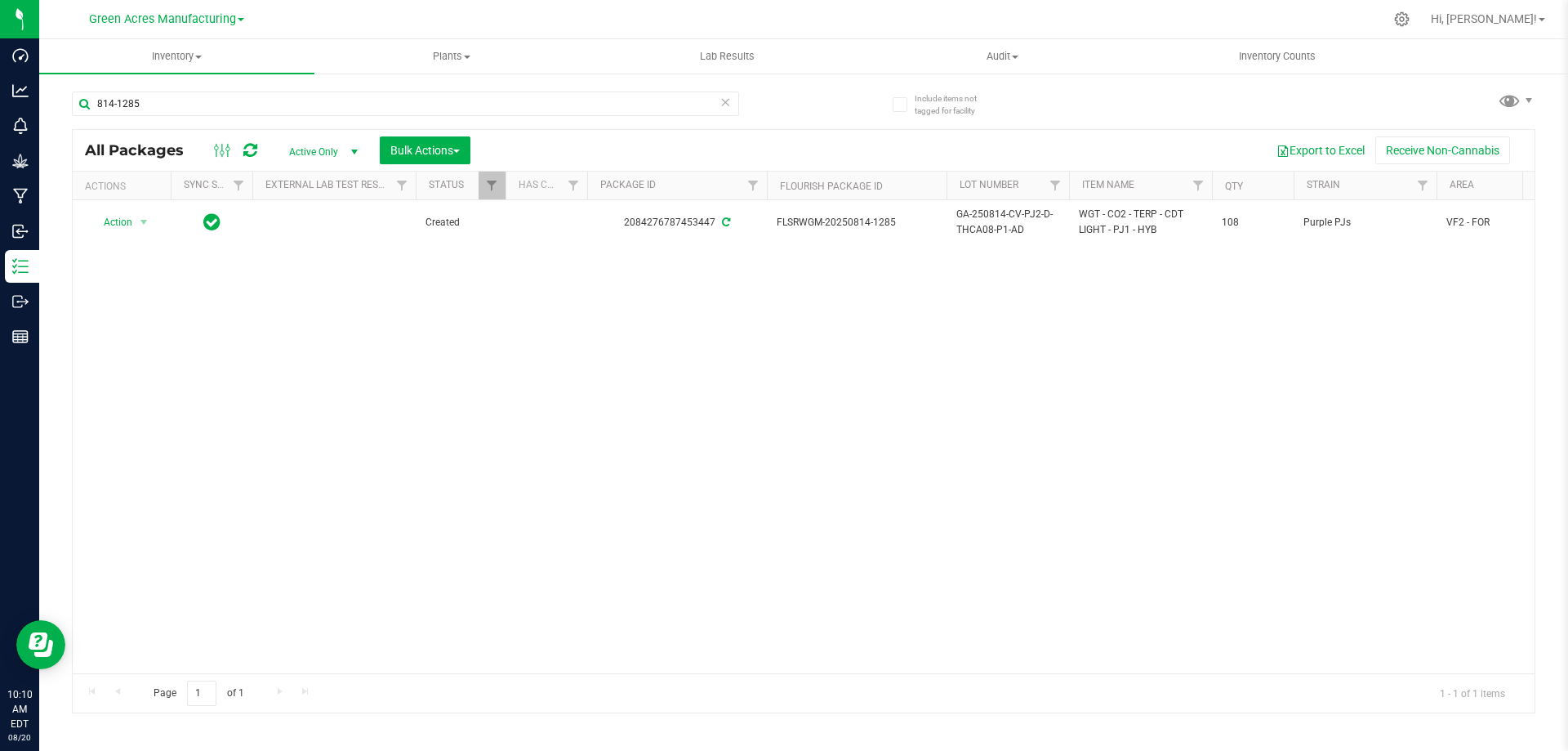
click at [727, 422] on div "Action Action Adjust qty Create package Edit attributes Global inventory Locate…" at bounding box center [803, 436] width 1462 height 473
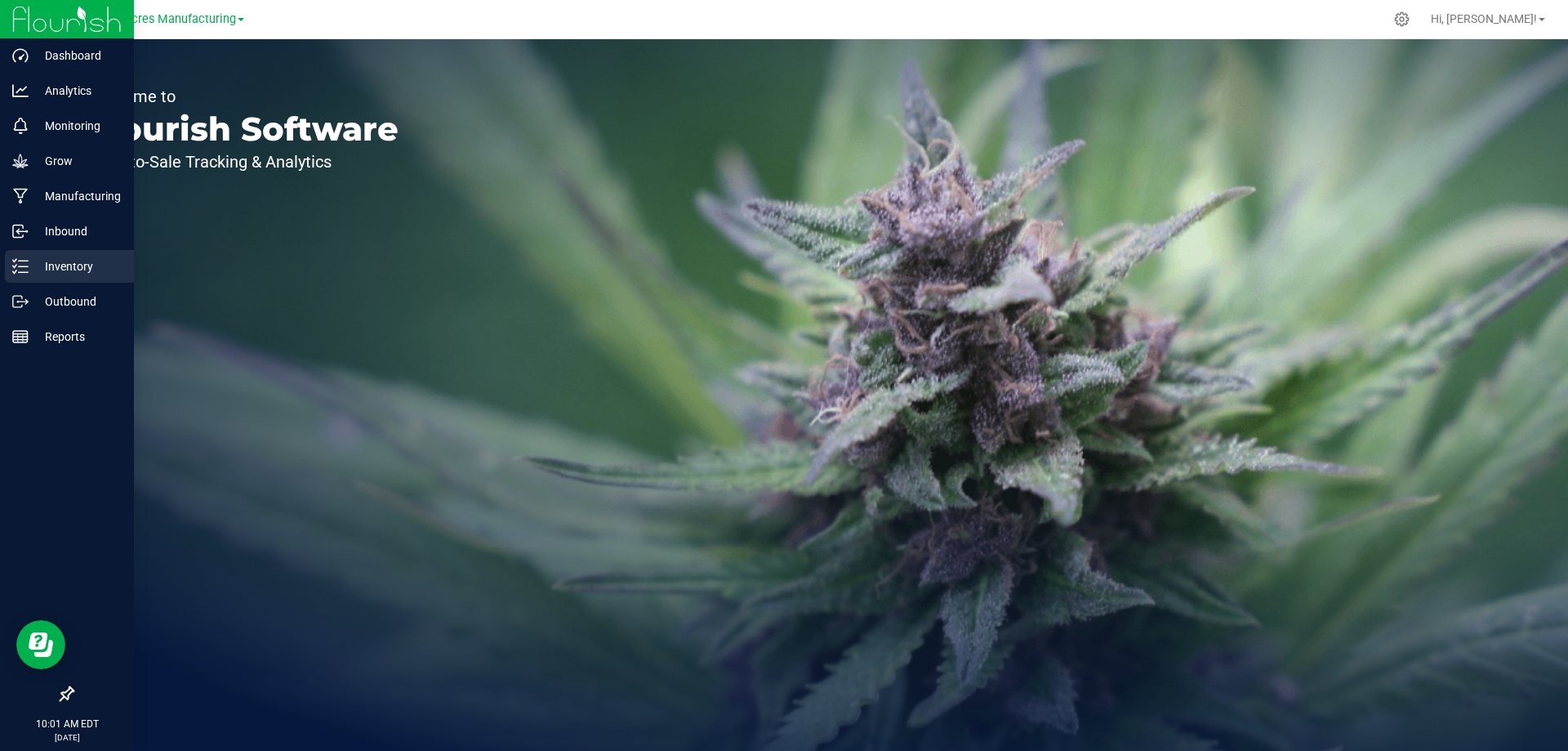
click at [23, 272] on line at bounding box center [23, 272] width 9 height 0
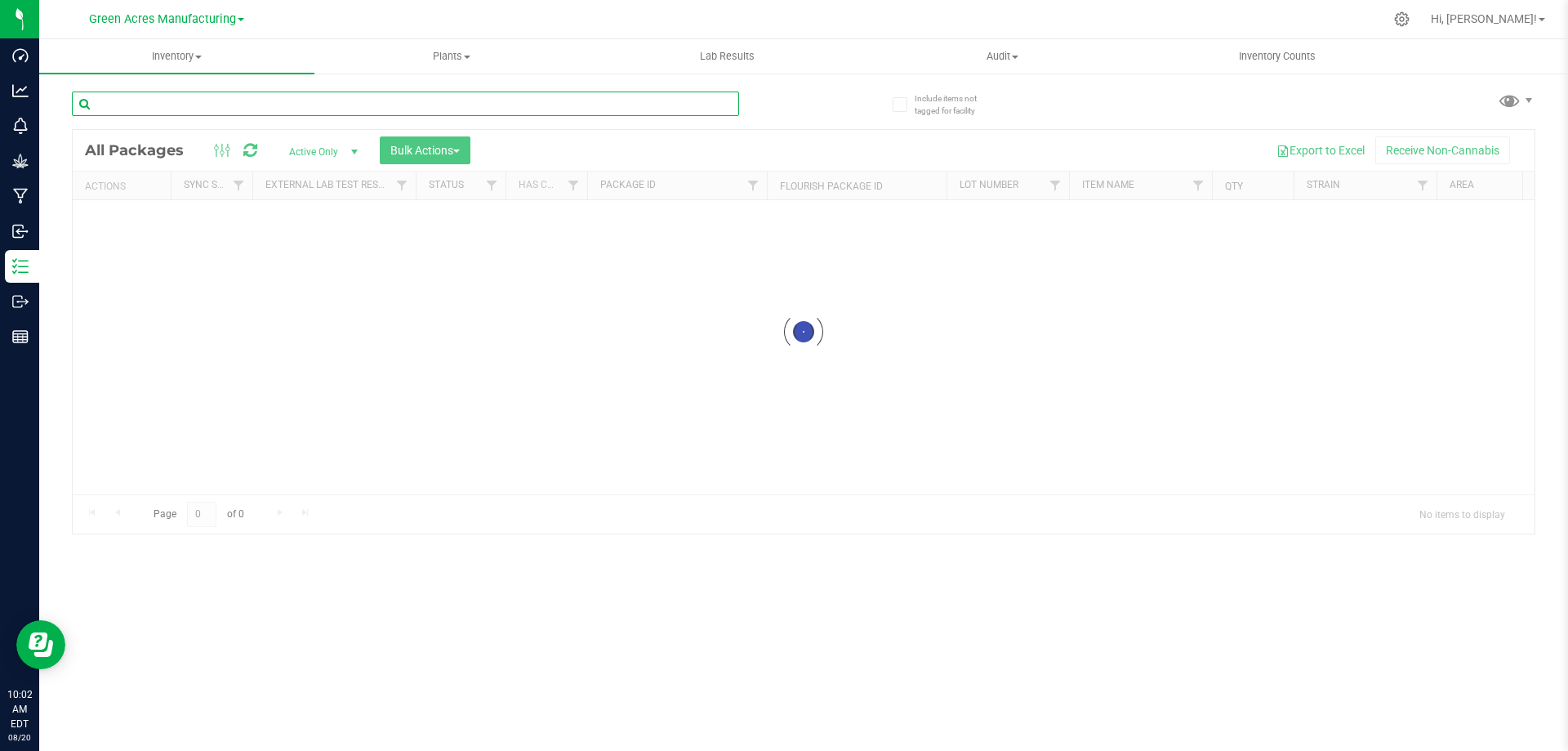
click at [602, 106] on input "text" at bounding box center [406, 104] width 667 height 25
type input "819-003"
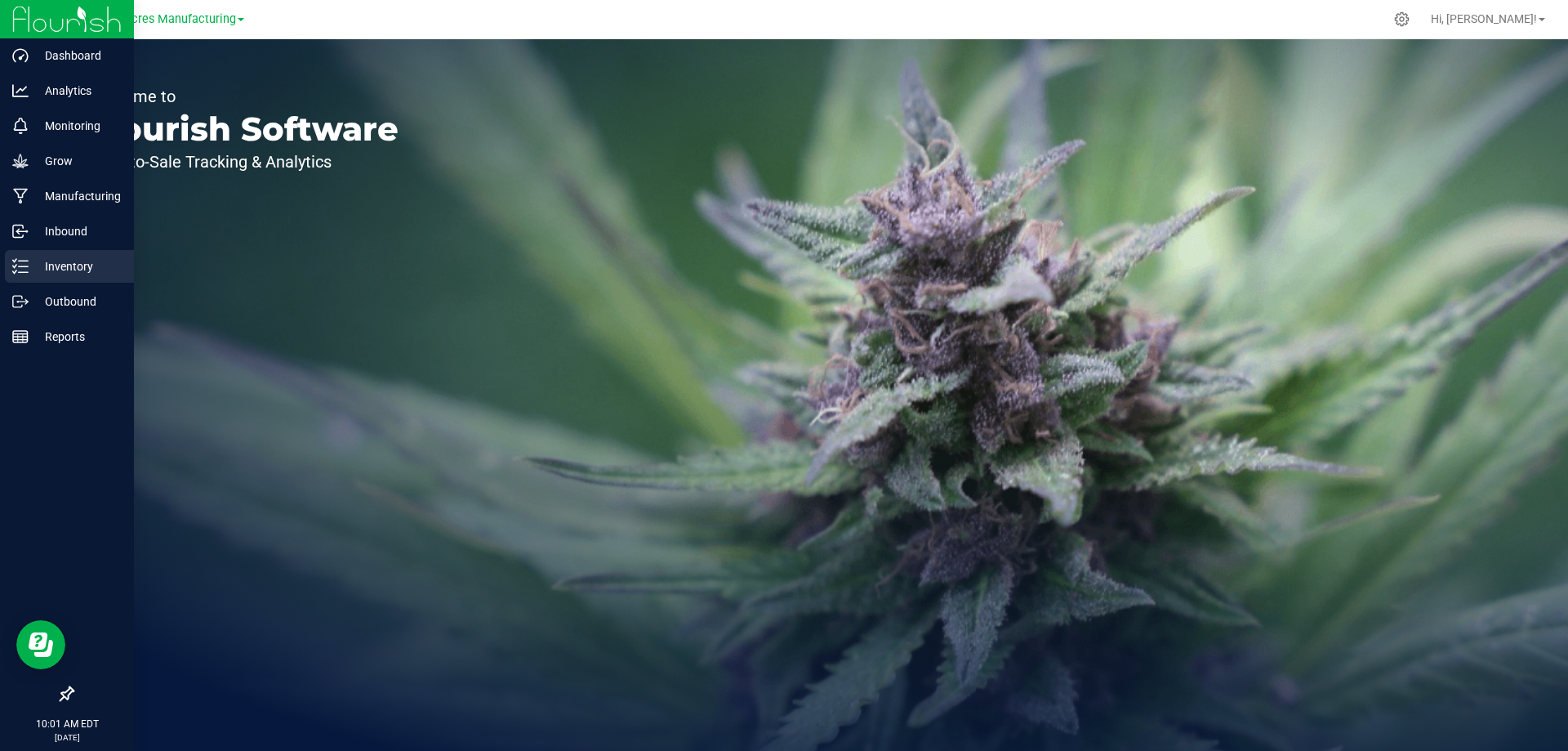
click at [20, 267] on line at bounding box center [23, 267] width 9 height 0
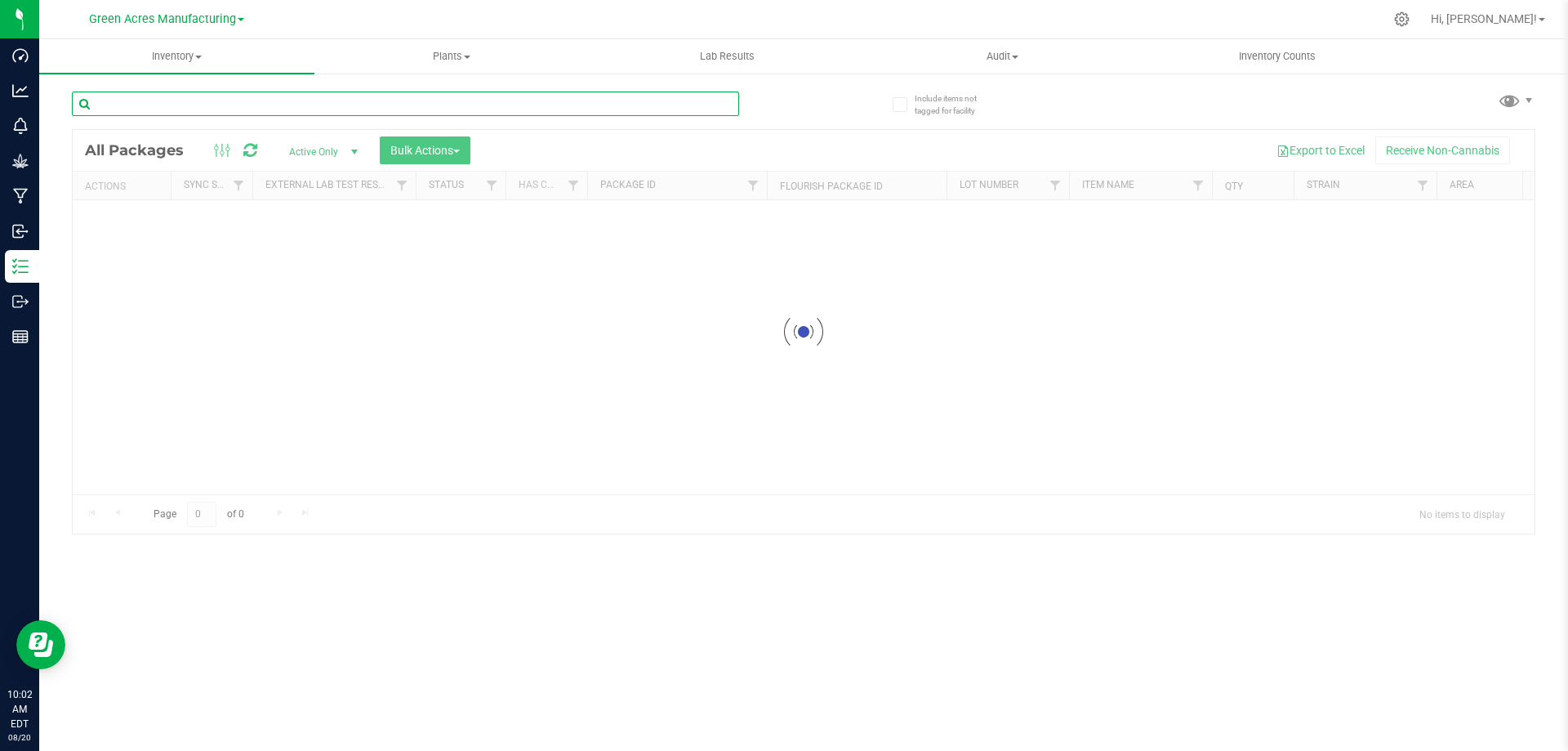
click at [400, 99] on input "text" at bounding box center [406, 104] width 667 height 25
type input "819-1741"
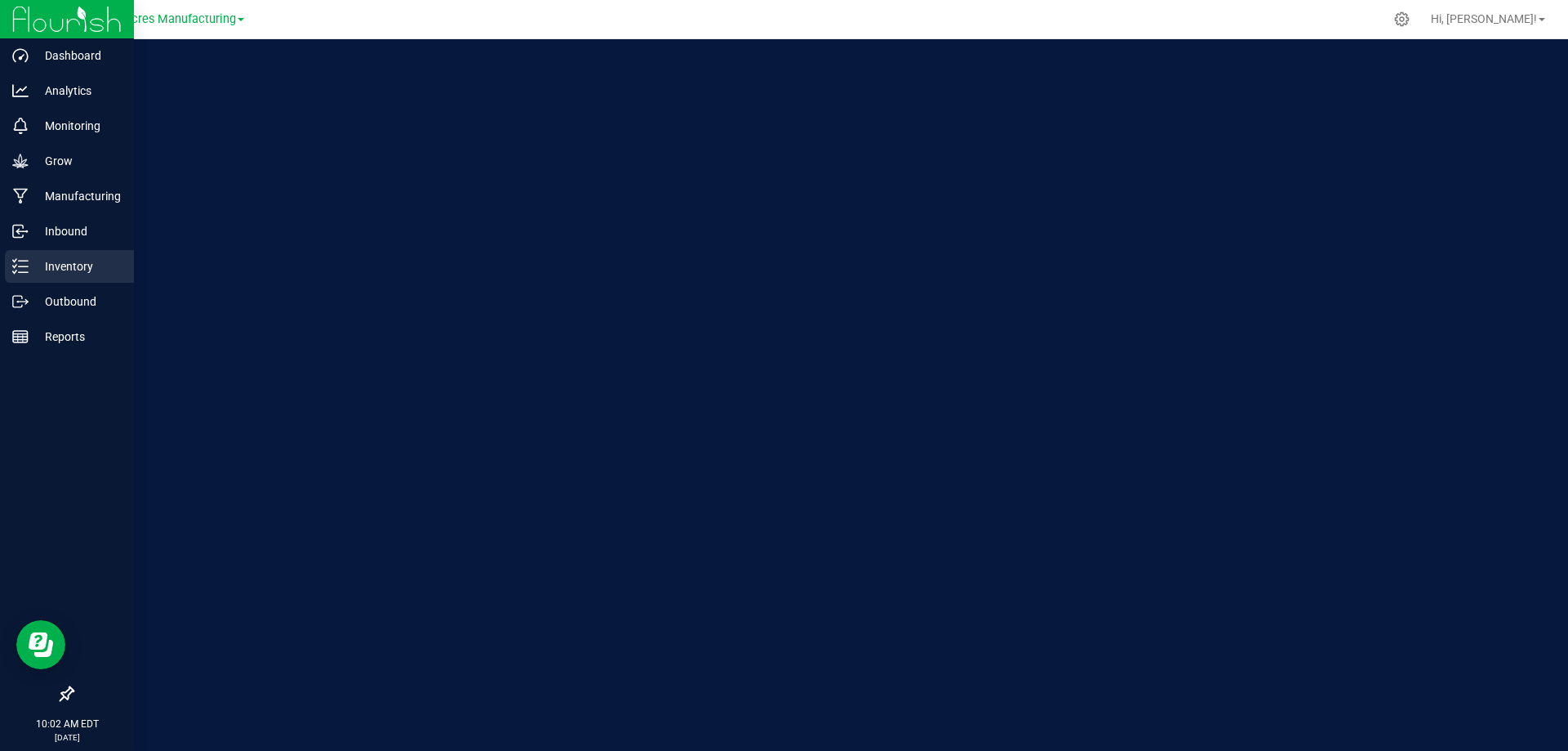
click at [27, 258] on icon at bounding box center [20, 266] width 16 height 16
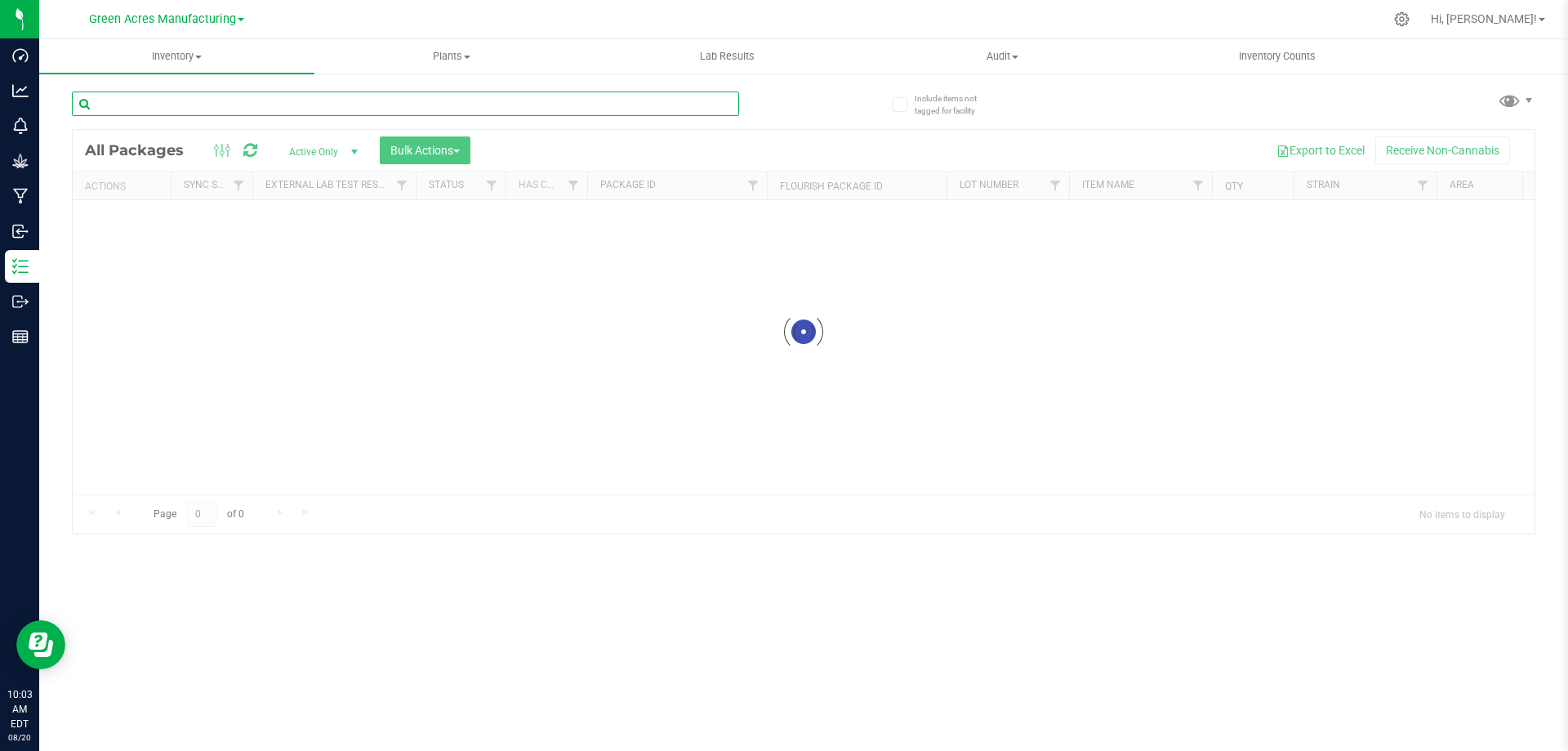
click at [221, 99] on input "text" at bounding box center [406, 104] width 667 height 25
type input "819-638"
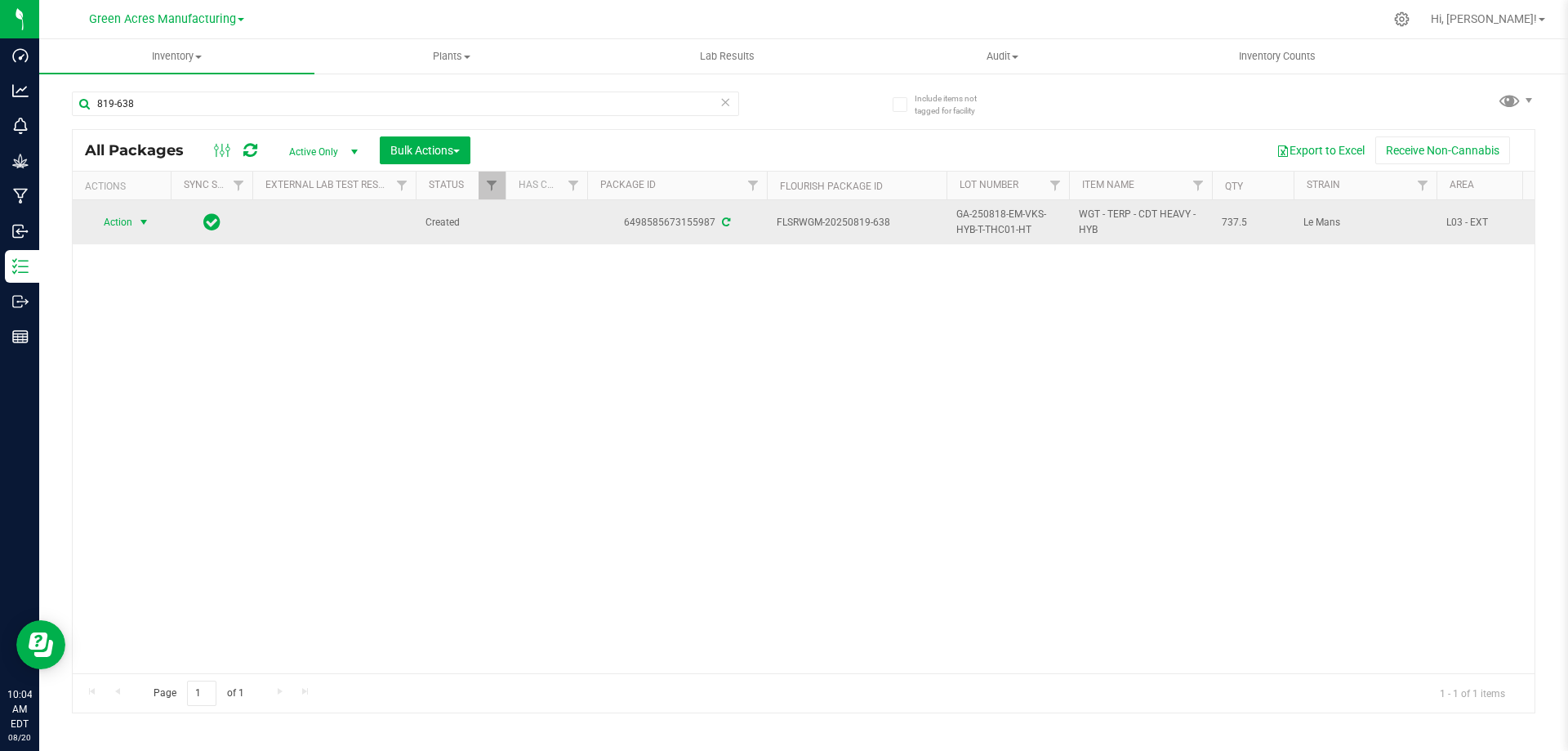
click at [99, 227] on span "Action" at bounding box center [111, 222] width 44 height 23
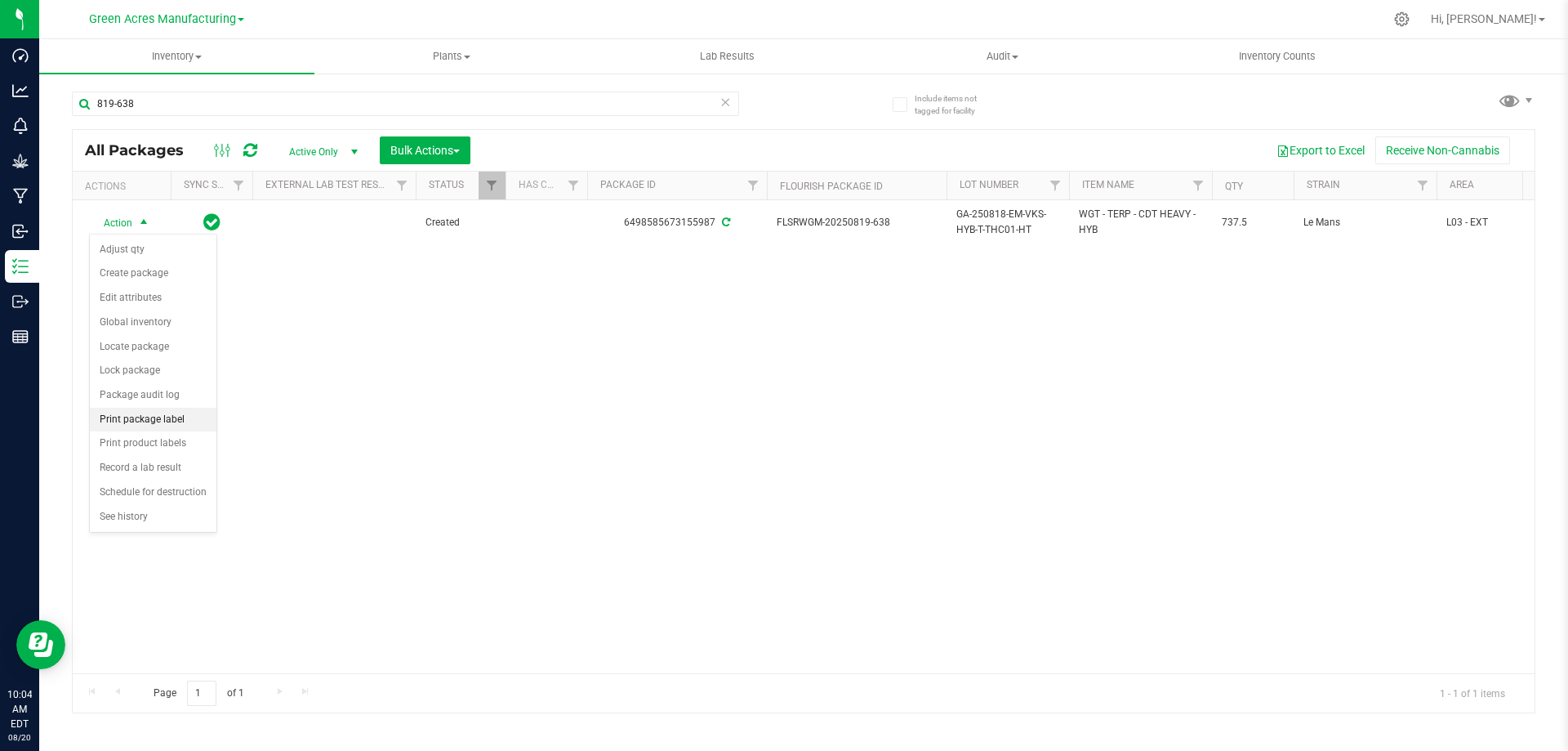
click at [137, 416] on li "Print package label" at bounding box center [153, 419] width 127 height 25
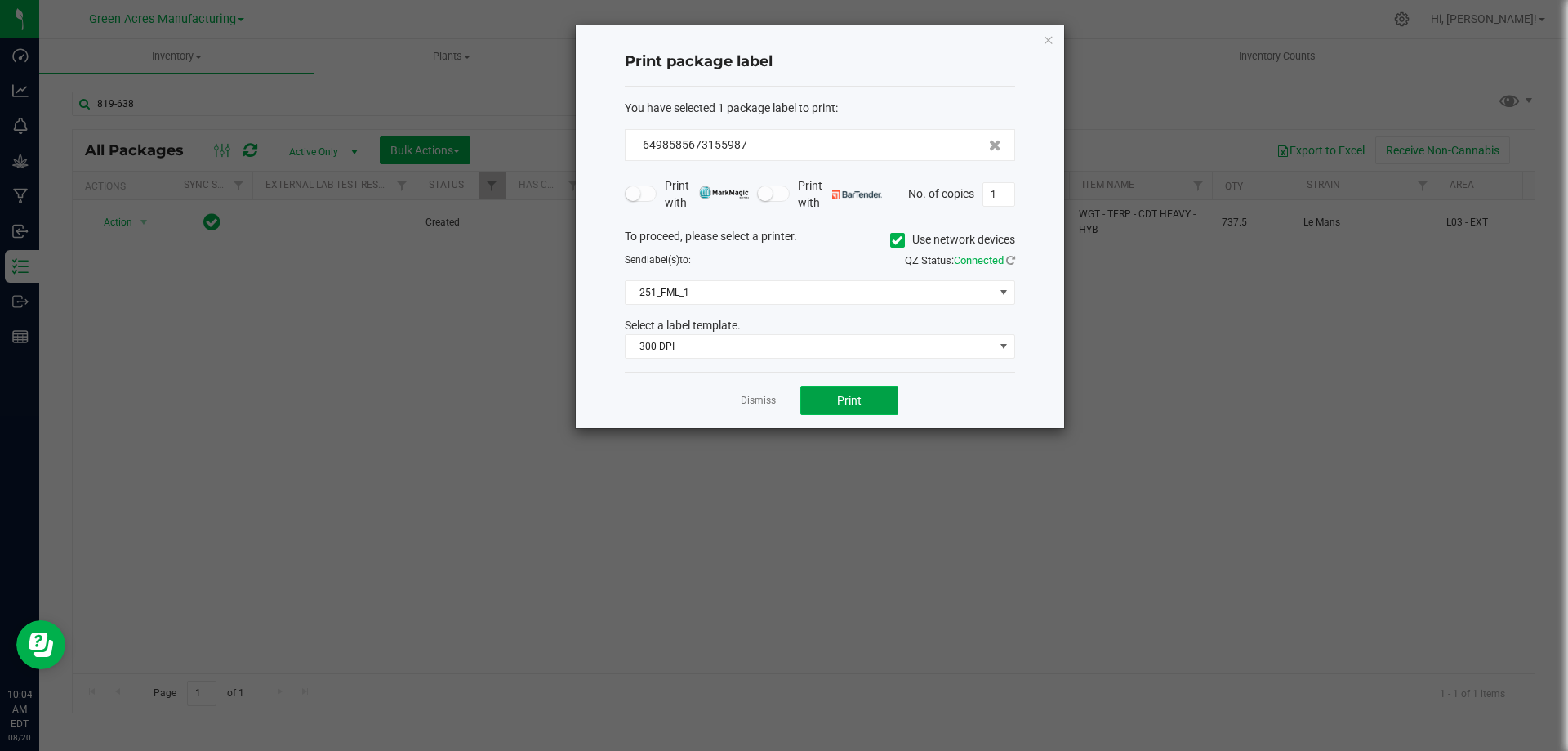
click at [827, 395] on button "Print" at bounding box center [850, 400] width 98 height 29
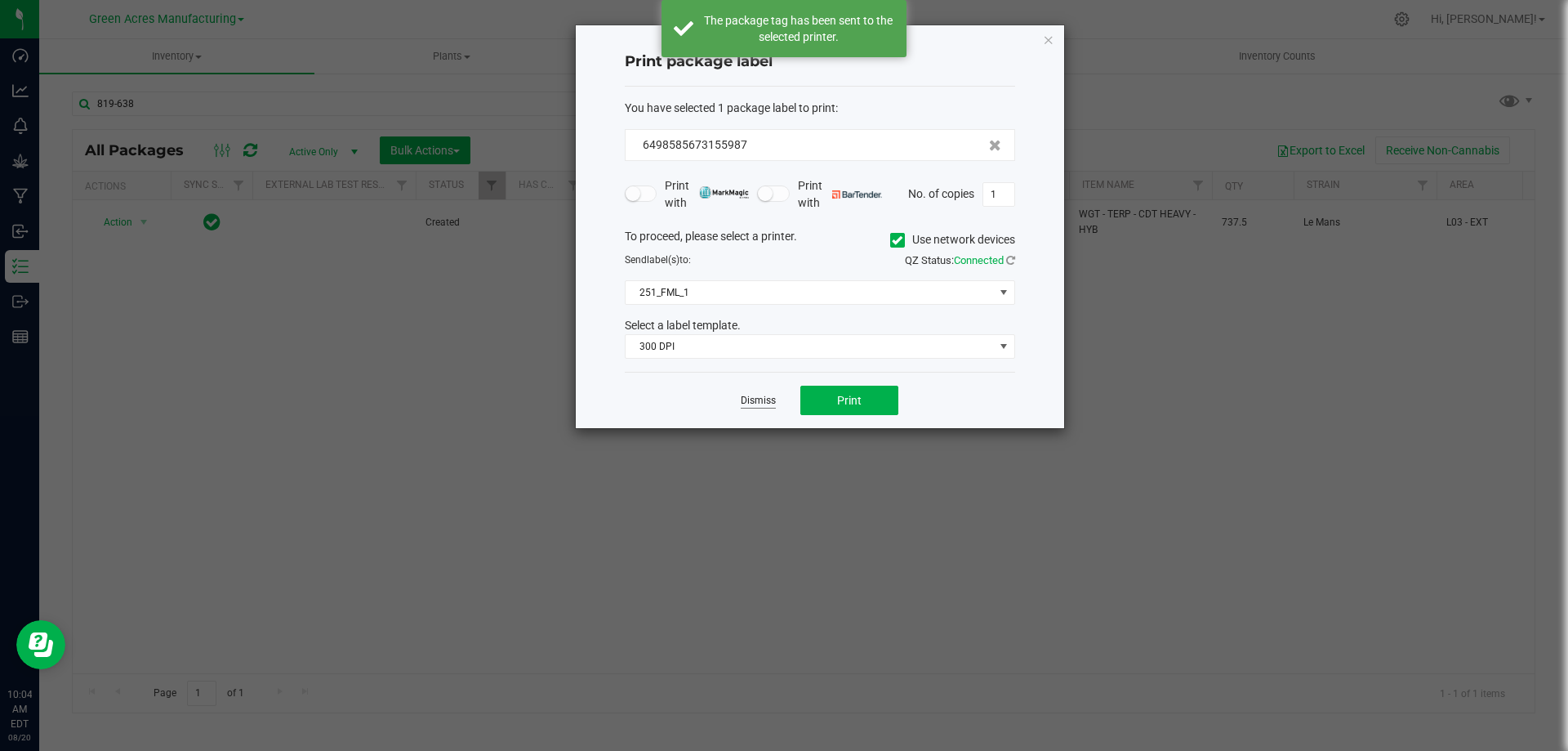
click at [745, 406] on link "Dismiss" at bounding box center [758, 400] width 35 height 14
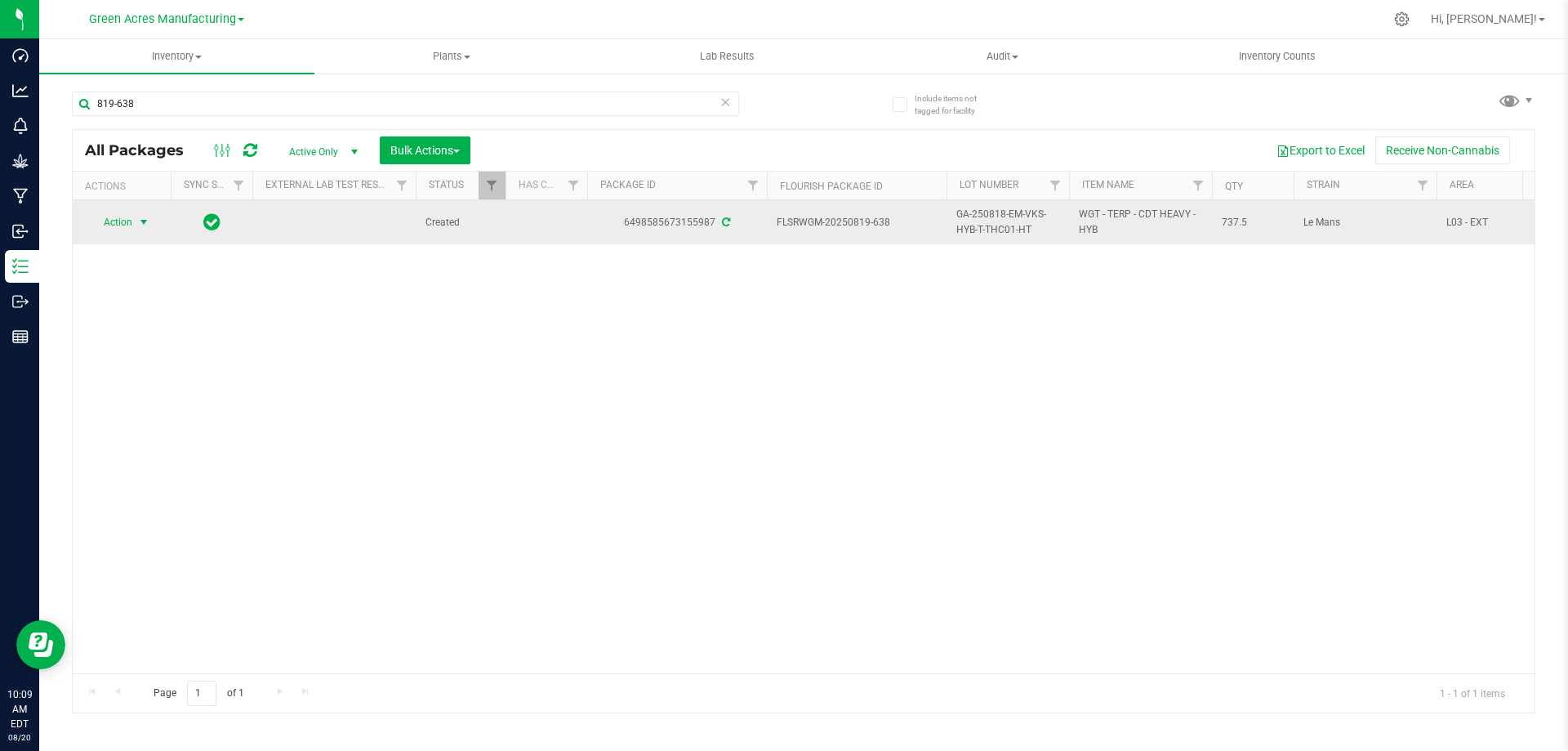
click at [135, 222] on span "select" at bounding box center [144, 222] width 21 height 23
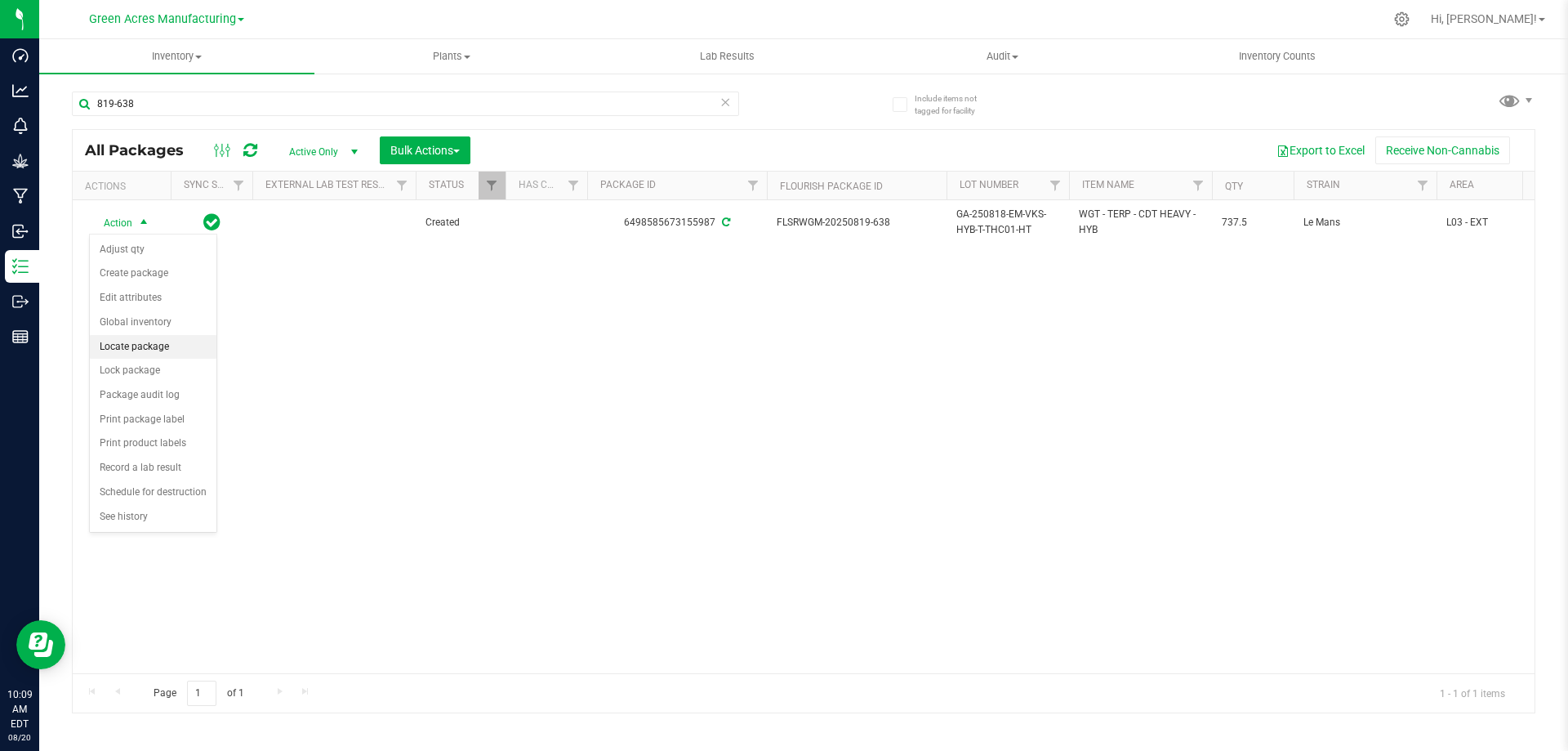
click at [159, 349] on li "Locate package" at bounding box center [153, 347] width 127 height 25
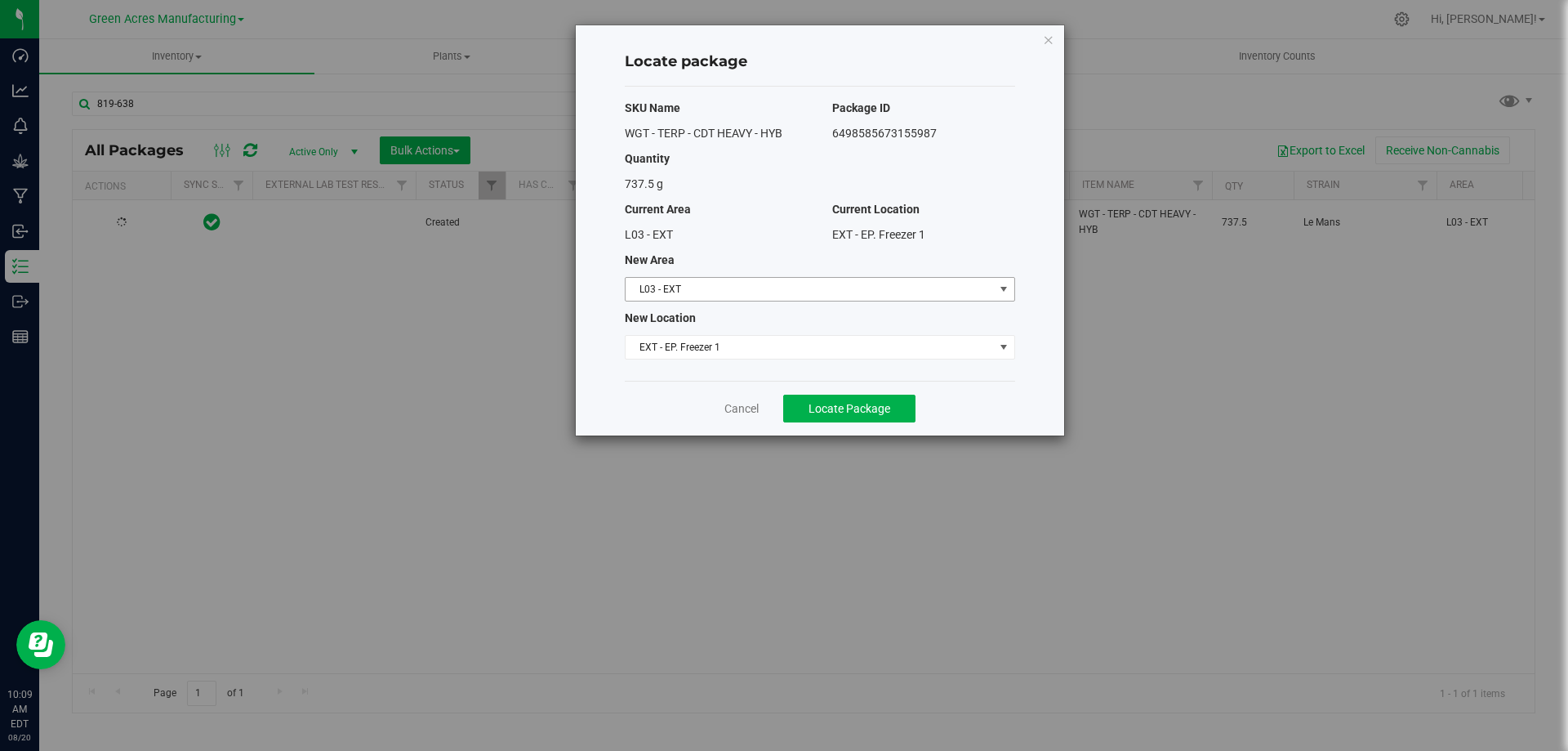
click at [728, 290] on span "L03 - EXT" at bounding box center [810, 289] width 369 height 23
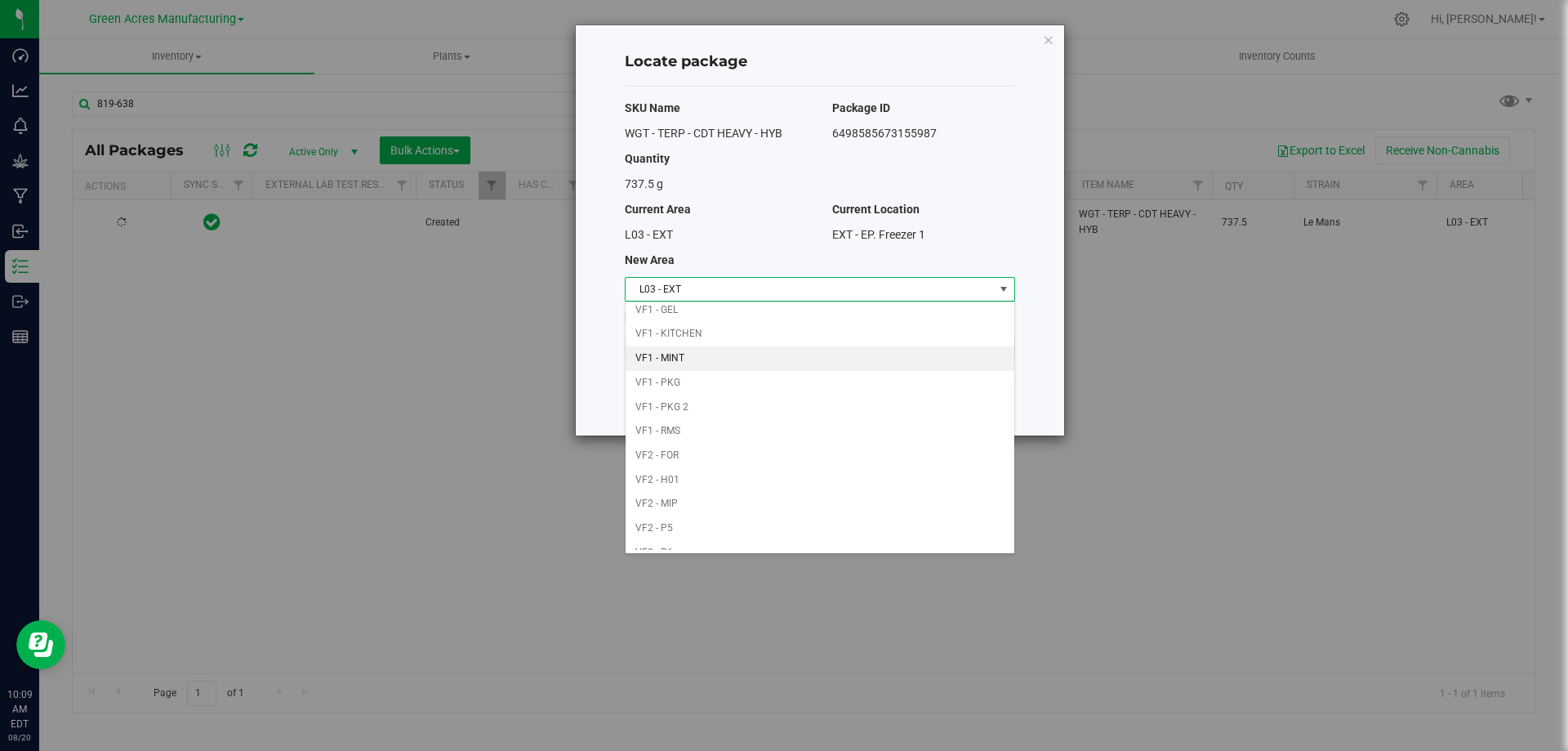
scroll to position [799, 0]
click at [687, 392] on li "VF2 - FOR" at bounding box center [820, 392] width 388 height 25
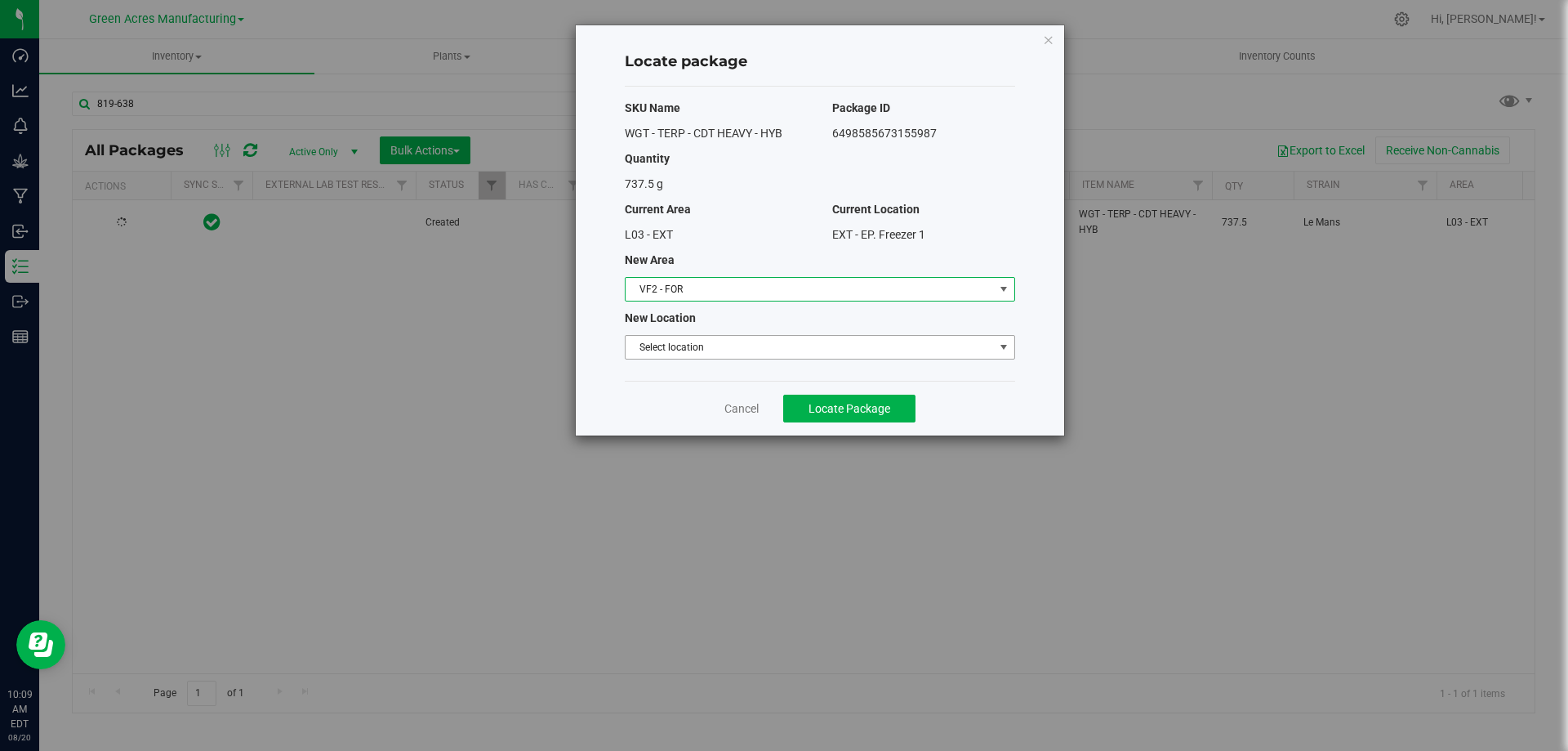
click at [719, 351] on span "Select location" at bounding box center [810, 347] width 369 height 23
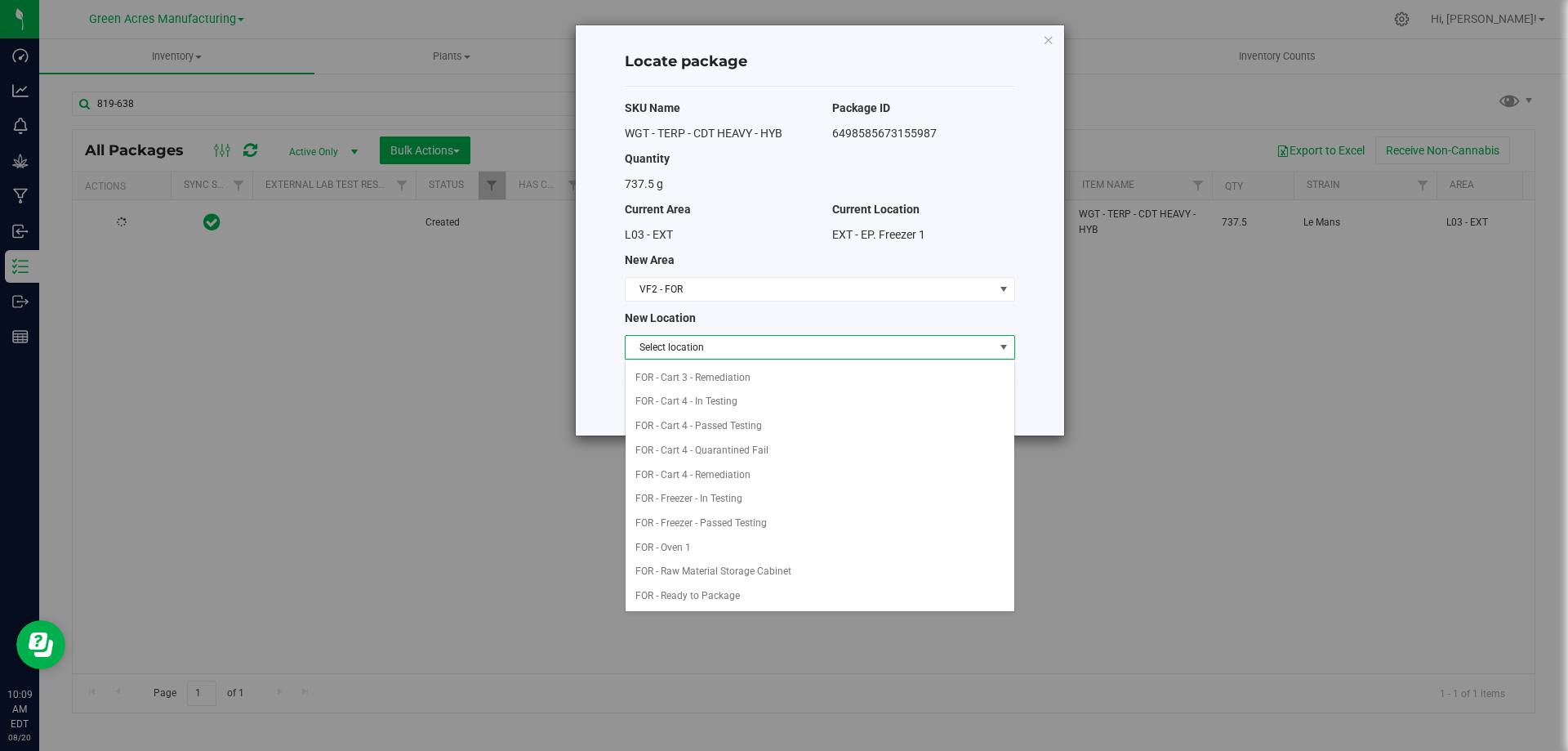
scroll to position [327, 0]
click at [734, 485] on li "FOR - Freezer - Passed Testing" at bounding box center [820, 485] width 388 height 25
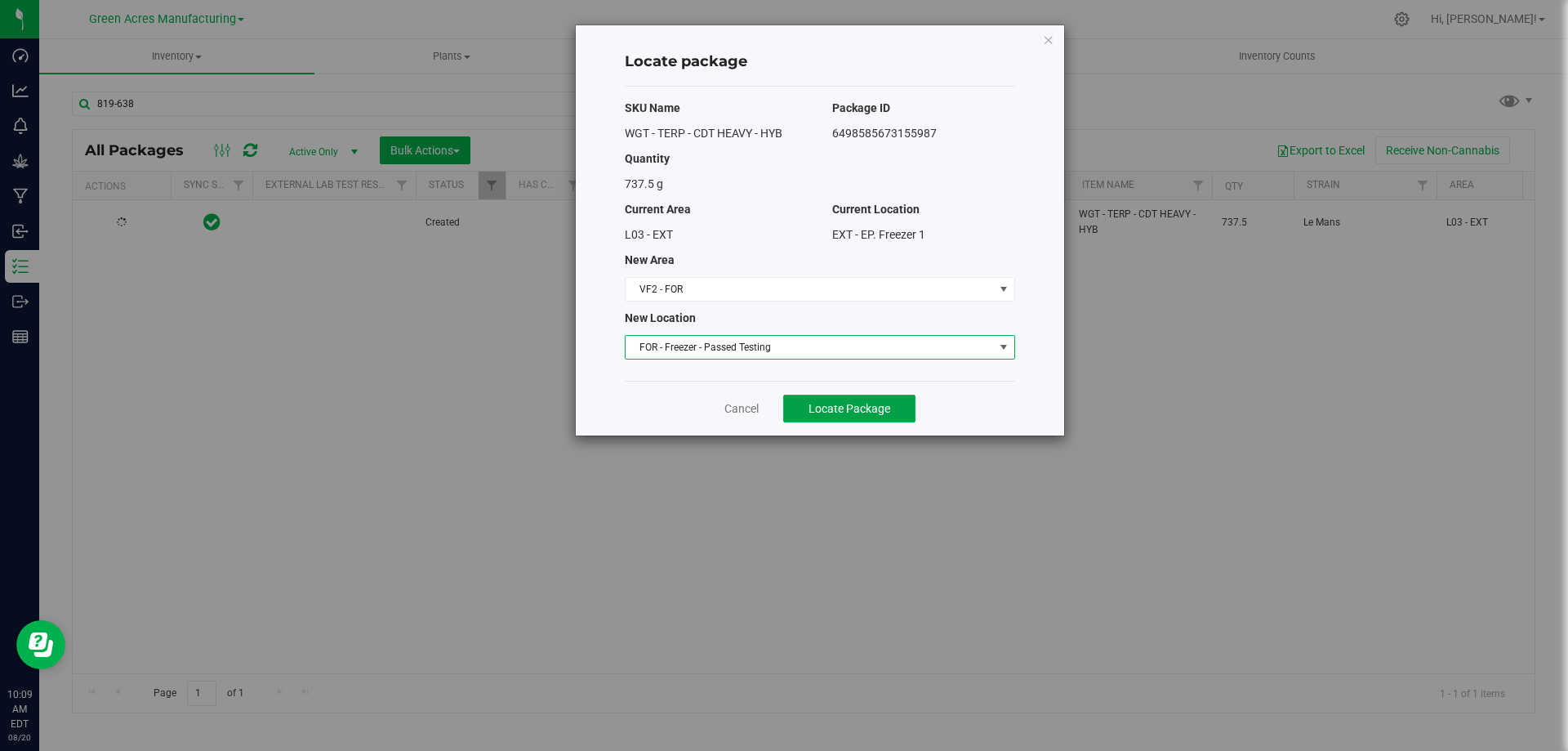
click at [812, 405] on span "Locate Package" at bounding box center [849, 408] width 81 height 13
